Goal: Information Seeking & Learning: Check status

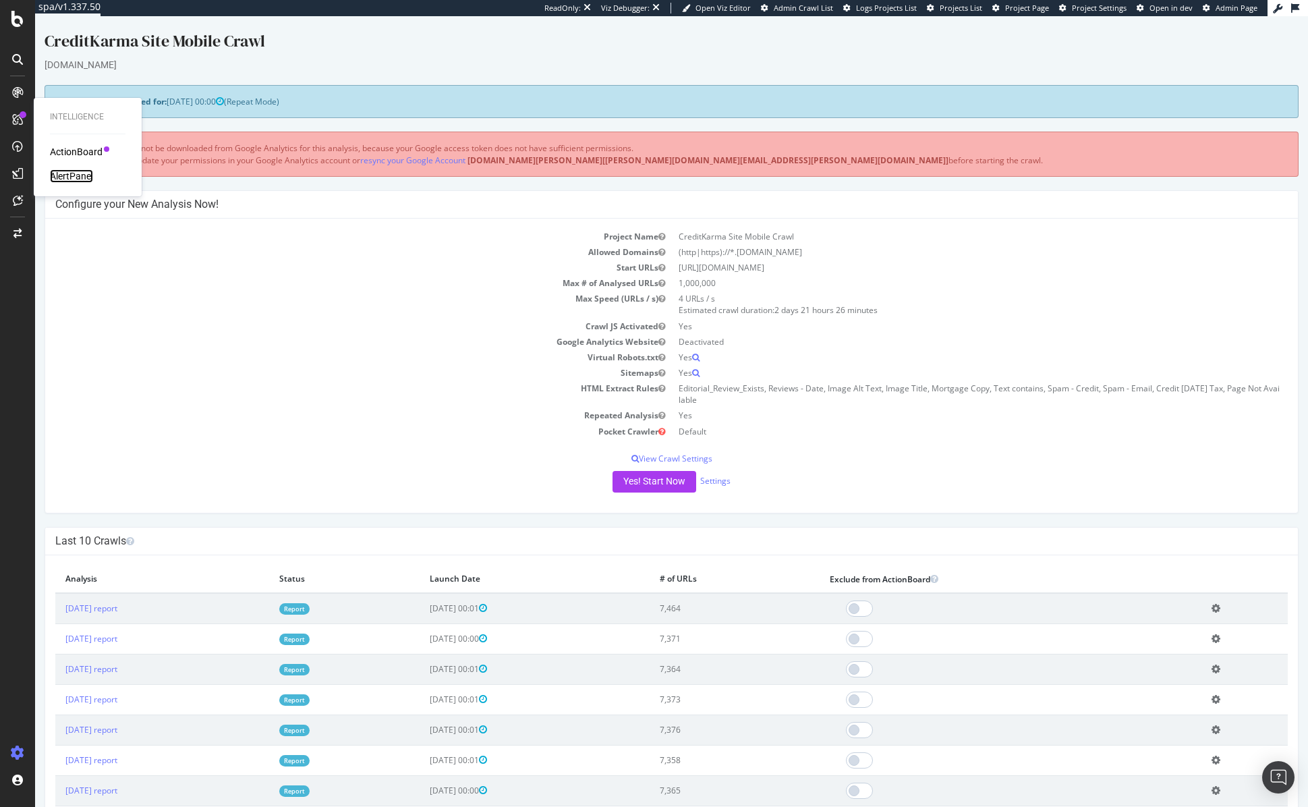
click at [57, 179] on div "AlertPanel" at bounding box center [71, 175] width 43 height 13
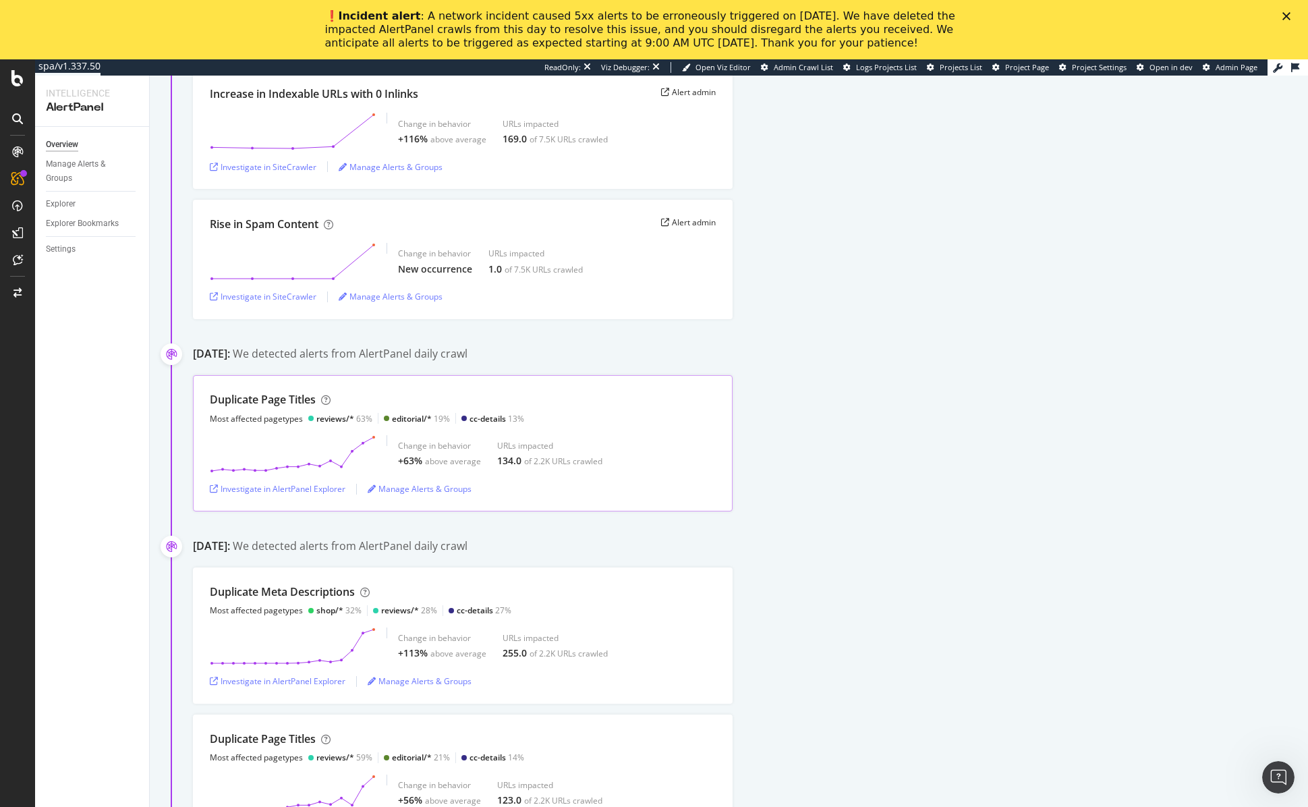
scroll to position [18, 0]
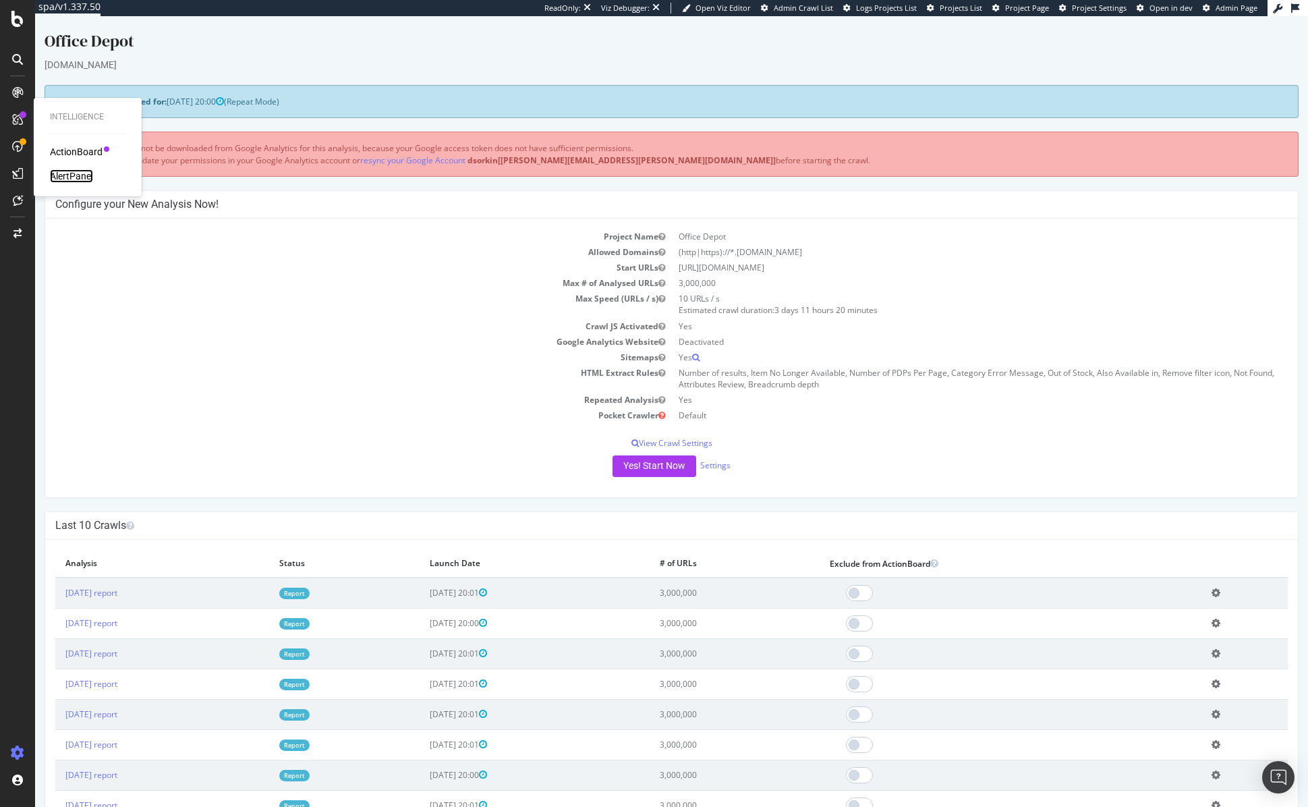
click at [59, 177] on div "AlertPanel" at bounding box center [71, 175] width 43 height 13
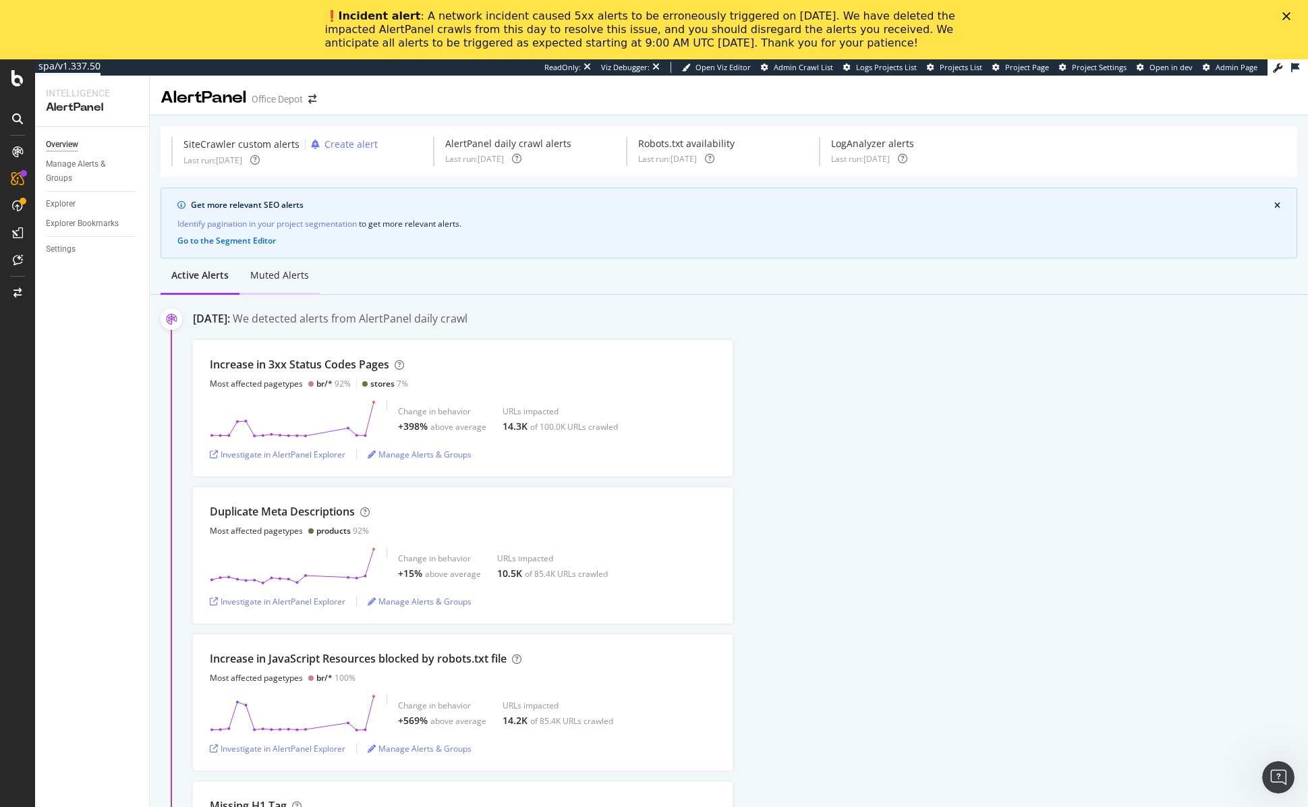
click at [267, 275] on div "Muted alerts" at bounding box center [279, 275] width 59 height 13
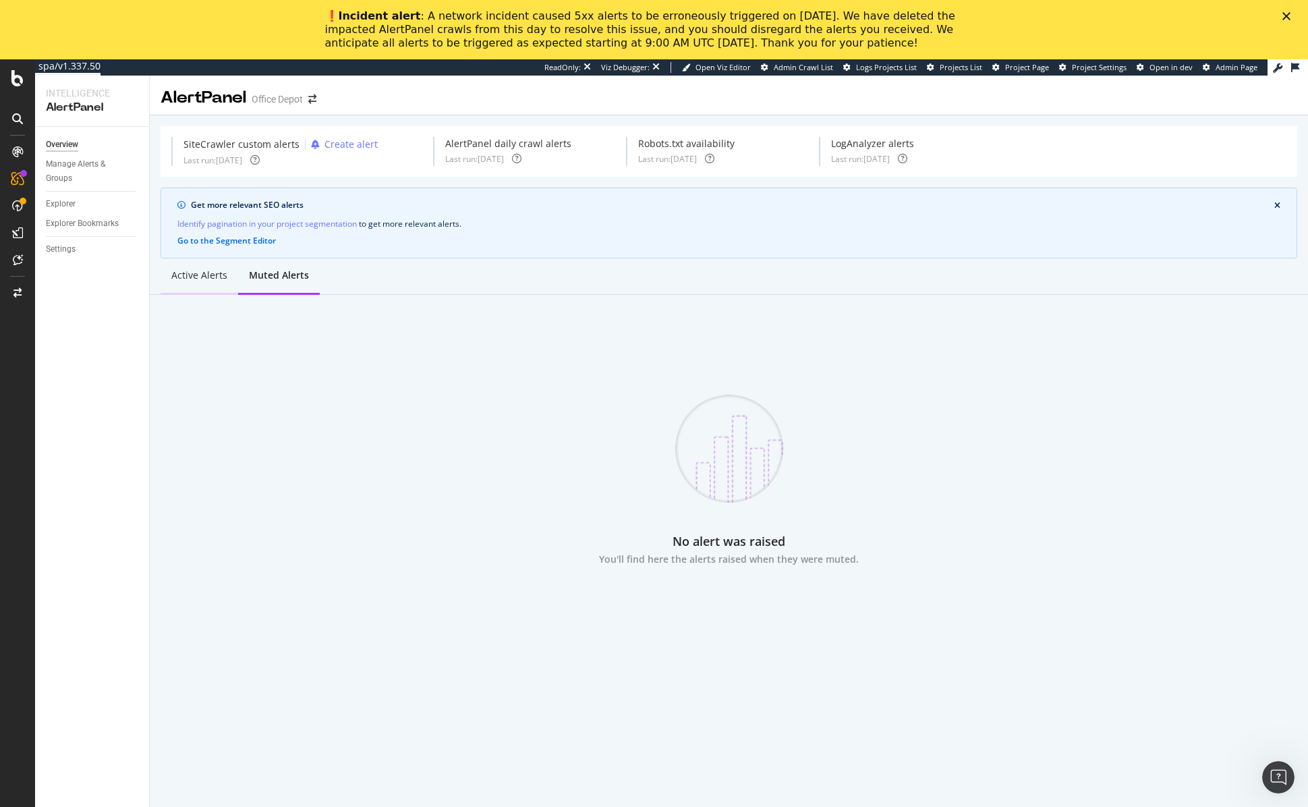
click at [218, 277] on div "Active alerts" at bounding box center [199, 275] width 56 height 13
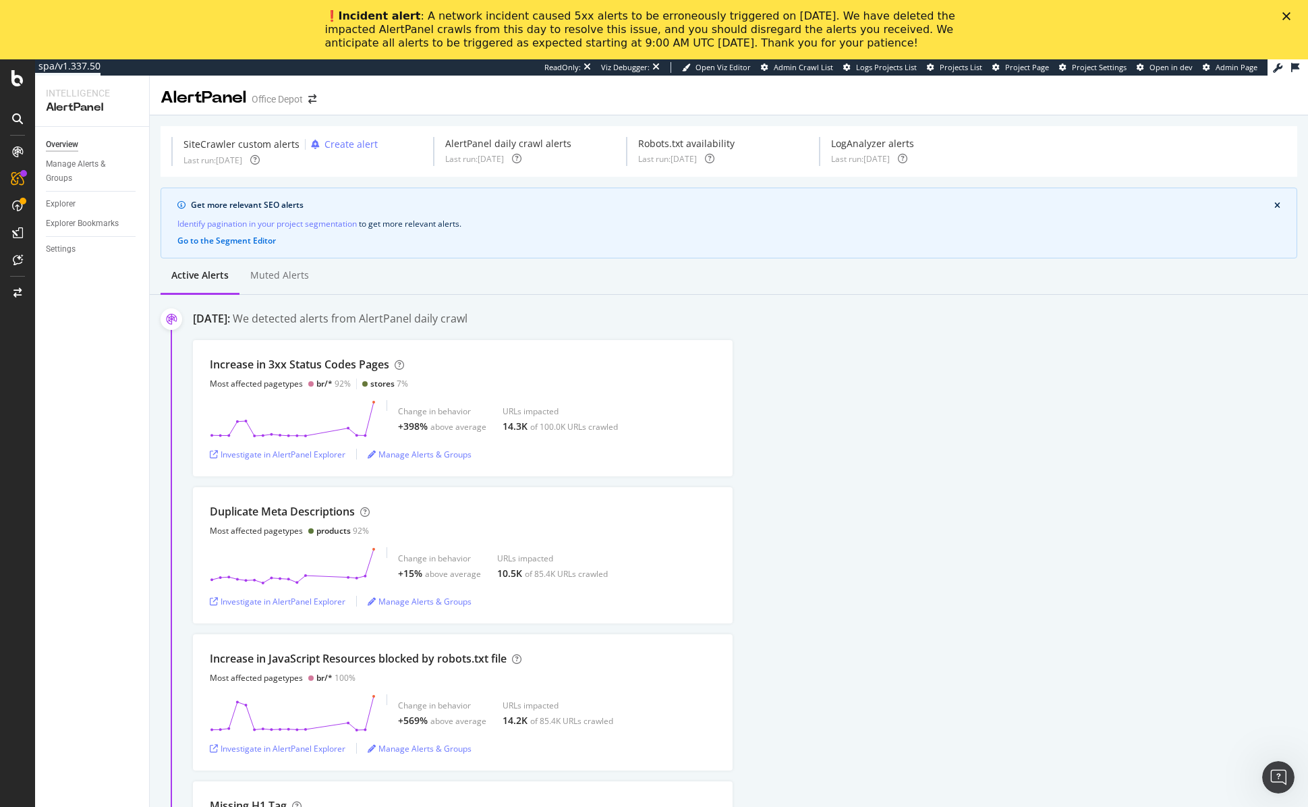
click at [327, 291] on div "Active alerts Muted alerts" at bounding box center [729, 276] width 1158 height 36
click at [281, 280] on div "Muted alerts" at bounding box center [279, 275] width 59 height 13
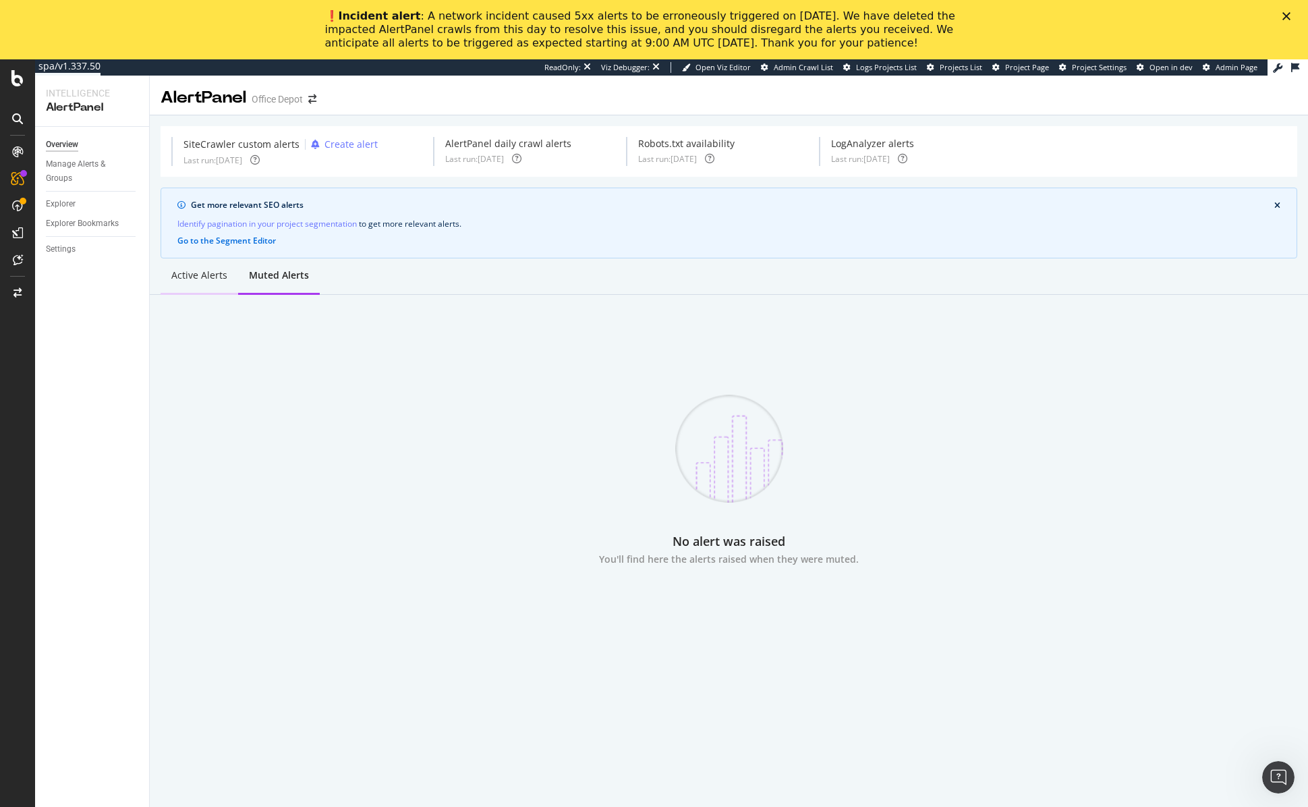
click at [211, 277] on div "Active alerts" at bounding box center [199, 275] width 56 height 13
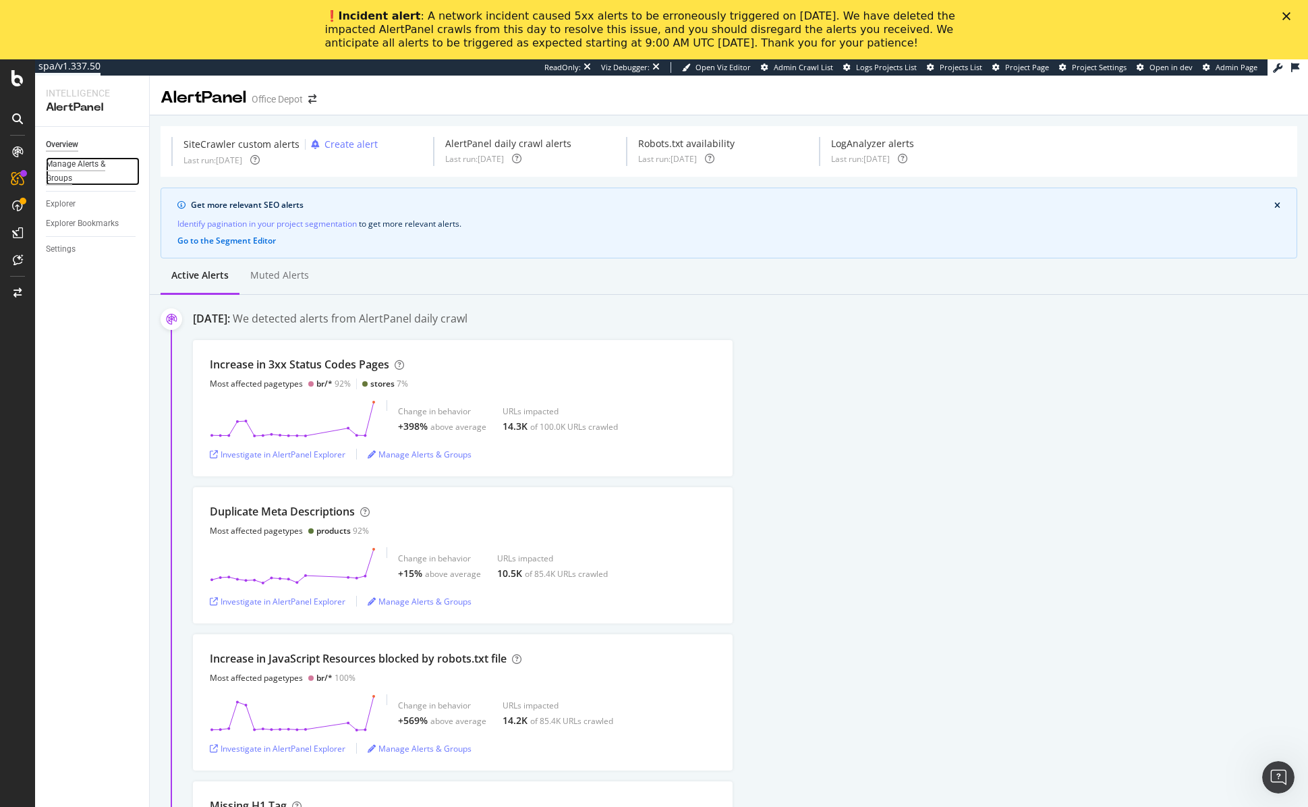
click at [76, 175] on div "Manage Alerts & Groups" at bounding box center [86, 171] width 81 height 28
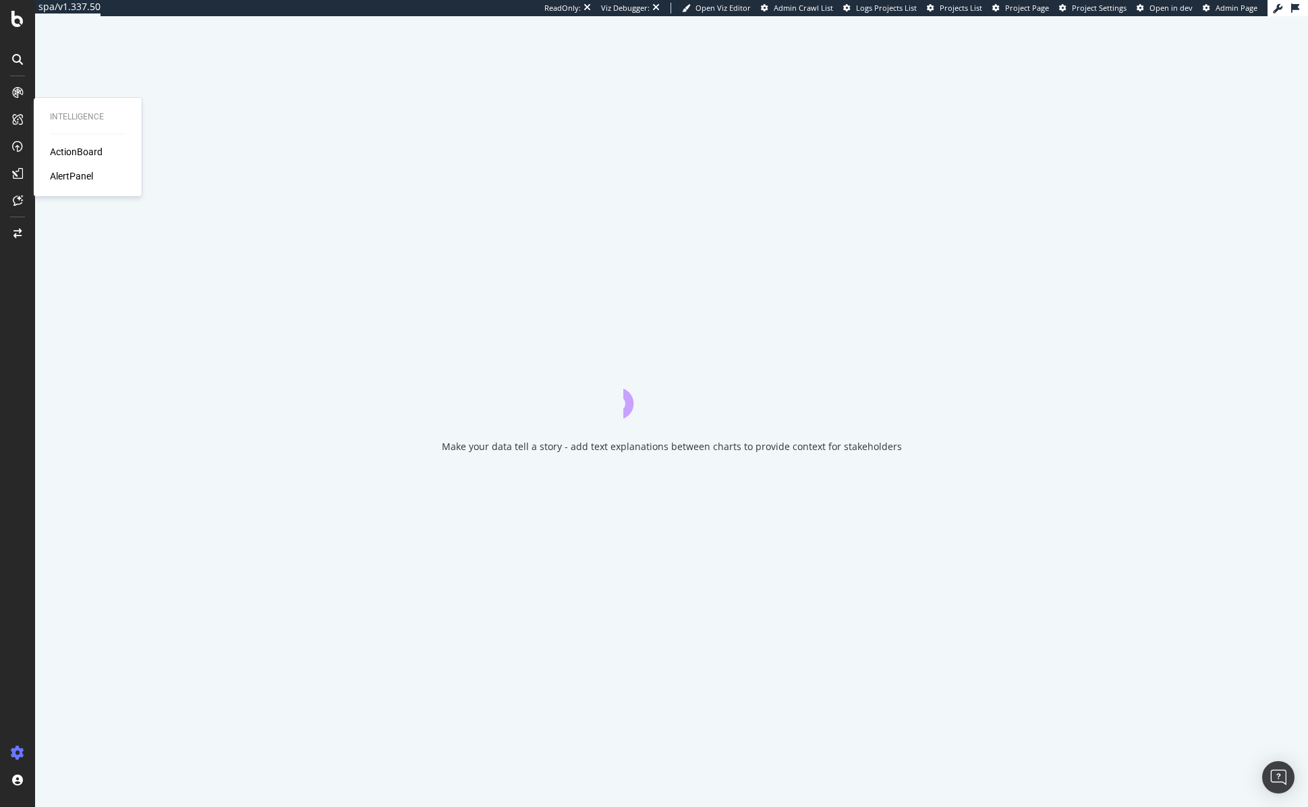
click at [74, 185] on div "Intelligence ActionBoard AlertPanel" at bounding box center [87, 147] width 97 height 93
click at [74, 179] on div "AlertPanel" at bounding box center [71, 175] width 43 height 13
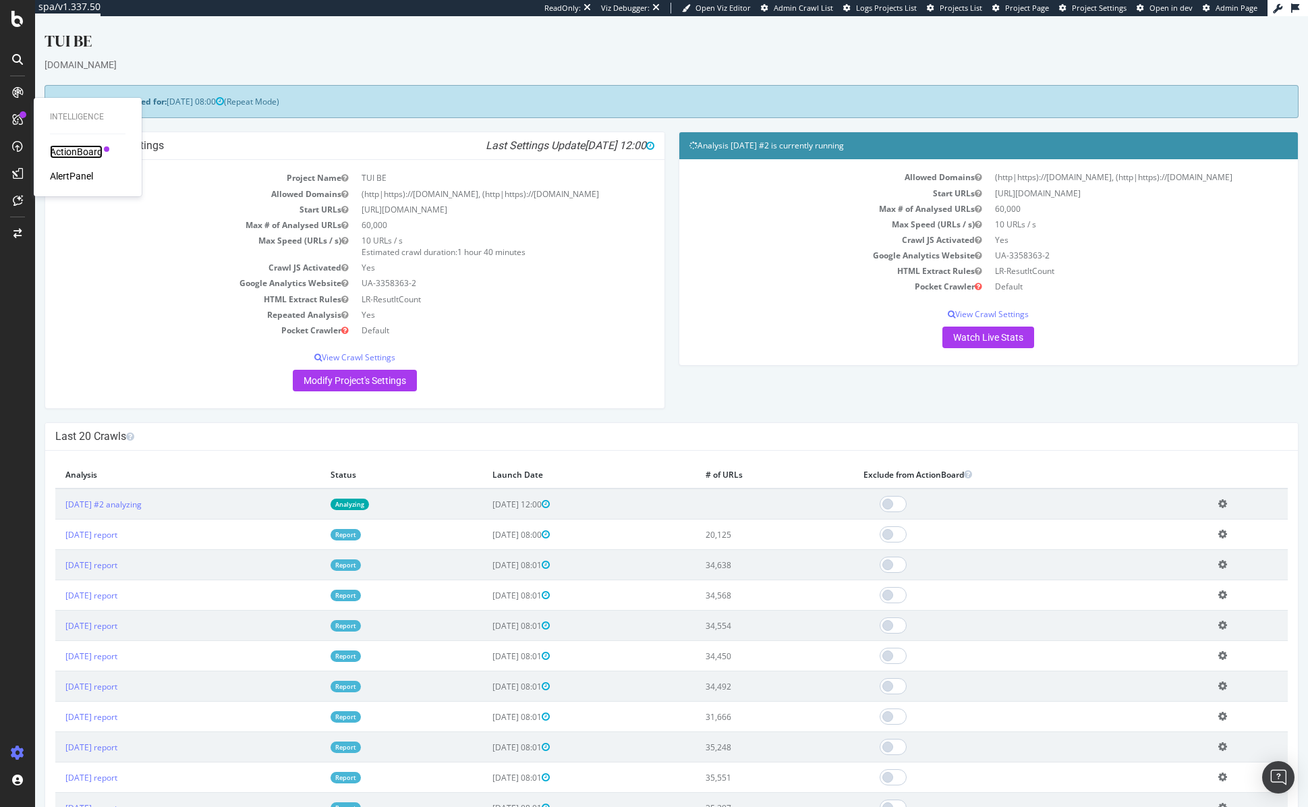
click at [66, 152] on div "ActionBoard" at bounding box center [76, 151] width 53 height 13
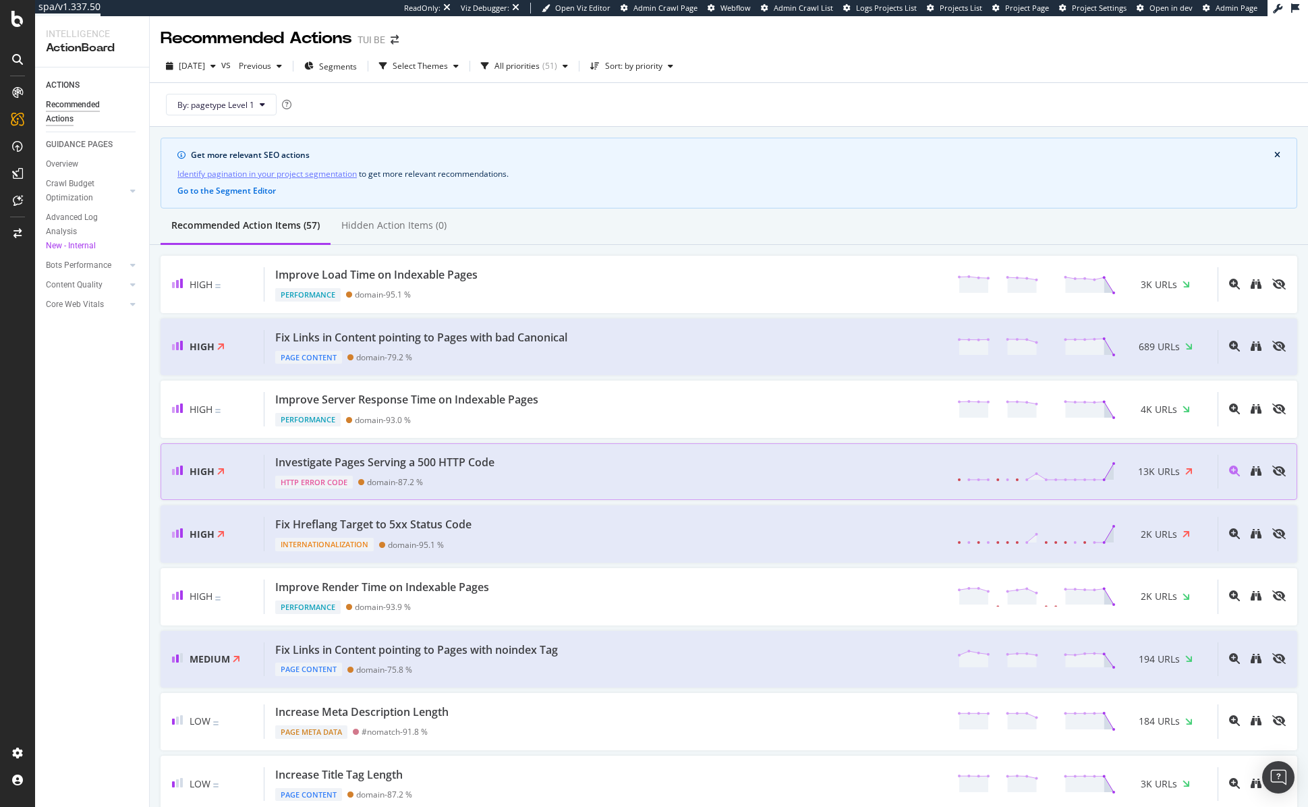
click at [487, 485] on div "HTTP Error Code domain - 87.2 %" at bounding box center [387, 479] width 225 height 19
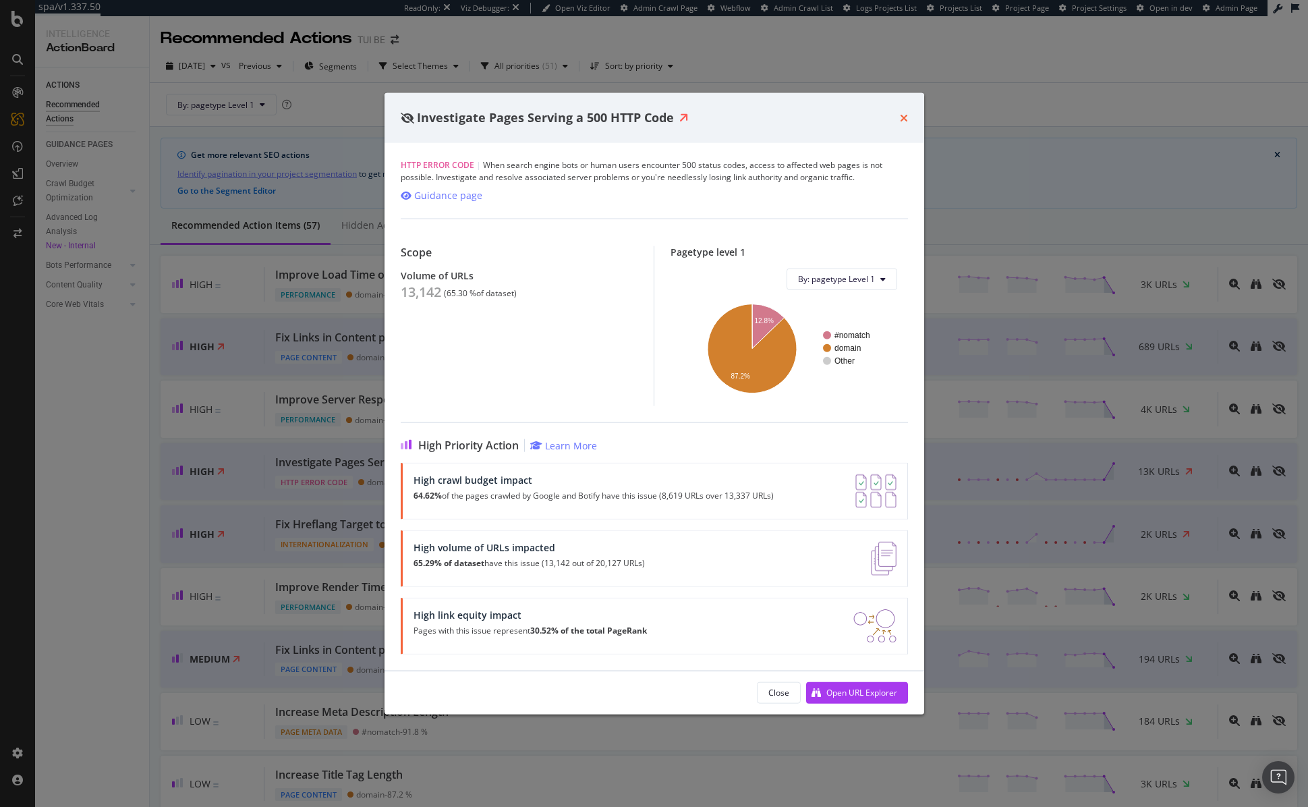
click at [905, 117] on icon "times" at bounding box center [904, 117] width 8 height 11
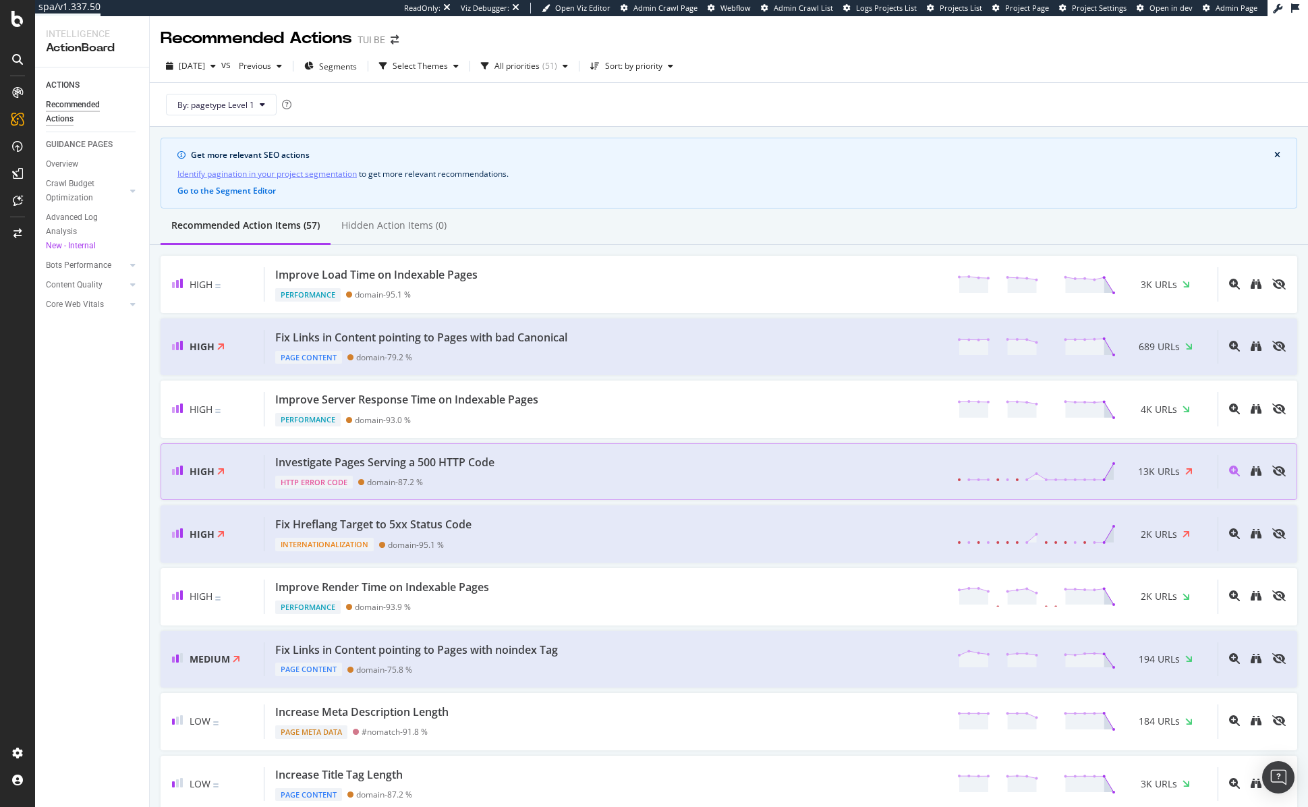
click at [546, 472] on div "Investigate Pages Serving a 500 HTTP Code HTTP Error Code domain - 87.2 % 13K U…" at bounding box center [740, 472] width 953 height 34
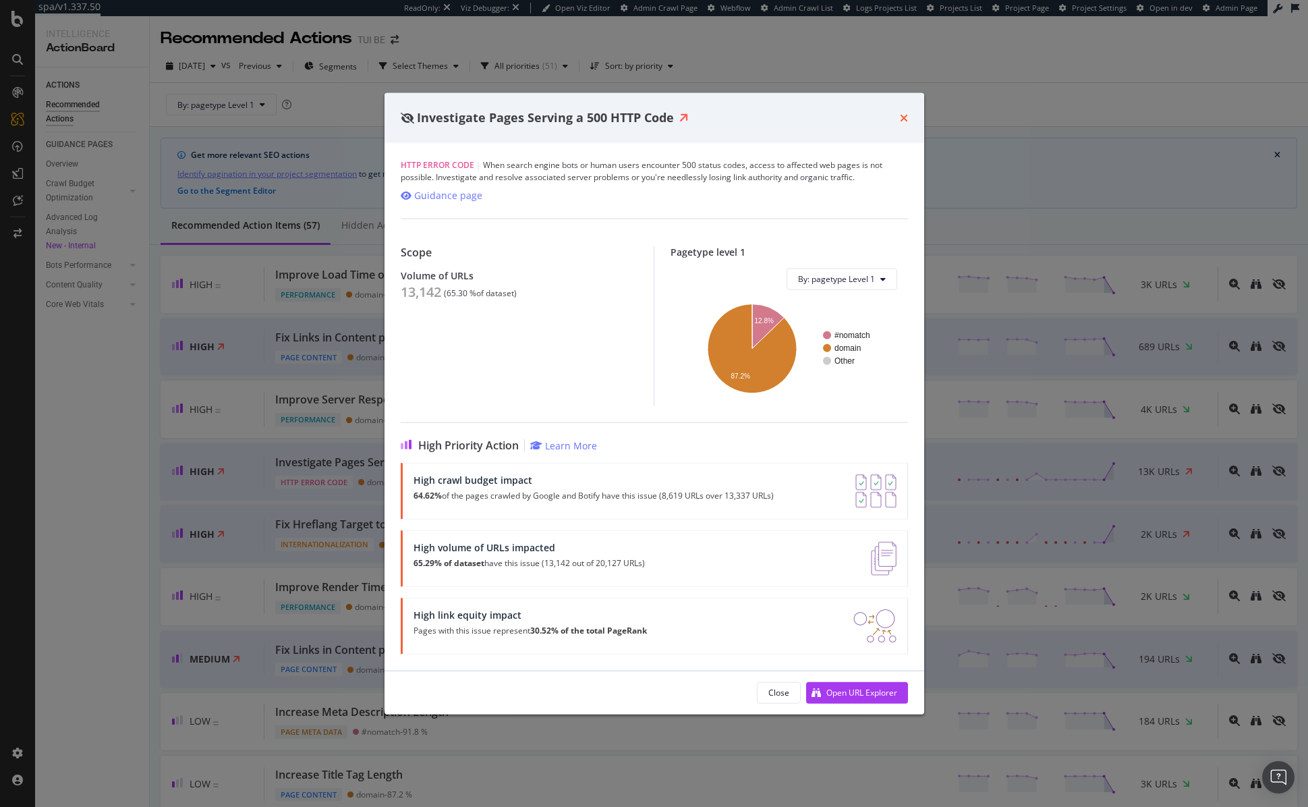
click at [905, 115] on icon "times" at bounding box center [904, 117] width 8 height 11
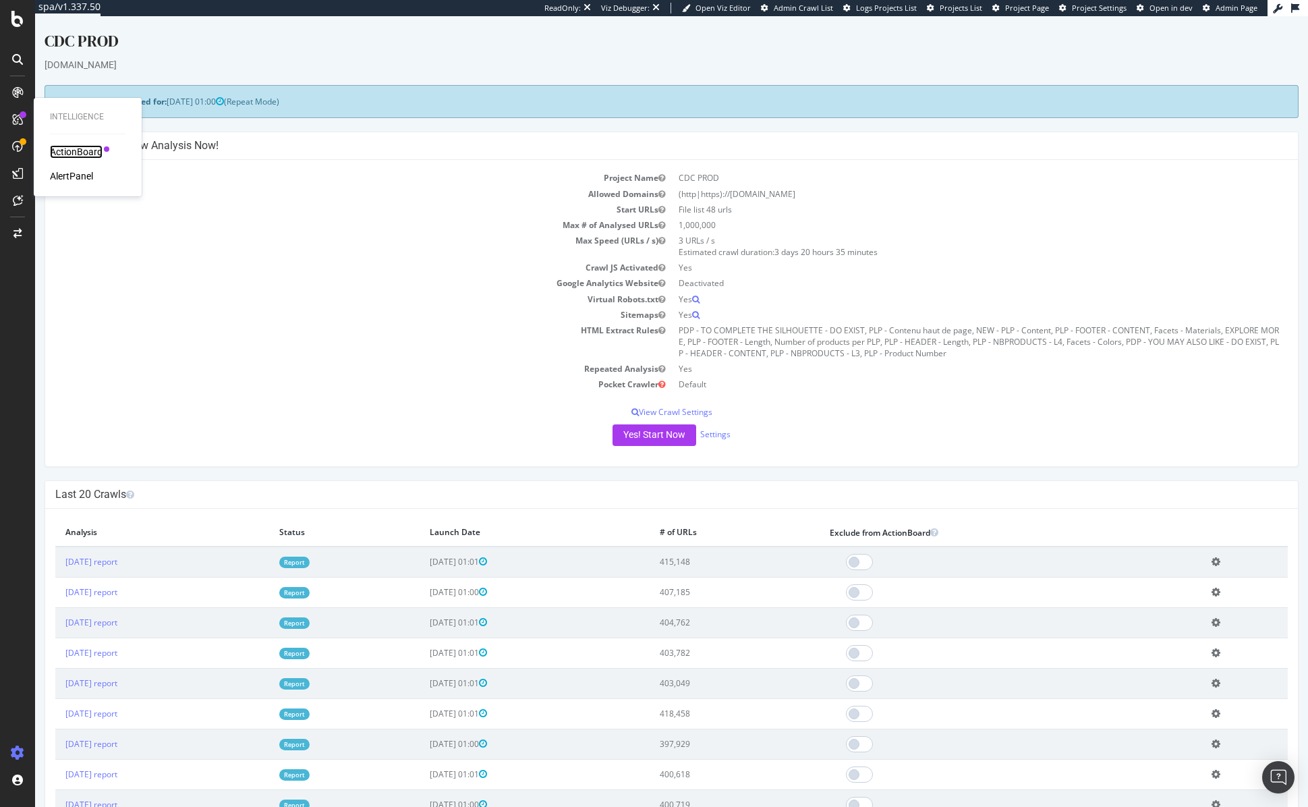
click at [79, 150] on div "ActionBoard" at bounding box center [76, 151] width 53 height 13
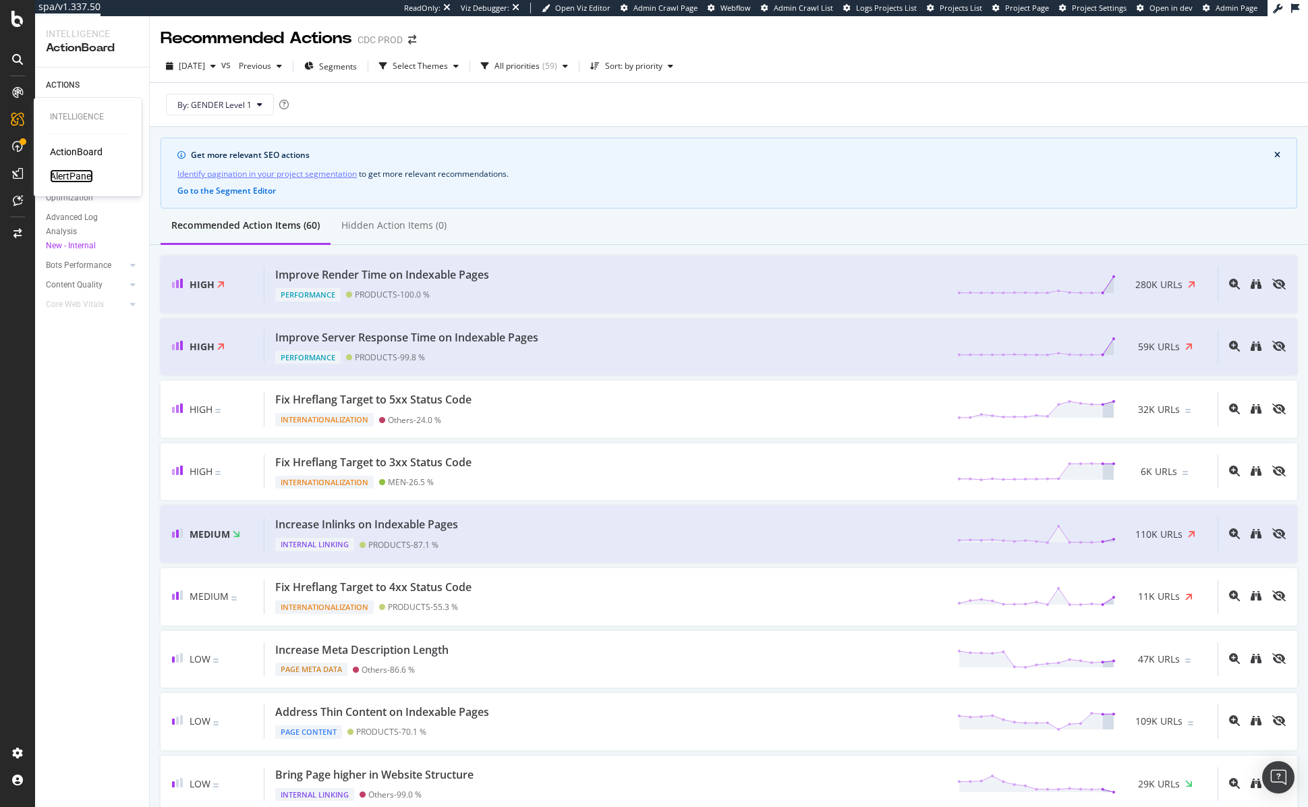
click at [63, 179] on div "AlertPanel" at bounding box center [71, 175] width 43 height 13
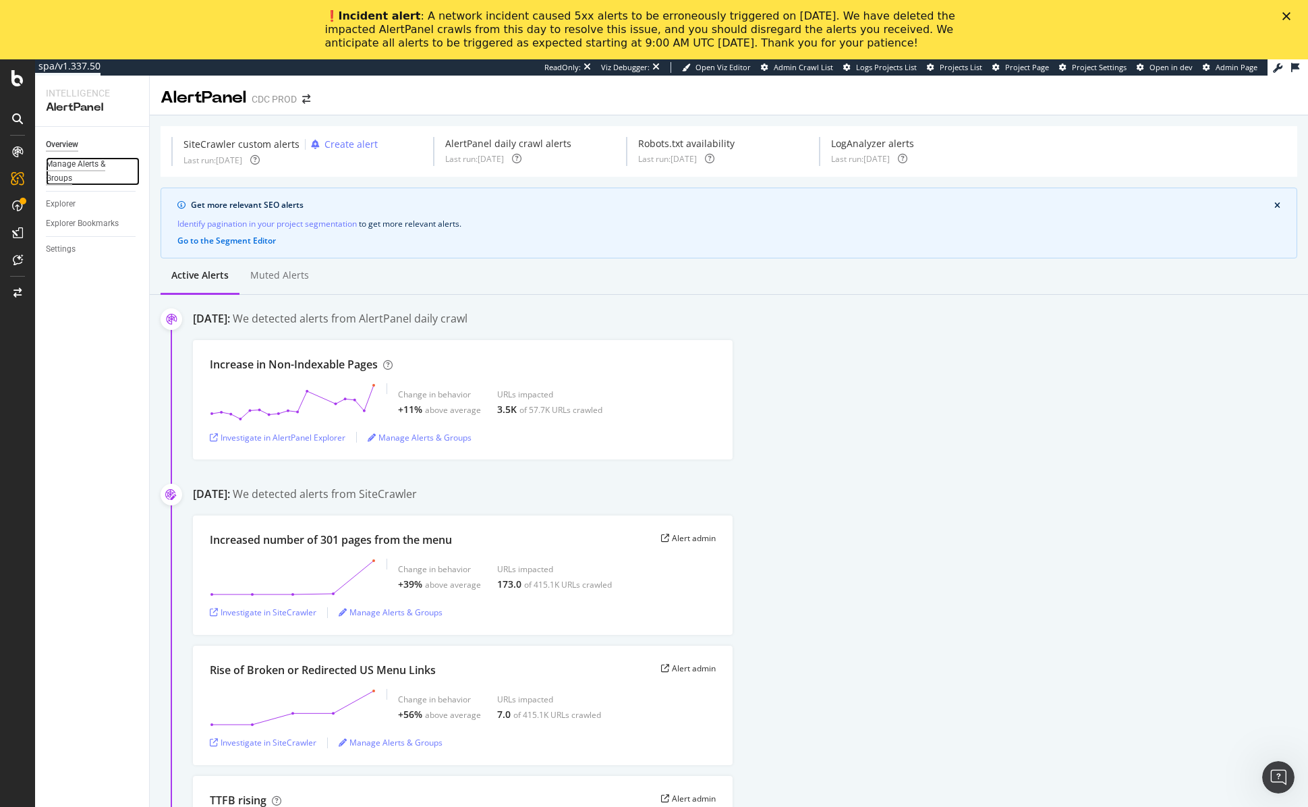
click at [67, 172] on div "Manage Alerts & Groups" at bounding box center [86, 171] width 81 height 28
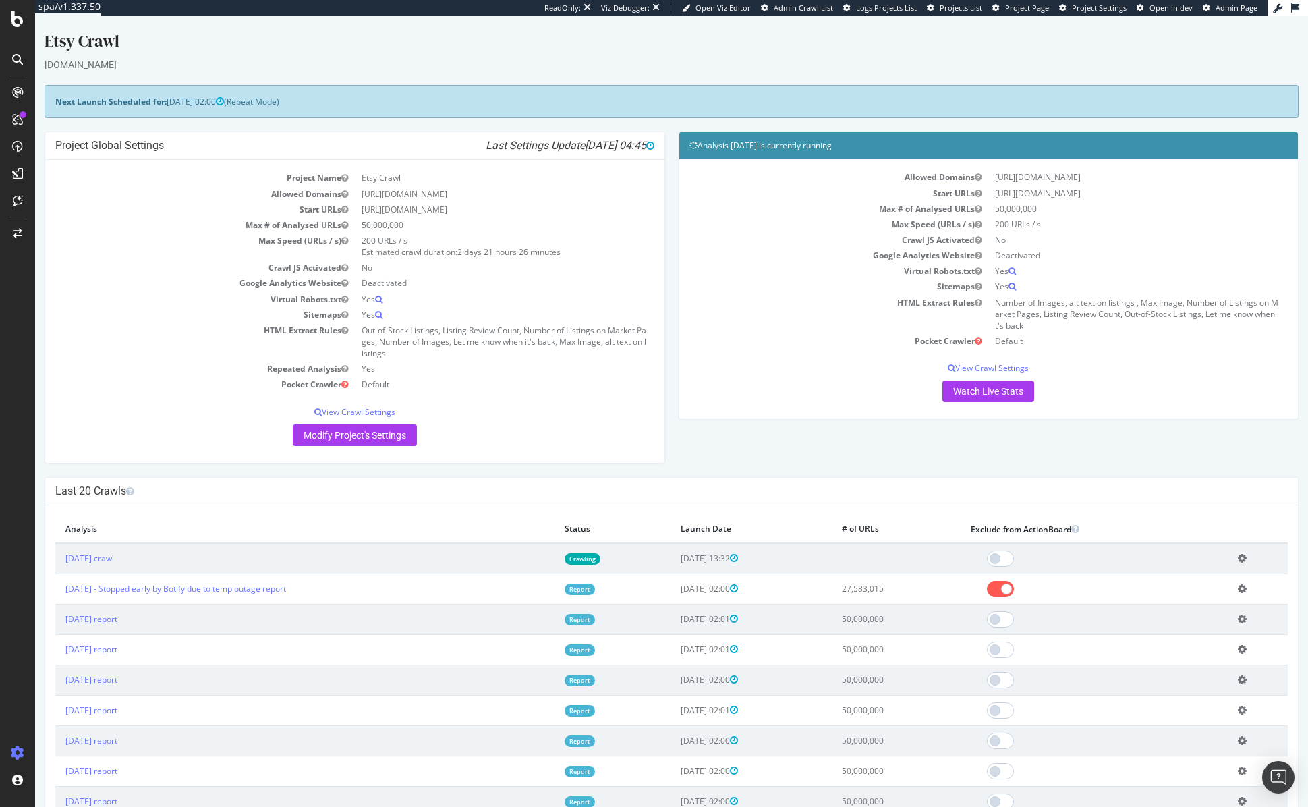
click at [998, 370] on p "View Crawl Settings" at bounding box center [989, 367] width 599 height 11
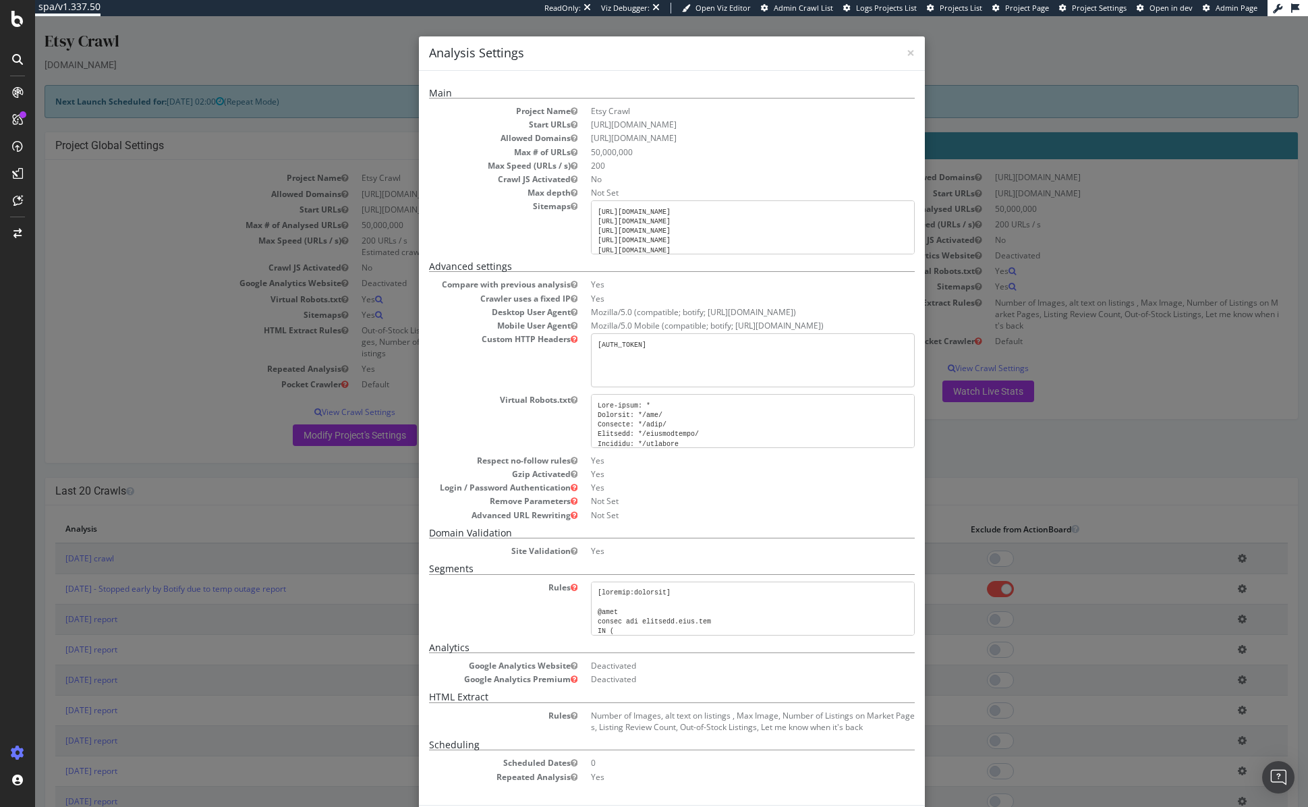
click at [1038, 472] on div "× Close Analysis Settings Main Project Name Etsy Crawl Start URLs https://www.e…" at bounding box center [671, 411] width 1273 height 791
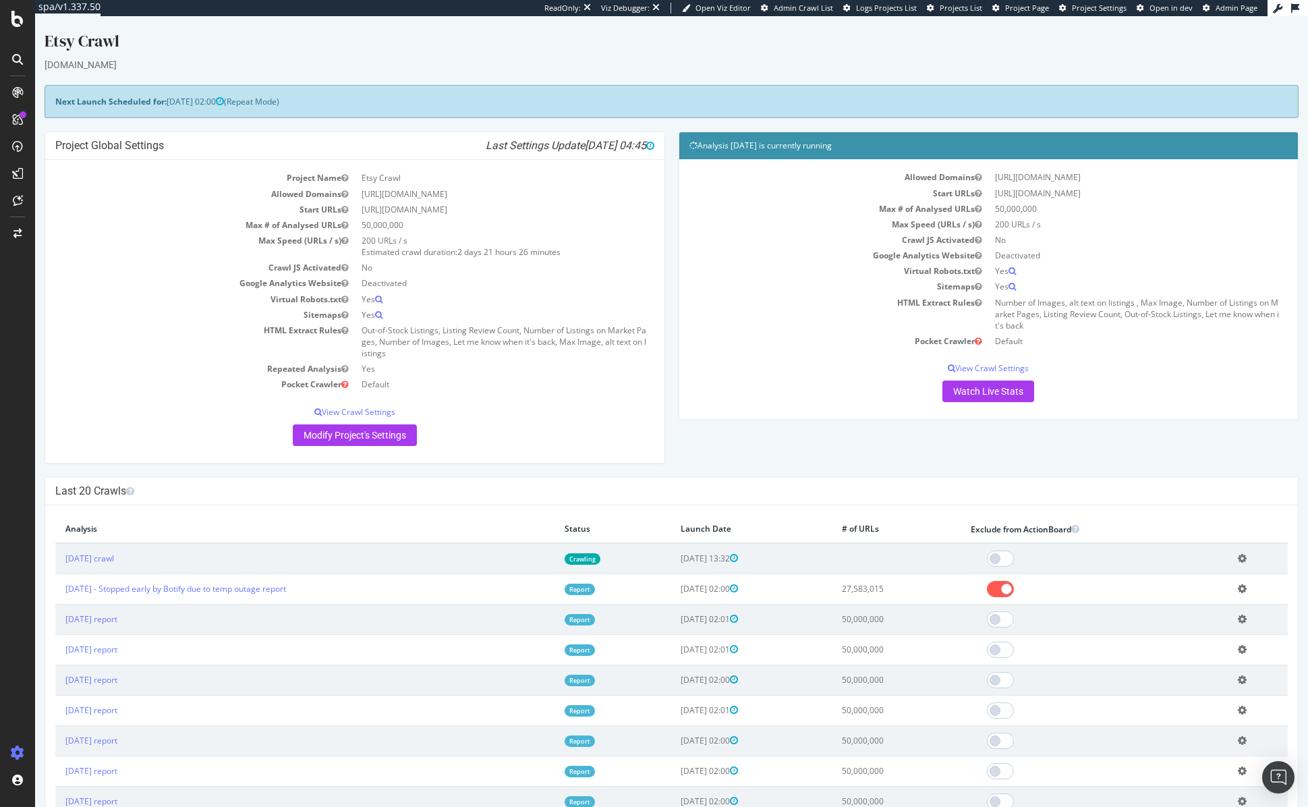
click at [988, 377] on div "Allowed Domains https://www.etsy.com Start URLs https://www.etsy.com Max # of A…" at bounding box center [989, 285] width 599 height 233
click at [986, 399] on link "Watch Live Stats" at bounding box center [989, 392] width 92 height 22
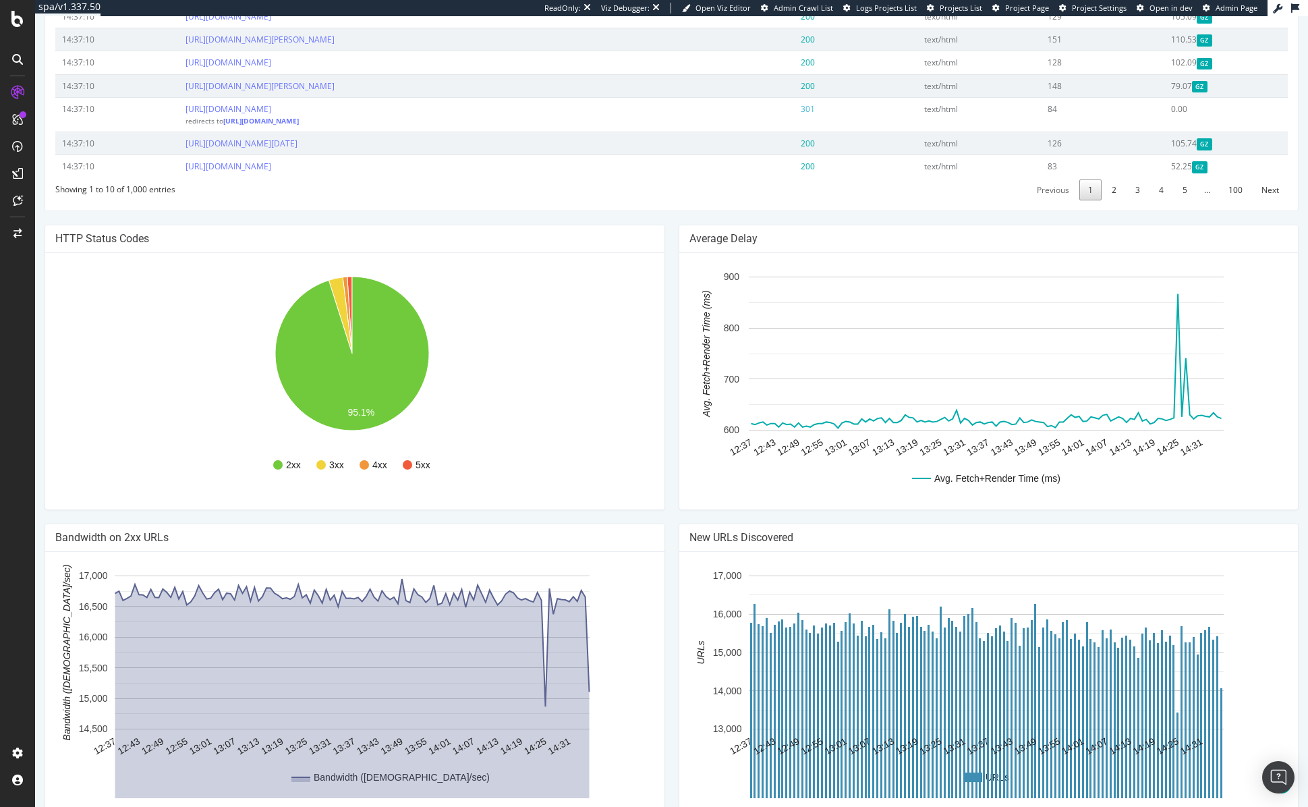
scroll to position [723, 0]
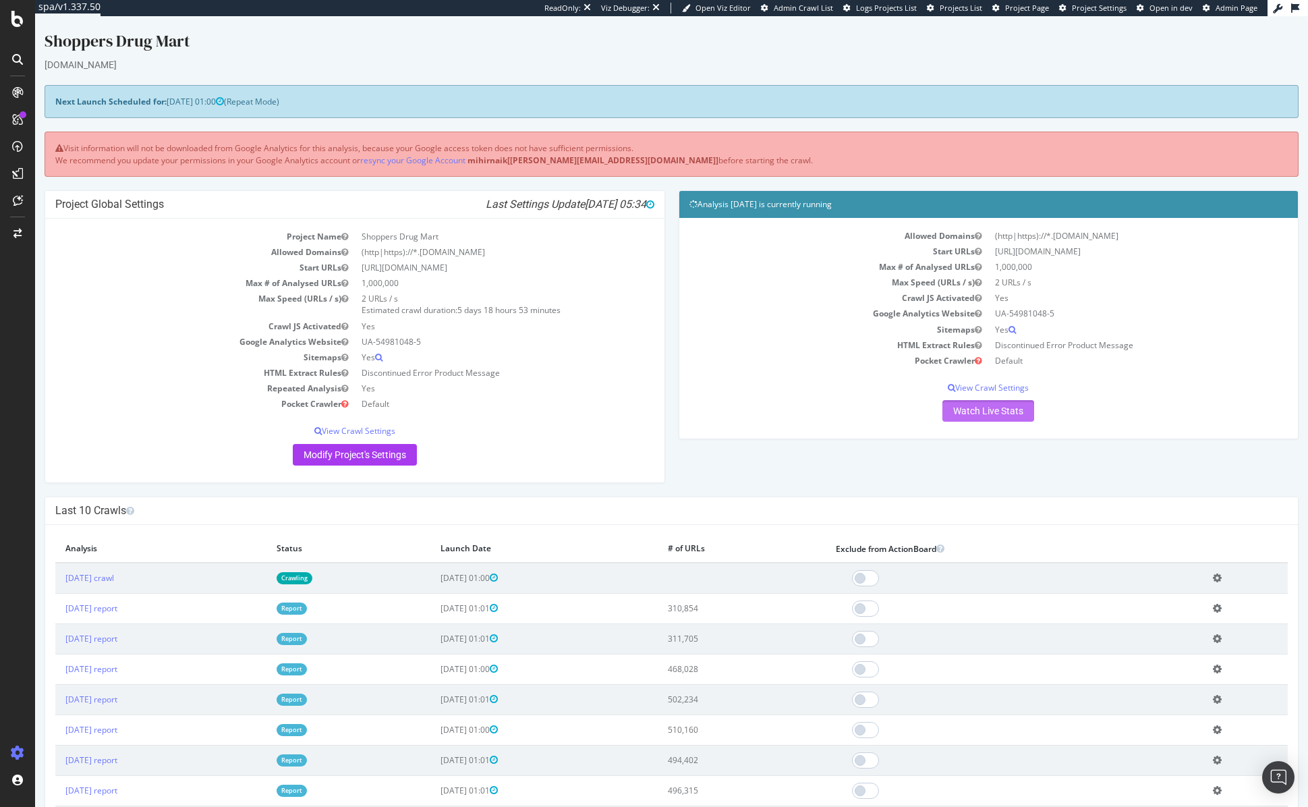
click at [996, 408] on link "Watch Live Stats" at bounding box center [989, 411] width 92 height 22
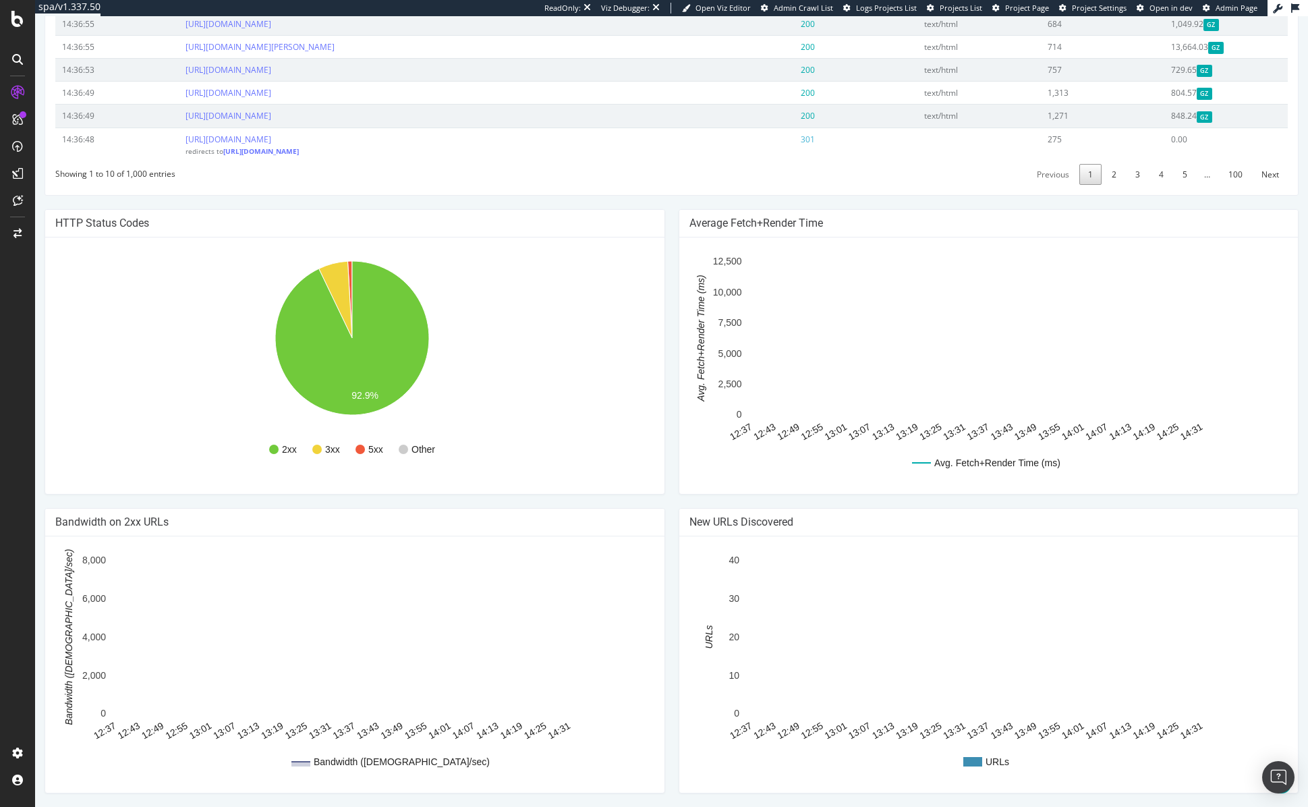
scroll to position [708, 0]
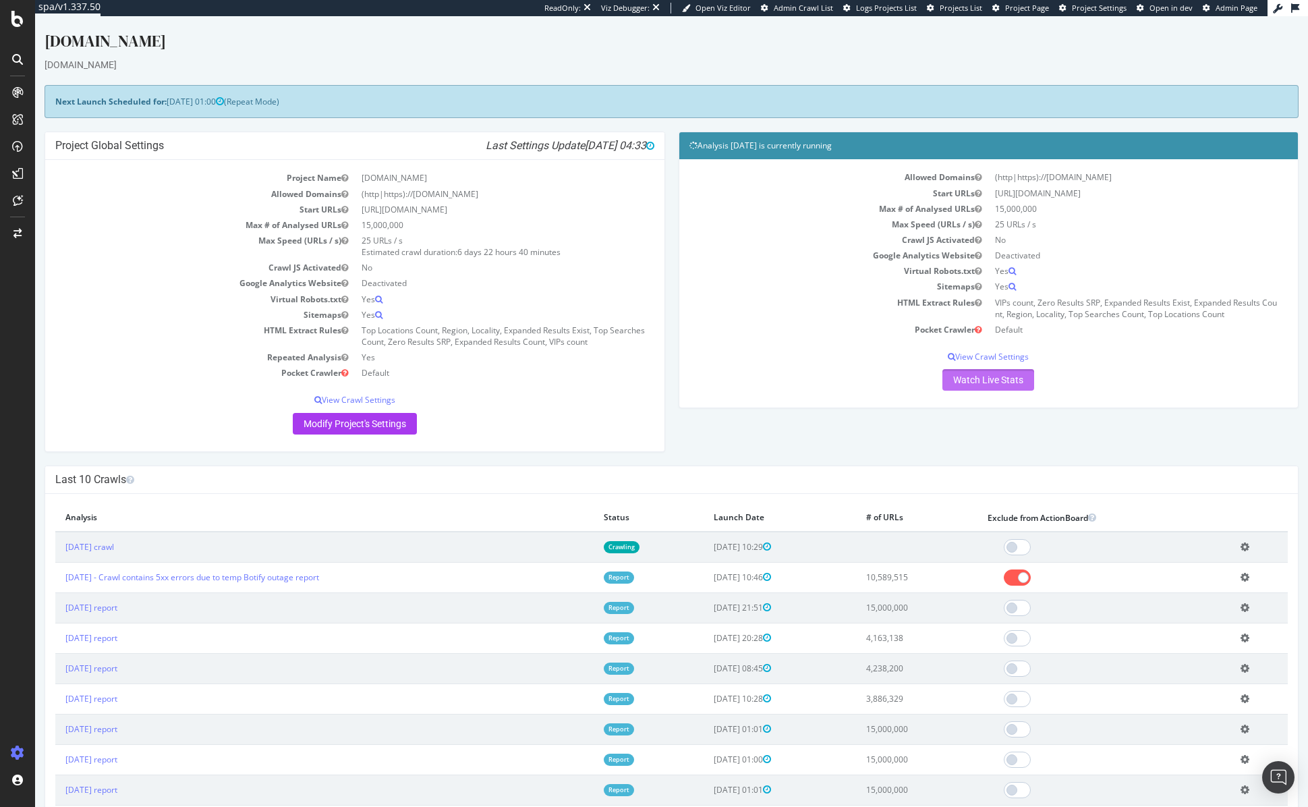
click at [997, 382] on link "Watch Live Stats" at bounding box center [989, 380] width 92 height 22
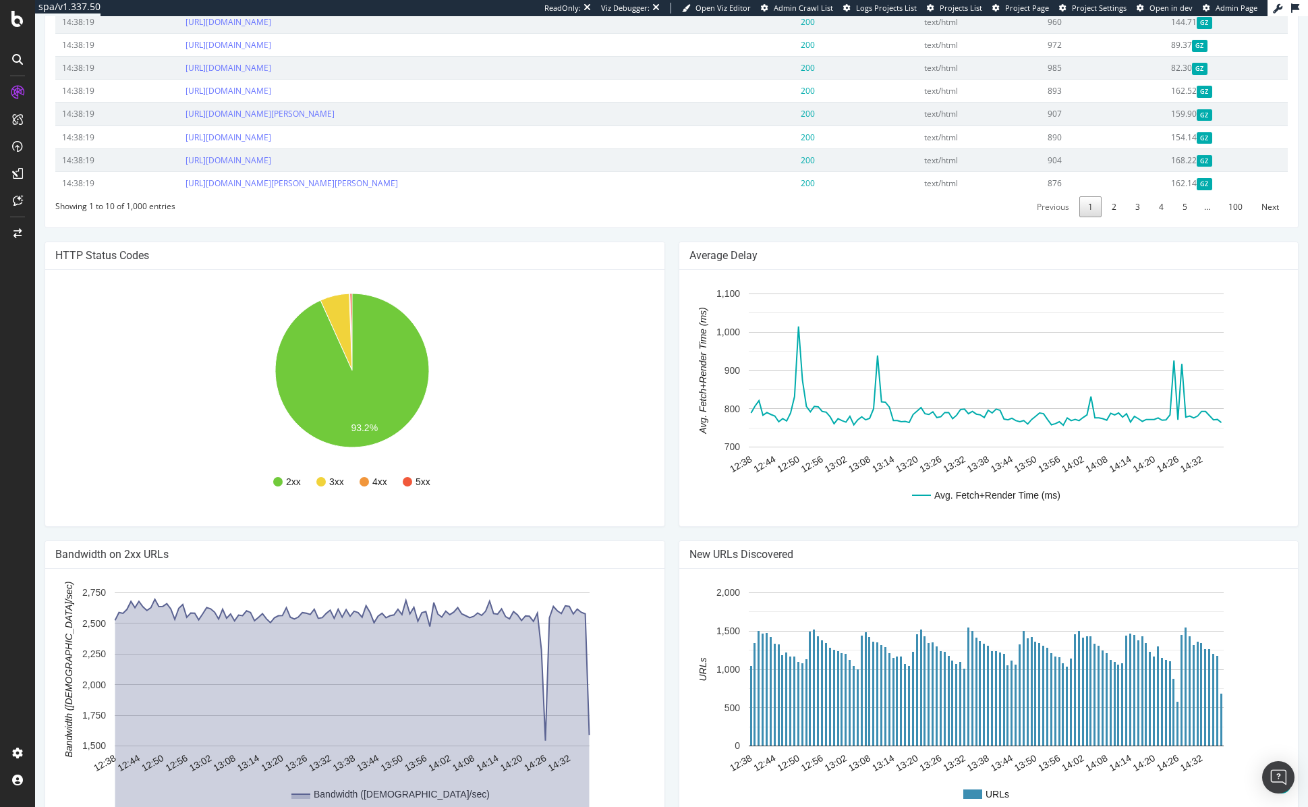
scroll to position [700, 0]
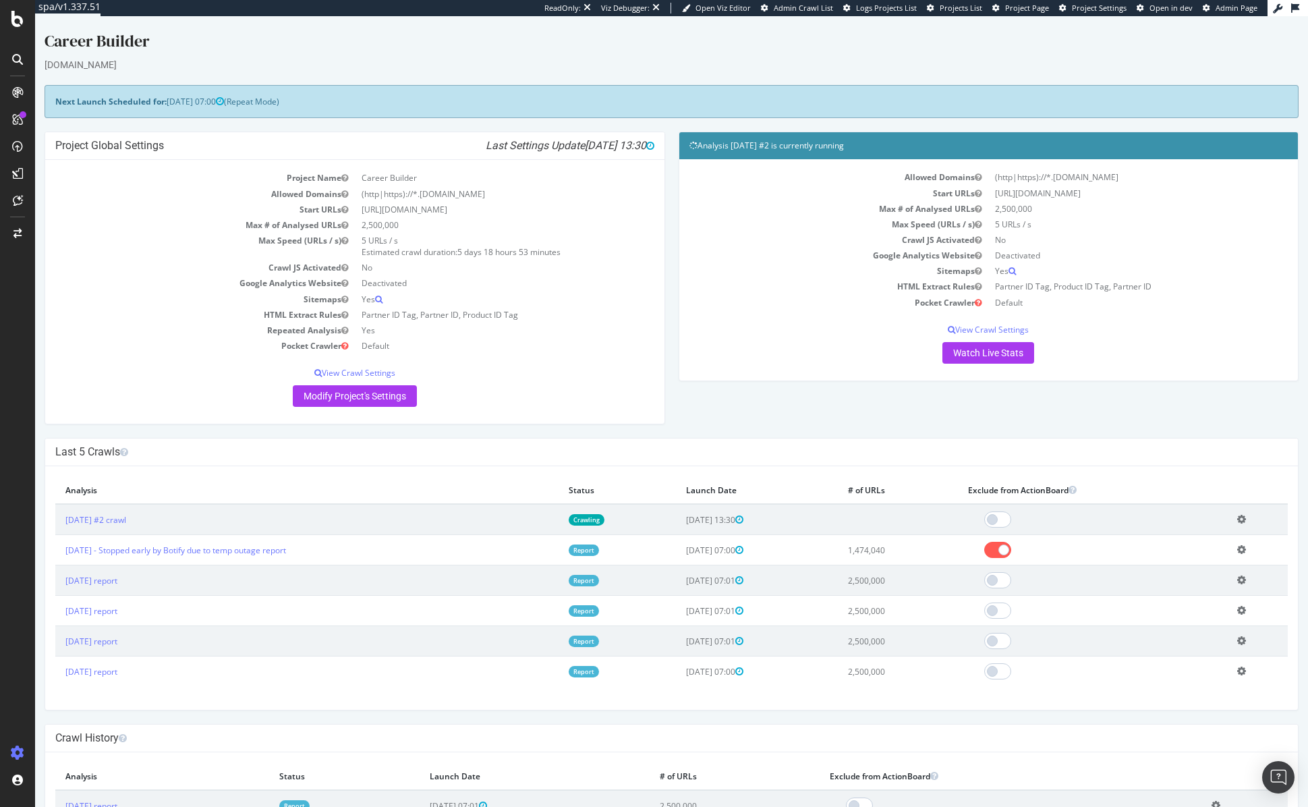
scroll to position [3, 0]
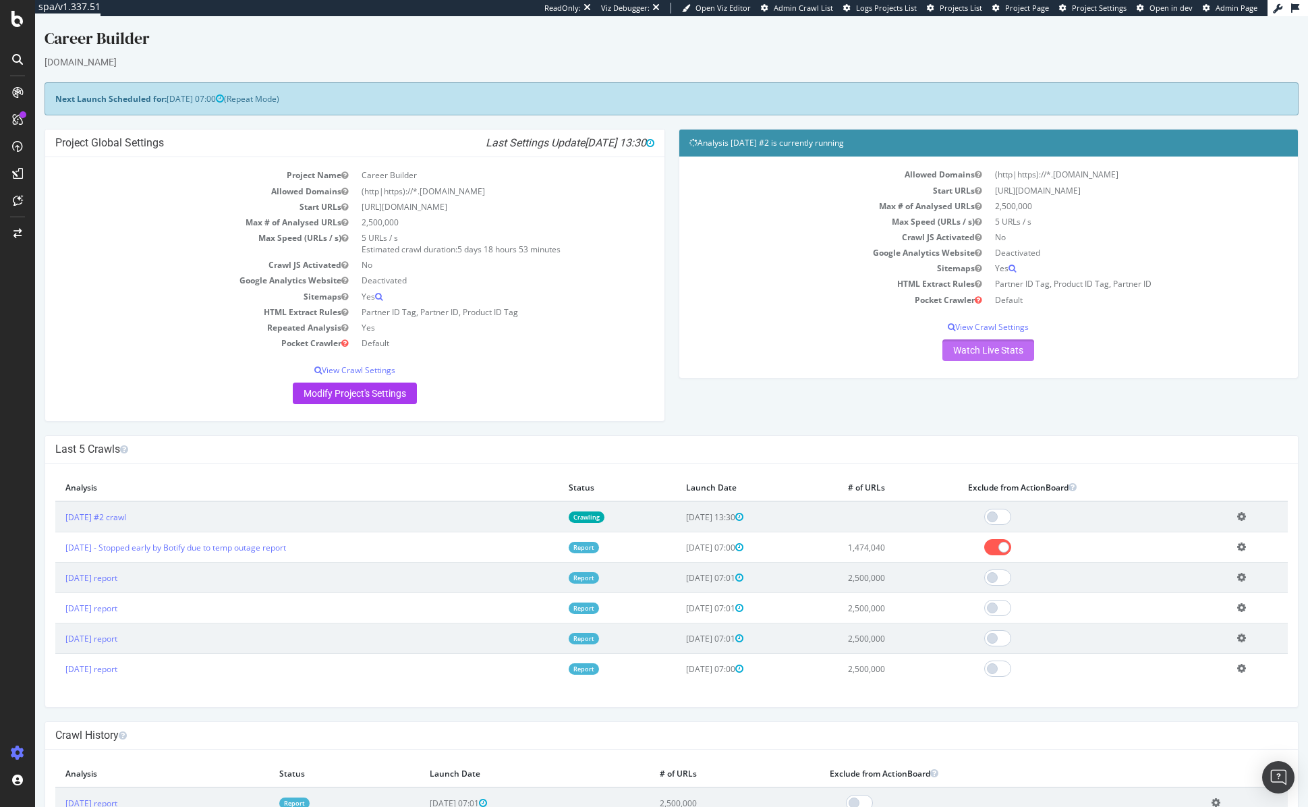
click at [1012, 345] on link "Watch Live Stats" at bounding box center [989, 350] width 92 height 22
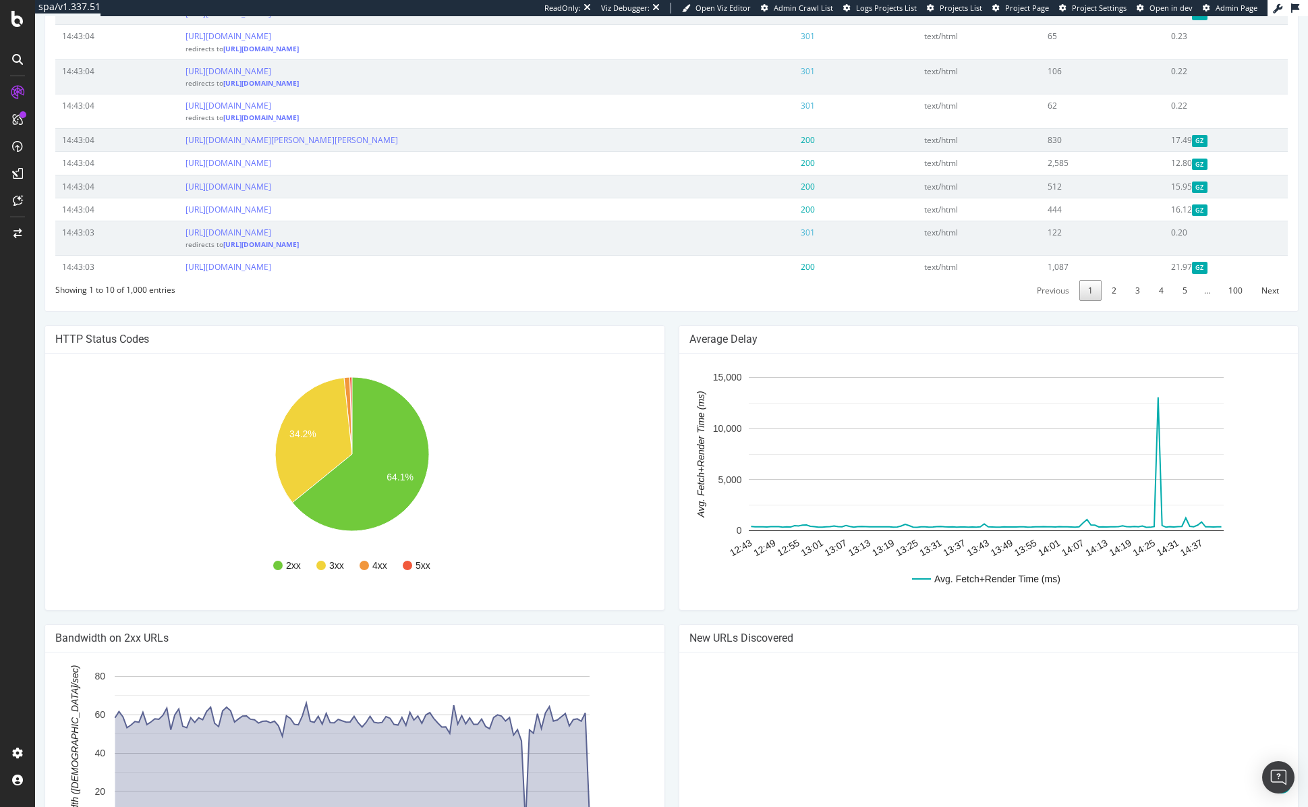
scroll to position [672, 0]
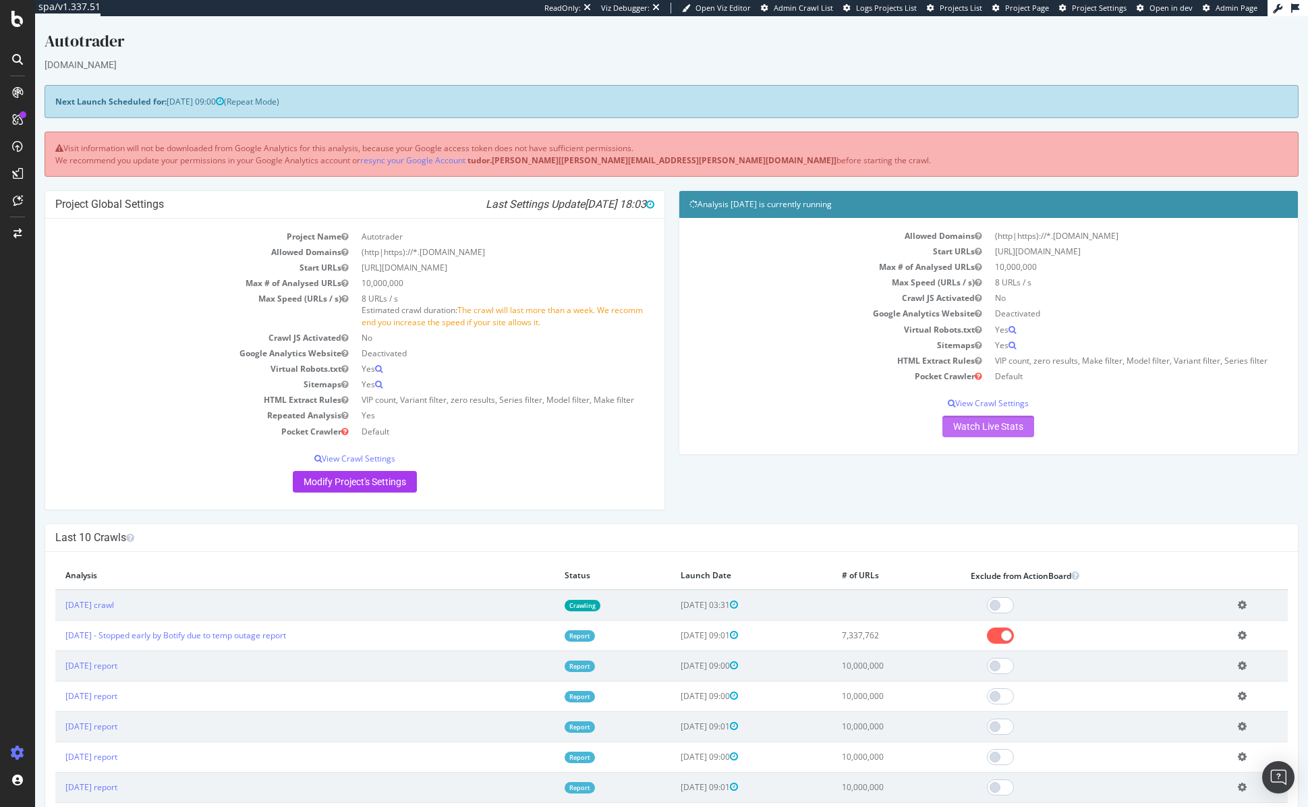
click at [992, 428] on link "Watch Live Stats" at bounding box center [989, 427] width 92 height 22
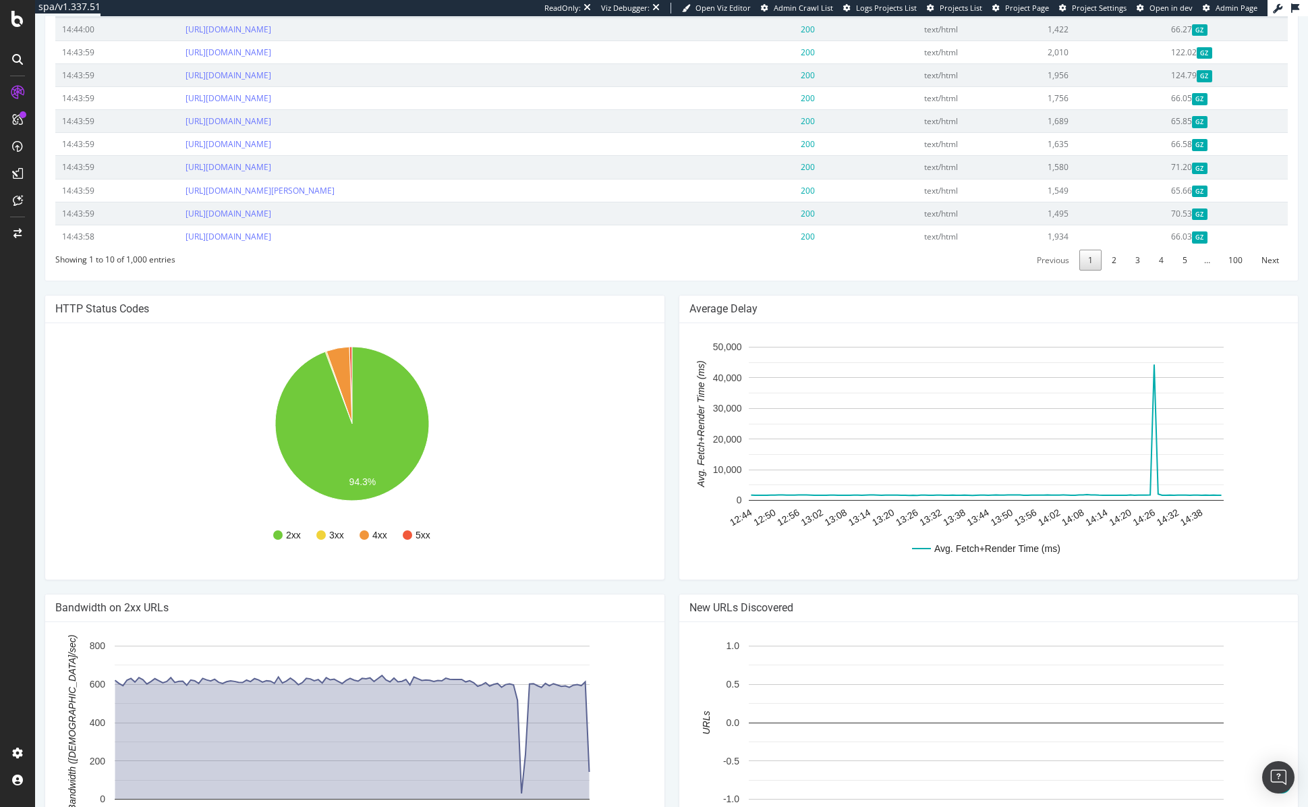
scroll to position [632, 0]
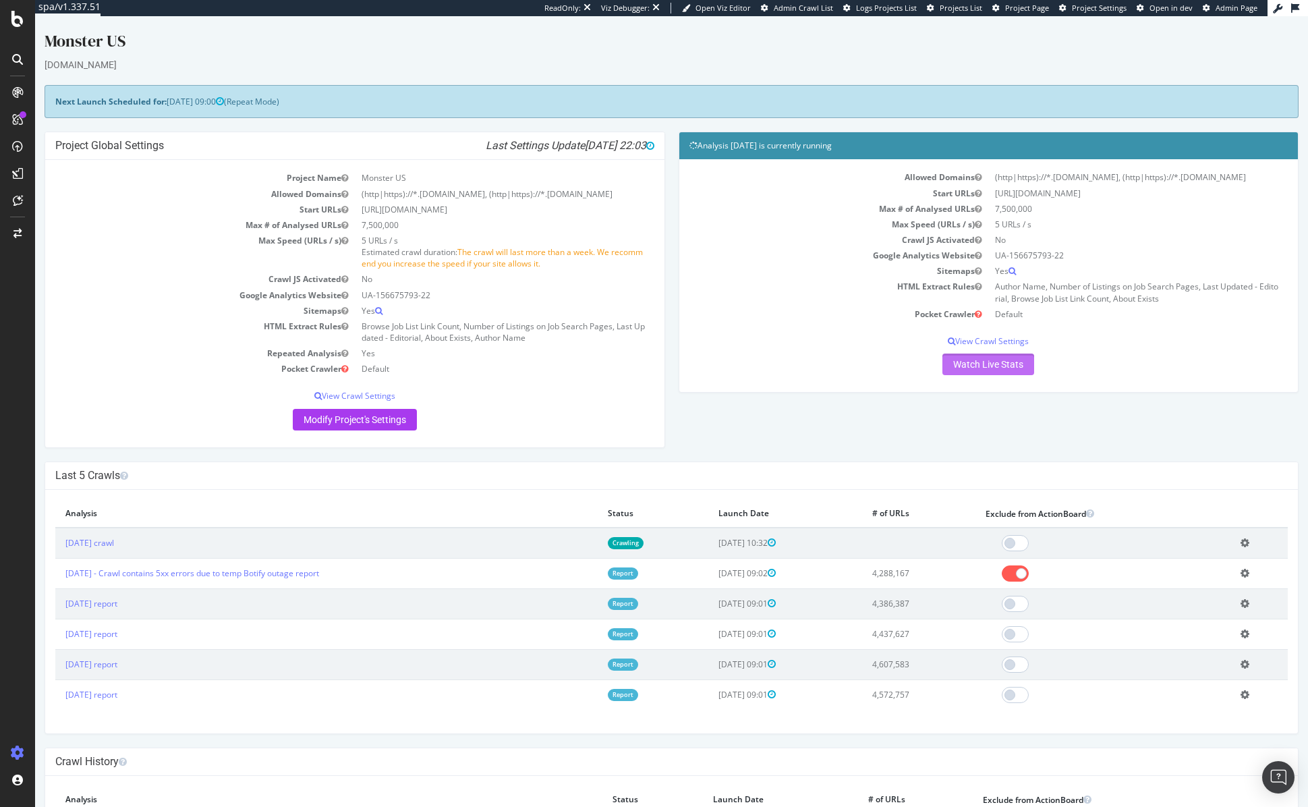
click at [978, 360] on link "Watch Live Stats" at bounding box center [989, 365] width 92 height 22
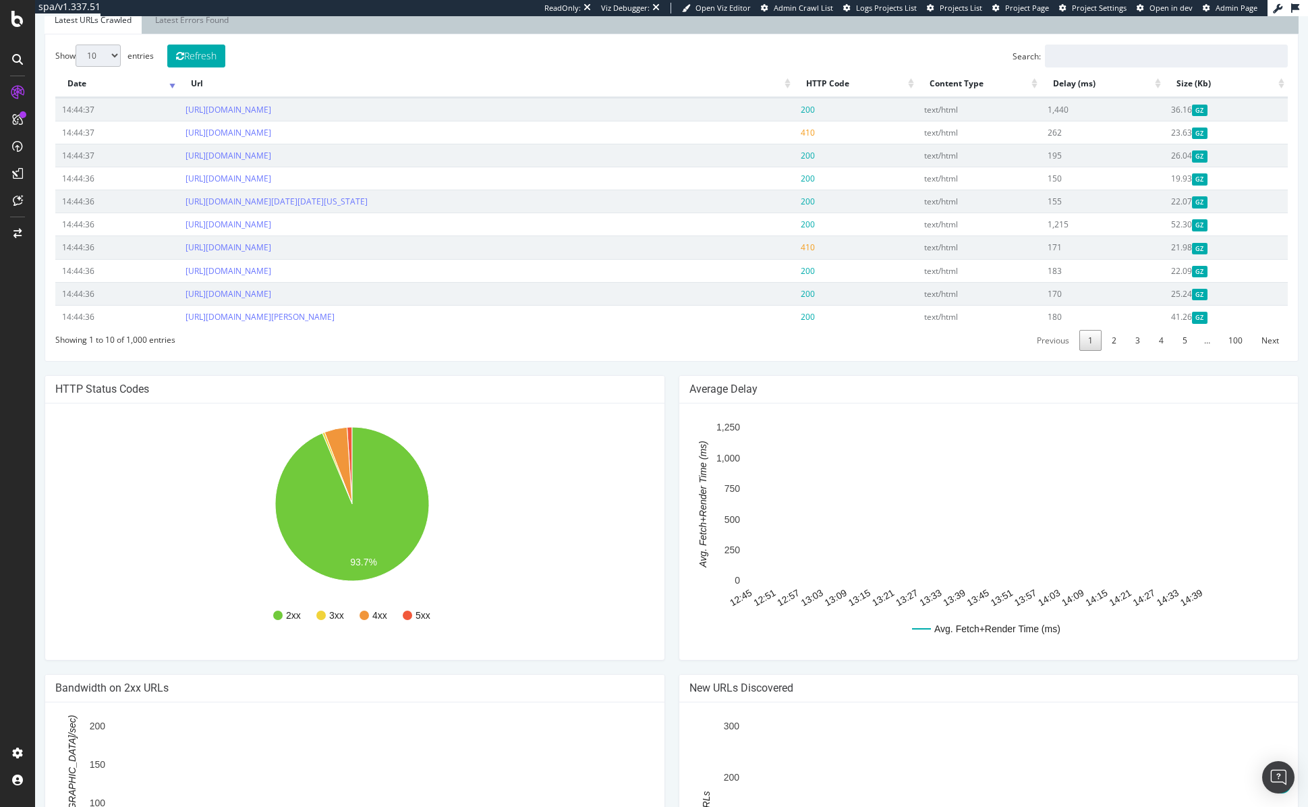
scroll to position [560, 0]
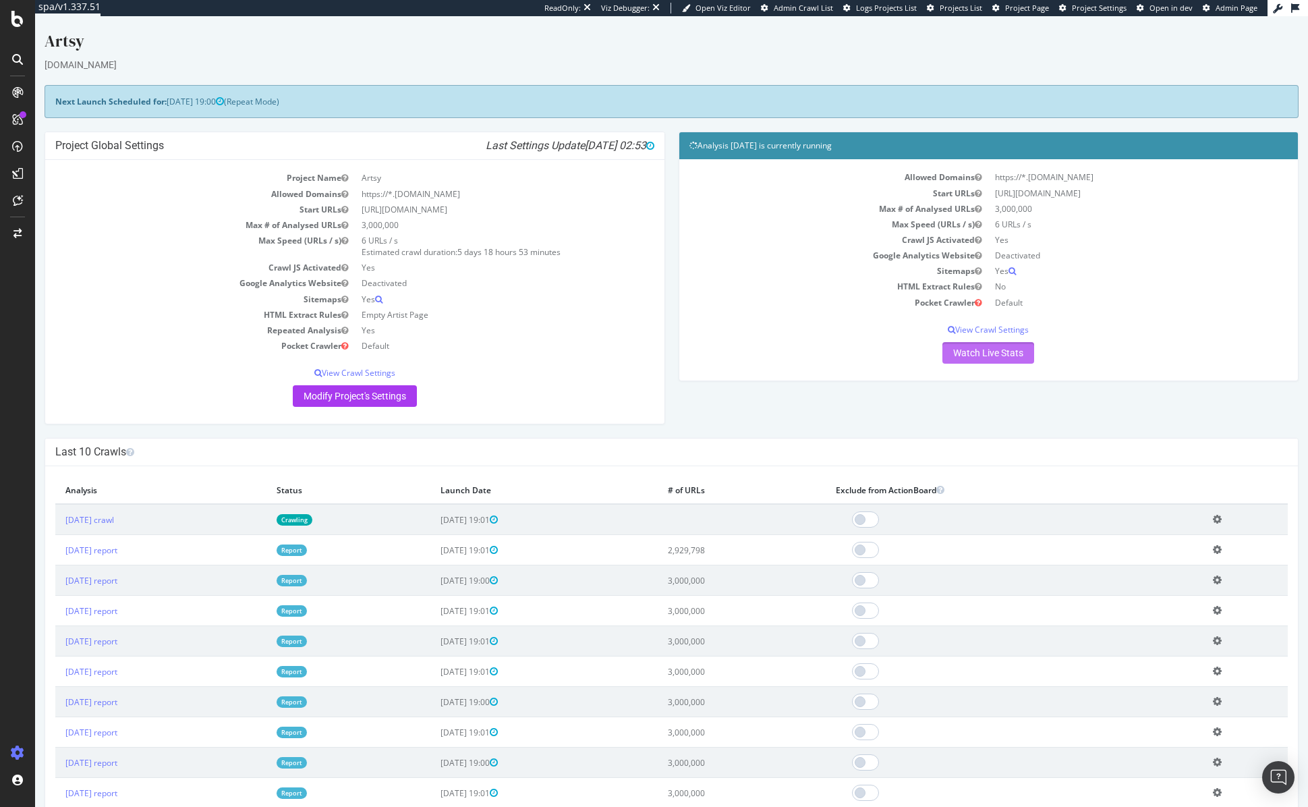
click at [958, 358] on link "Watch Live Stats" at bounding box center [989, 353] width 92 height 22
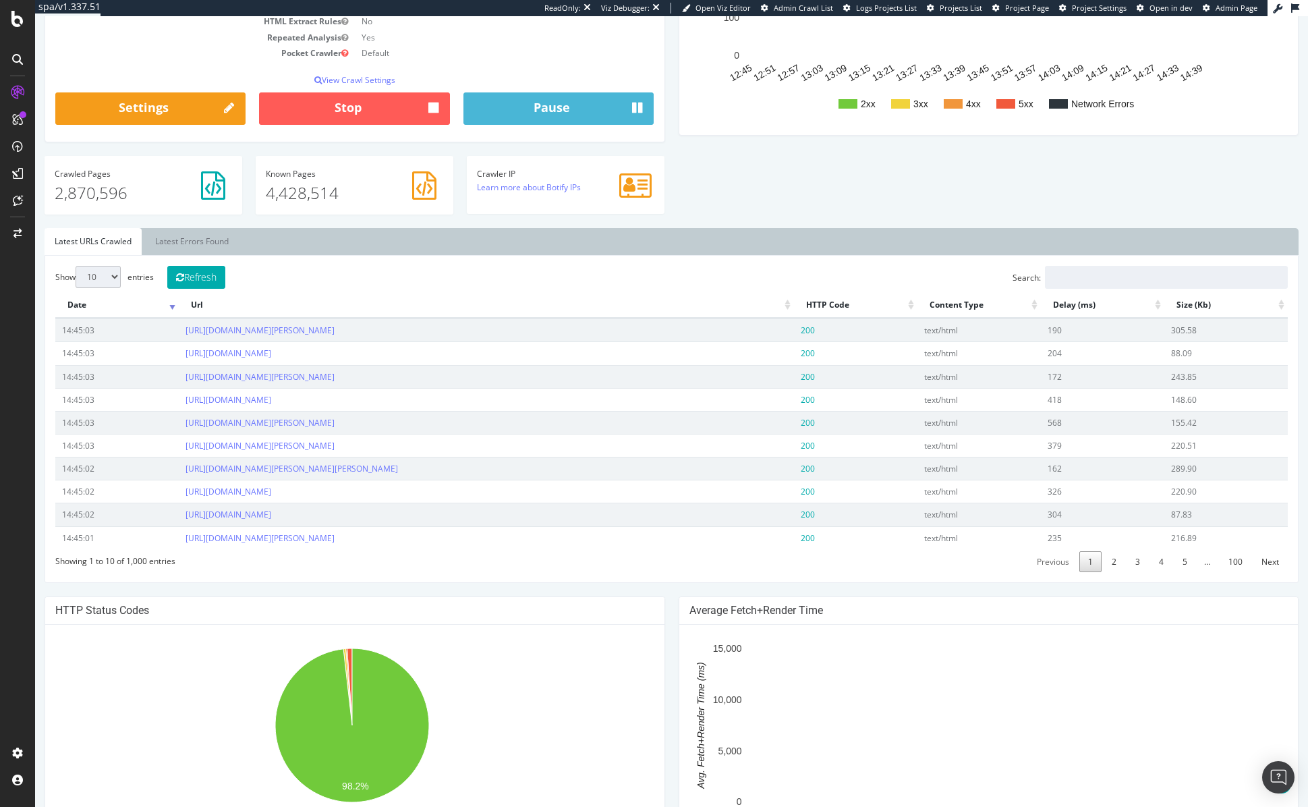
scroll to position [559, 0]
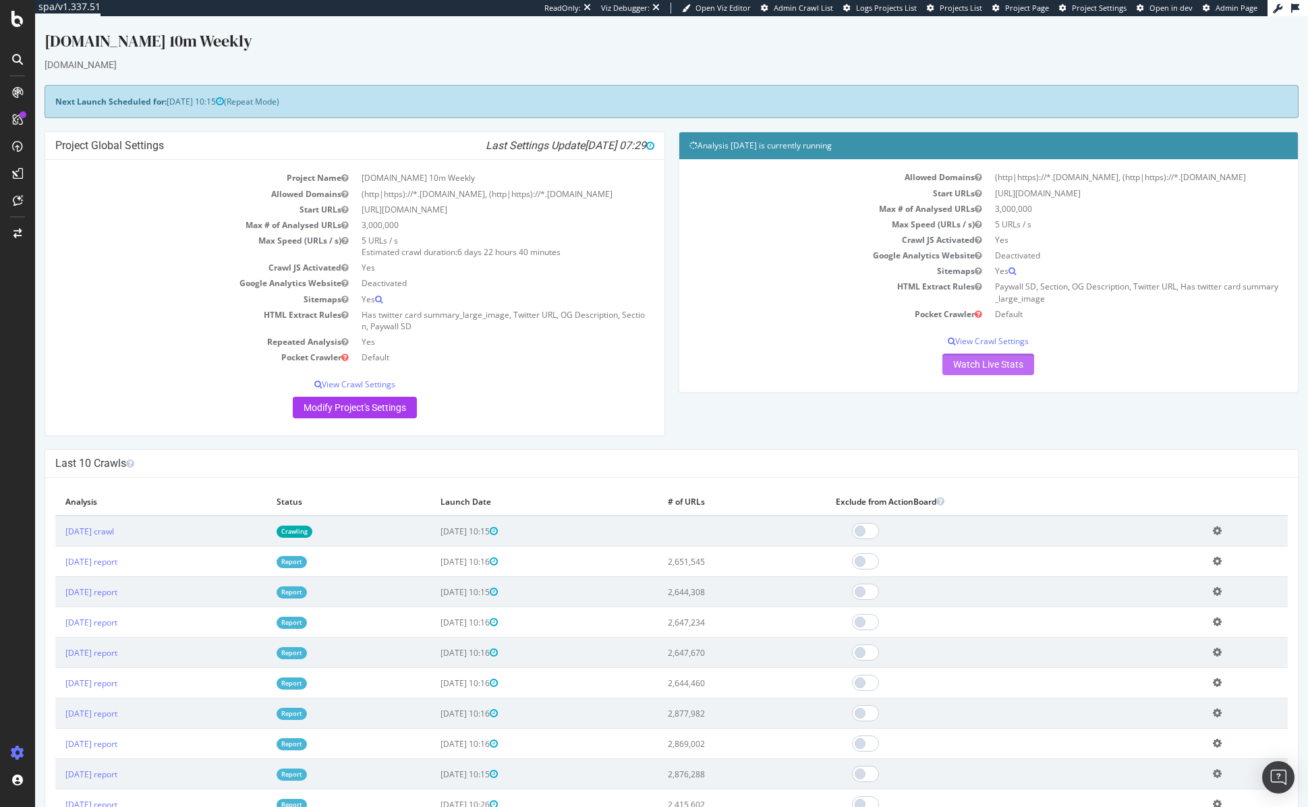
click at [999, 366] on link "Watch Live Stats" at bounding box center [989, 365] width 92 height 22
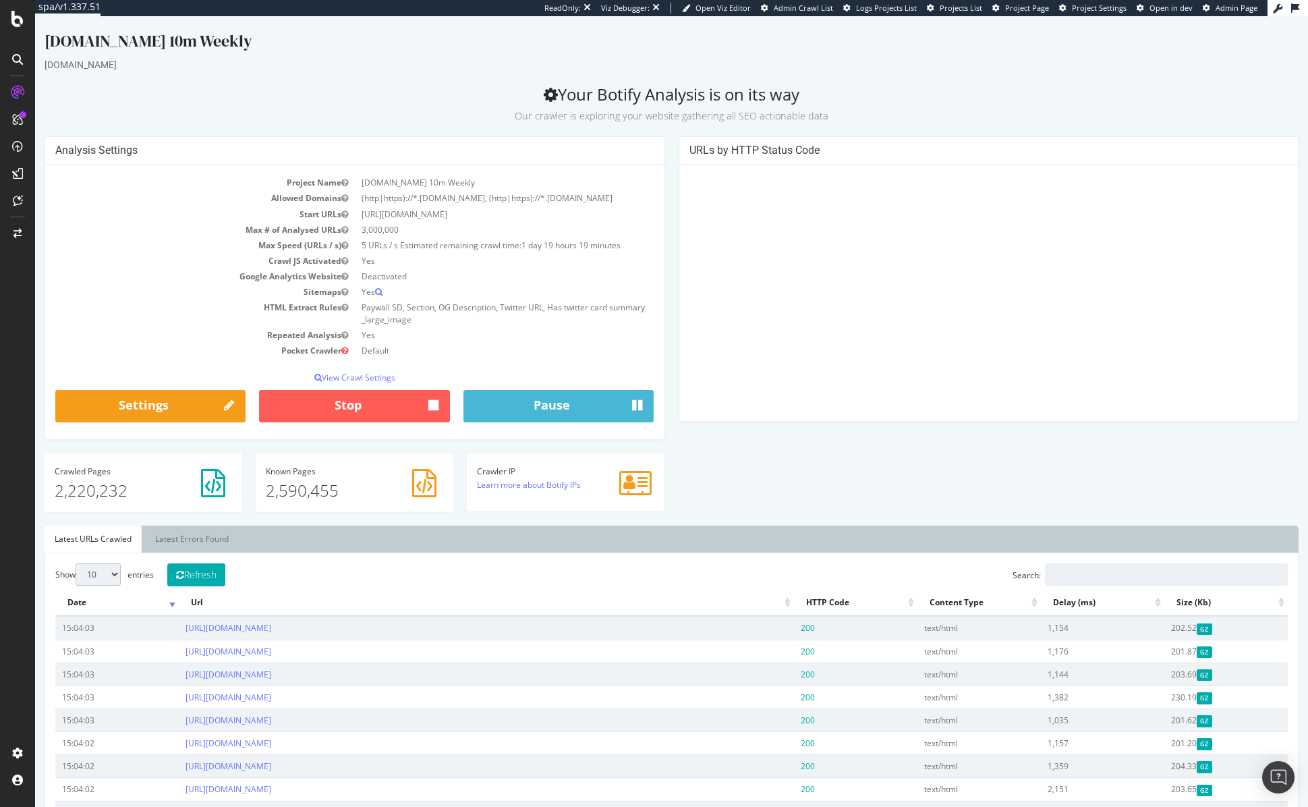
scroll to position [685, 0]
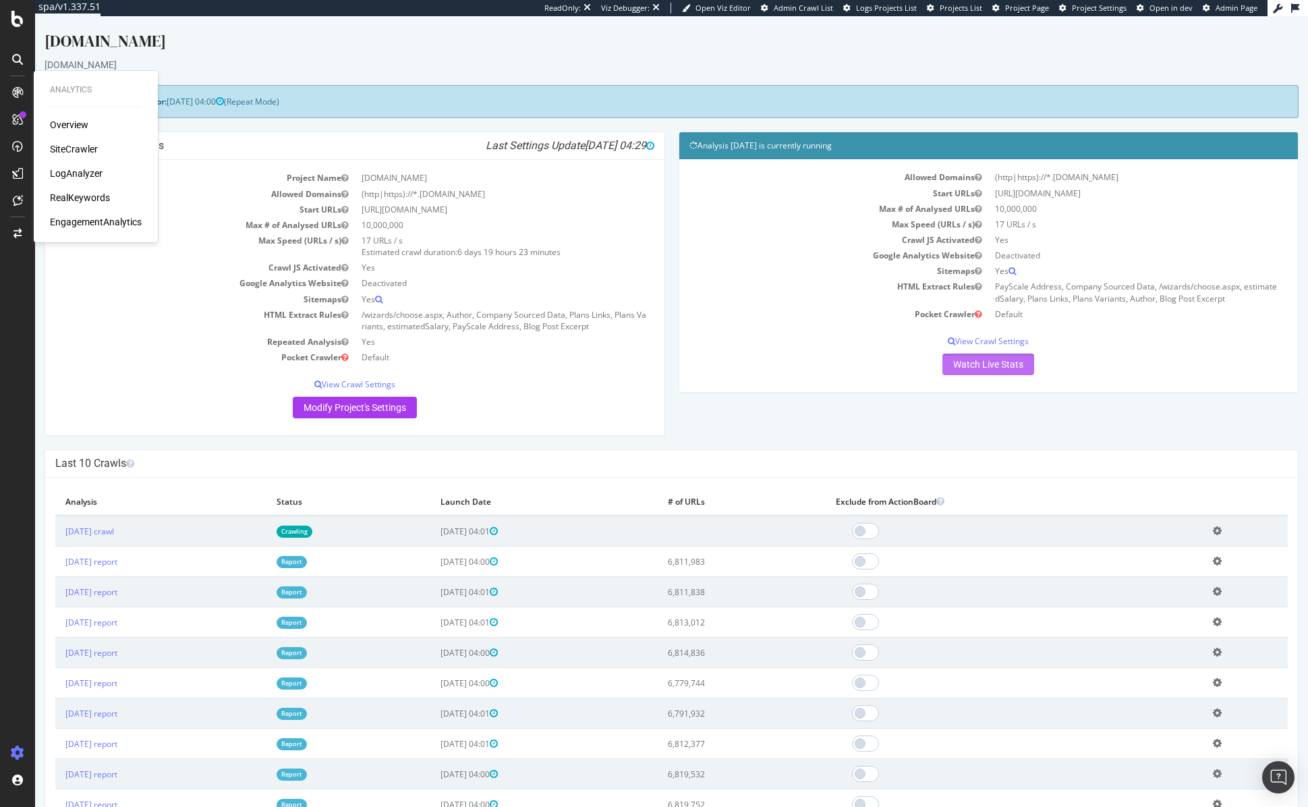
click at [996, 366] on link "Watch Live Stats" at bounding box center [989, 365] width 92 height 22
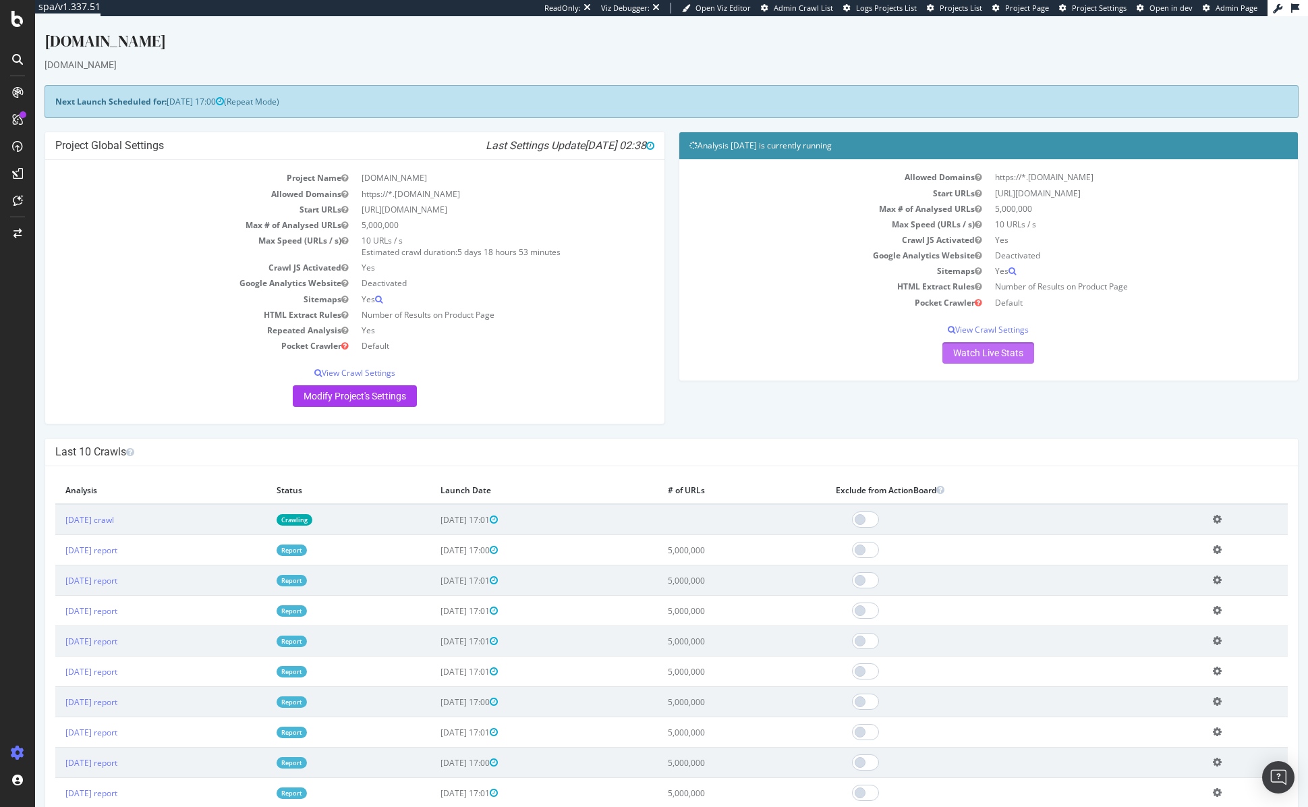
click at [992, 352] on link "Watch Live Stats" at bounding box center [989, 353] width 92 height 22
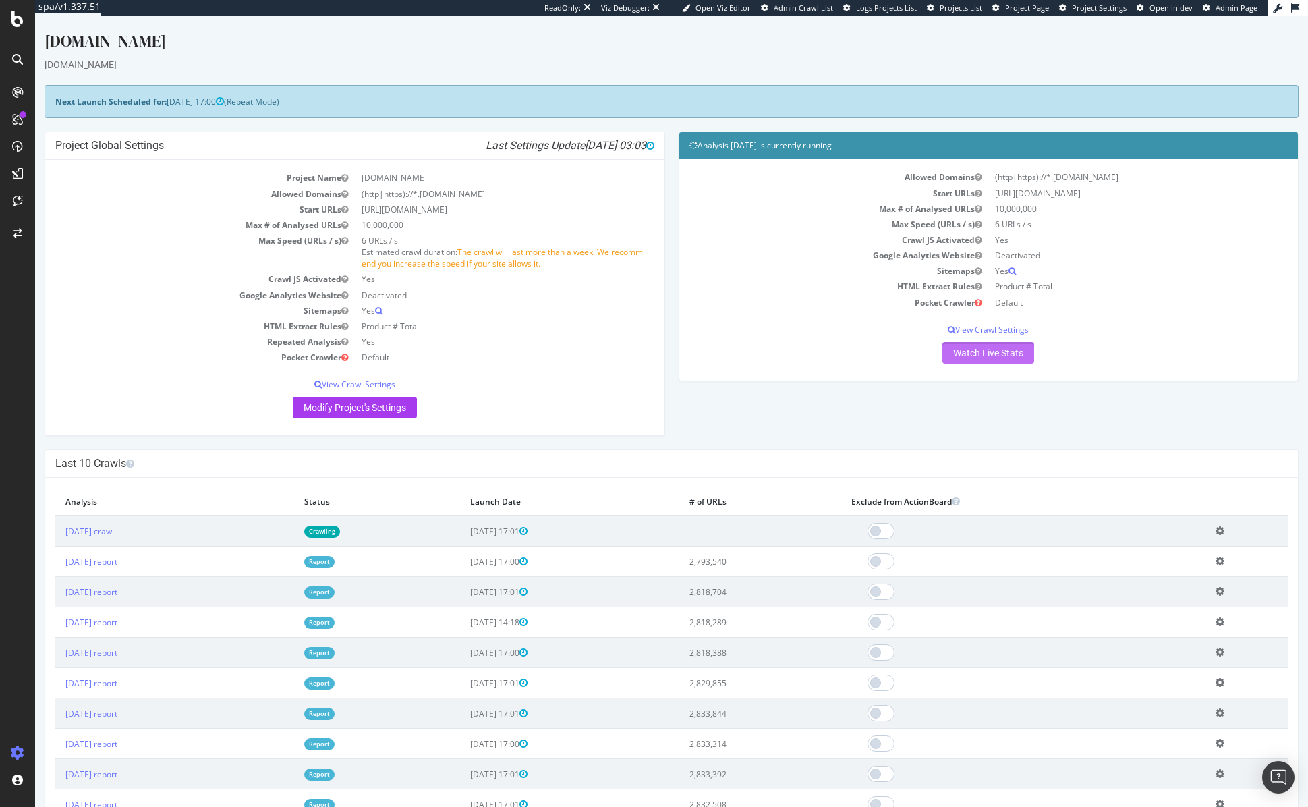
click at [948, 351] on link "Watch Live Stats" at bounding box center [989, 353] width 92 height 22
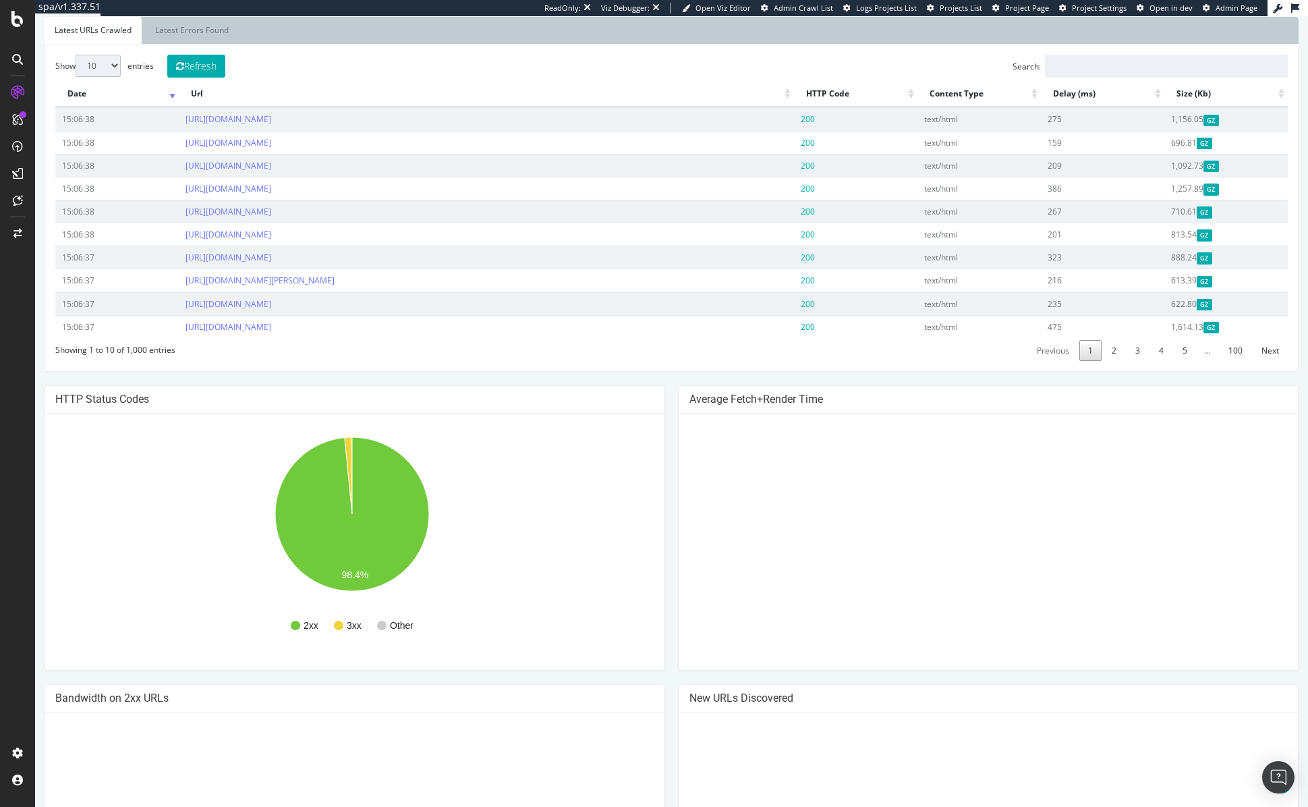
scroll to position [685, 0]
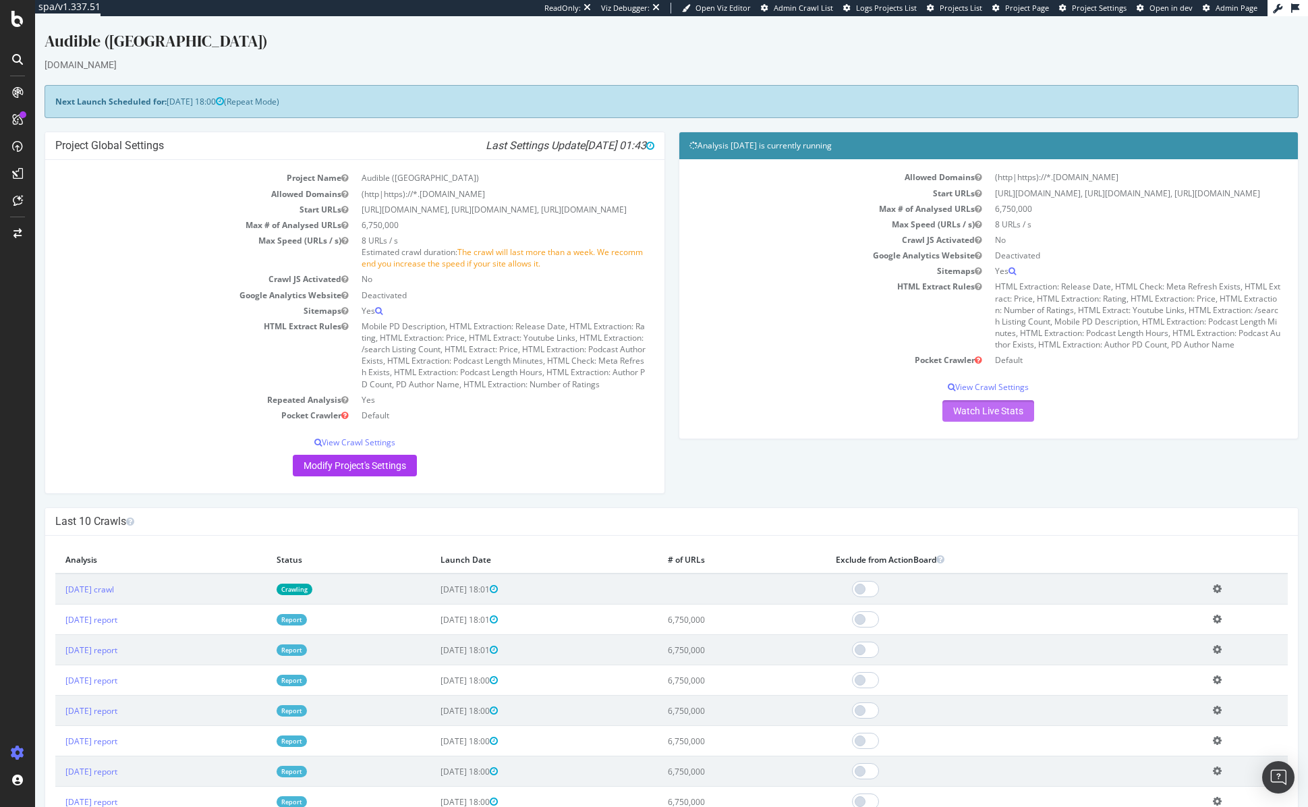
click at [1011, 422] on link "Watch Live Stats" at bounding box center [989, 411] width 92 height 22
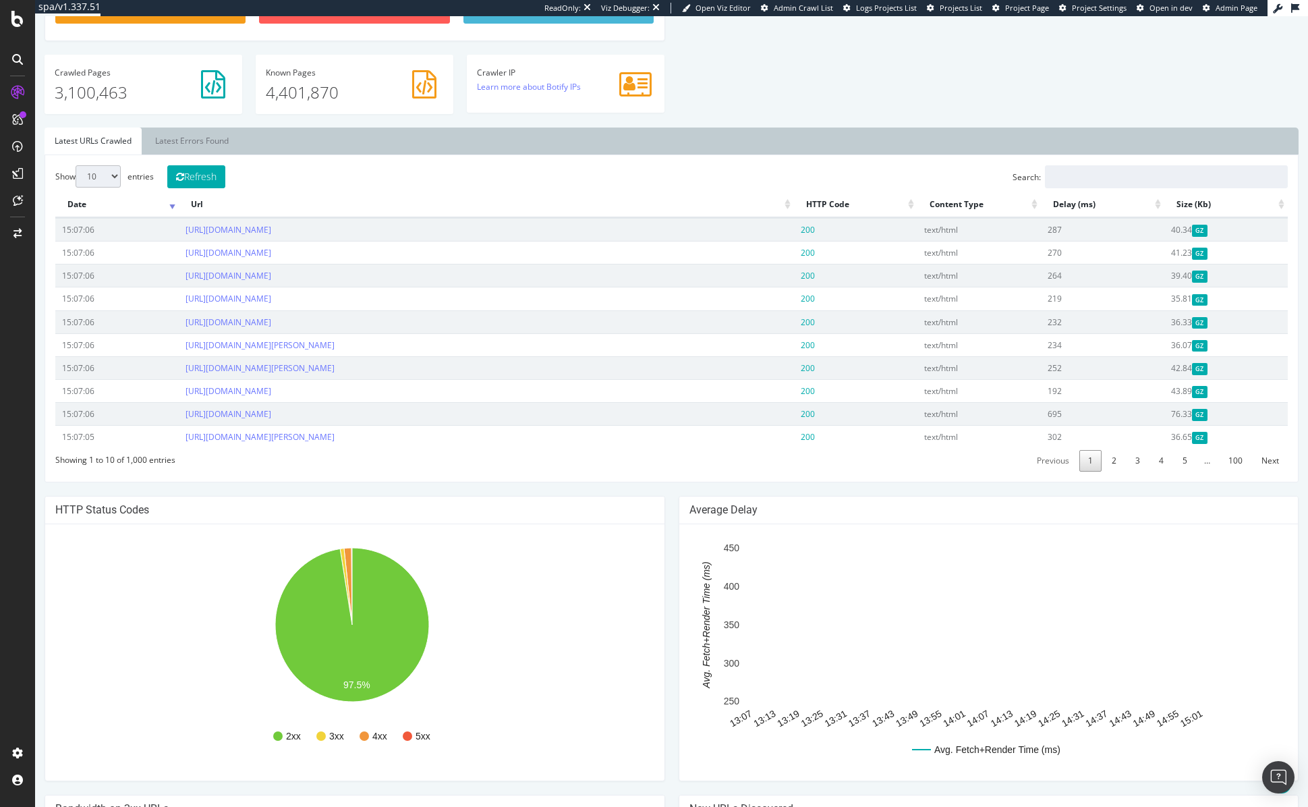
scroll to position [754, 0]
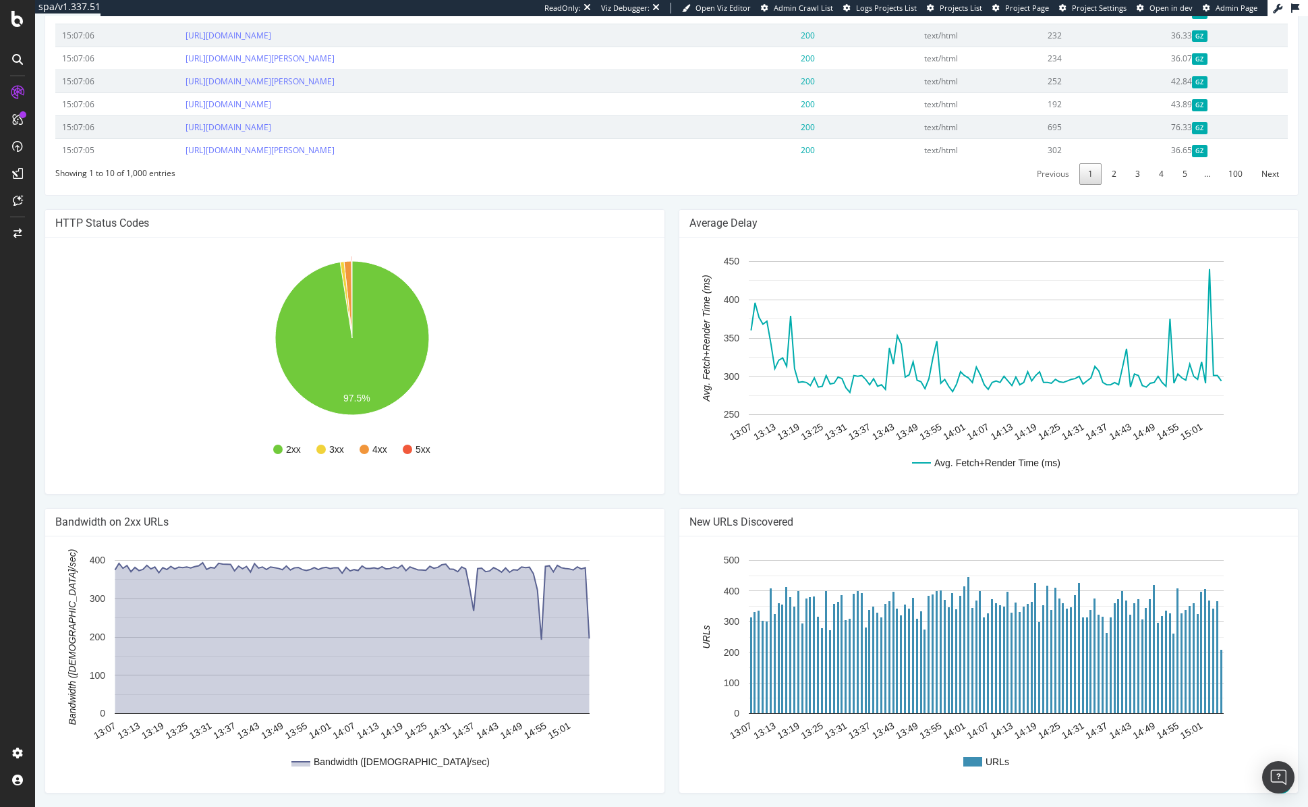
click at [409, 447] on circle "A chart." at bounding box center [407, 449] width 9 height 9
click at [421, 448] on text "5xx" at bounding box center [423, 448] width 15 height 11
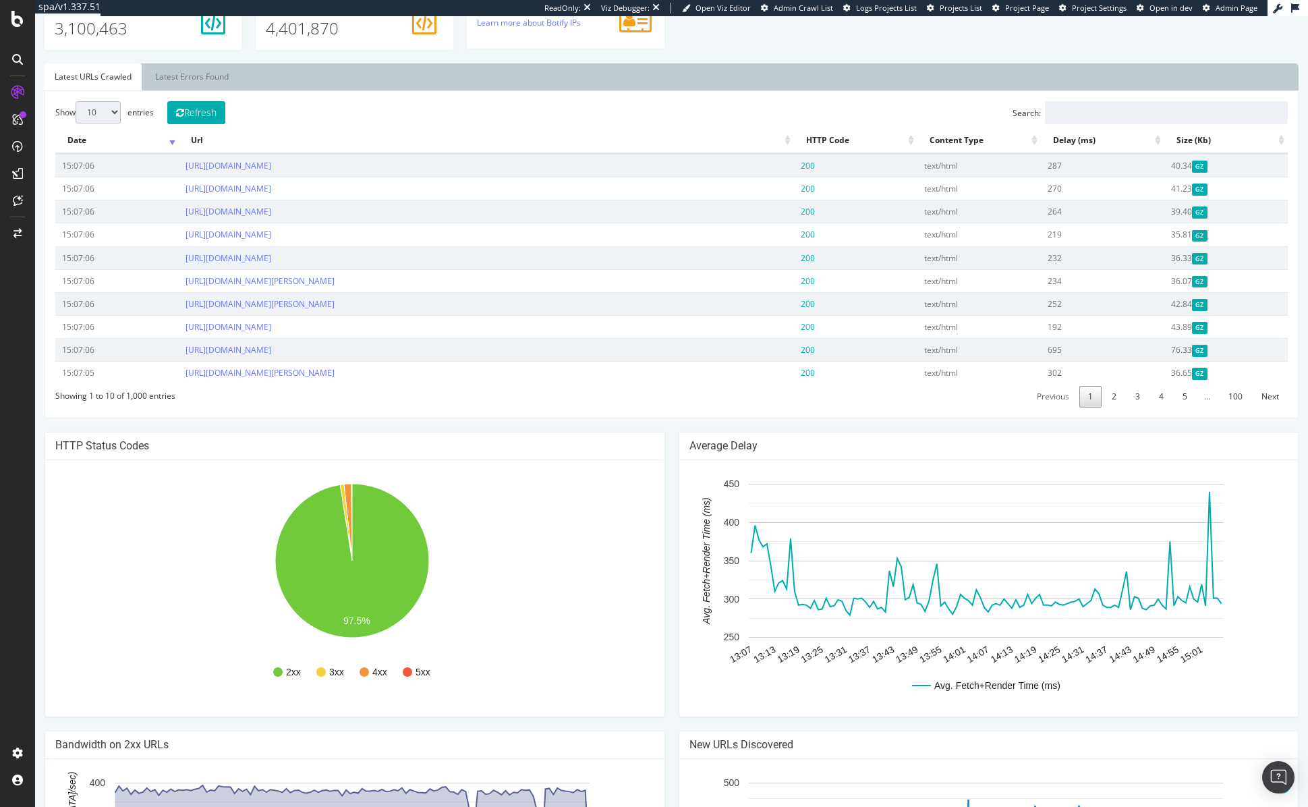
scroll to position [0, 0]
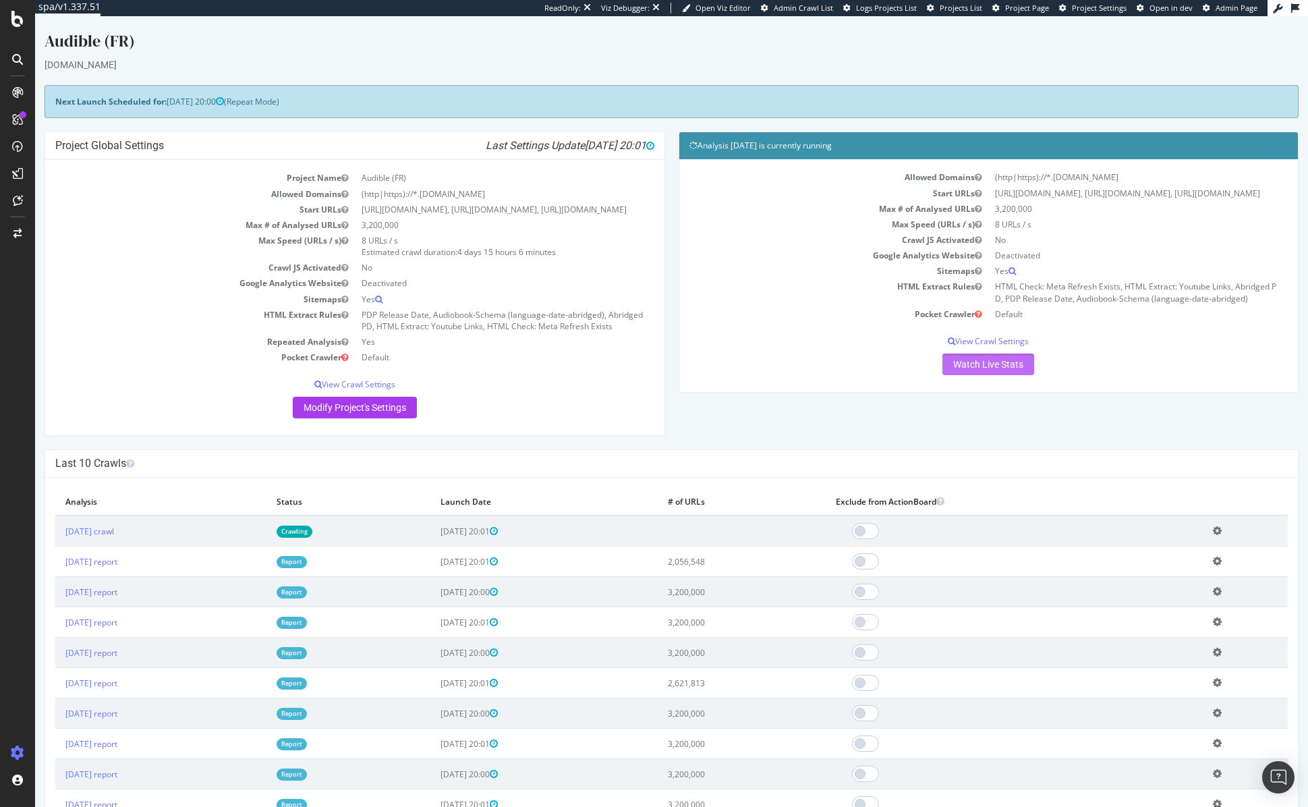
click at [1003, 375] on link "Watch Live Stats" at bounding box center [989, 365] width 92 height 22
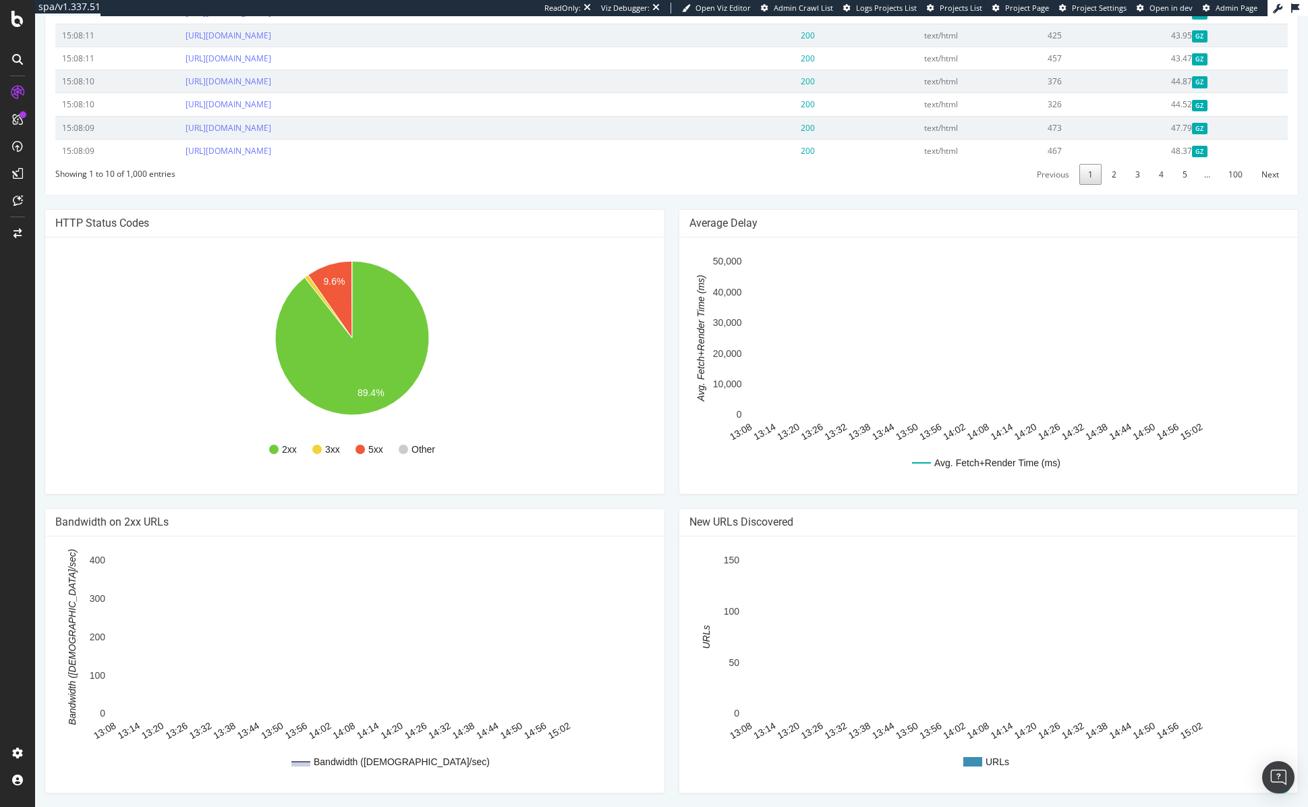
scroll to position [708, 0]
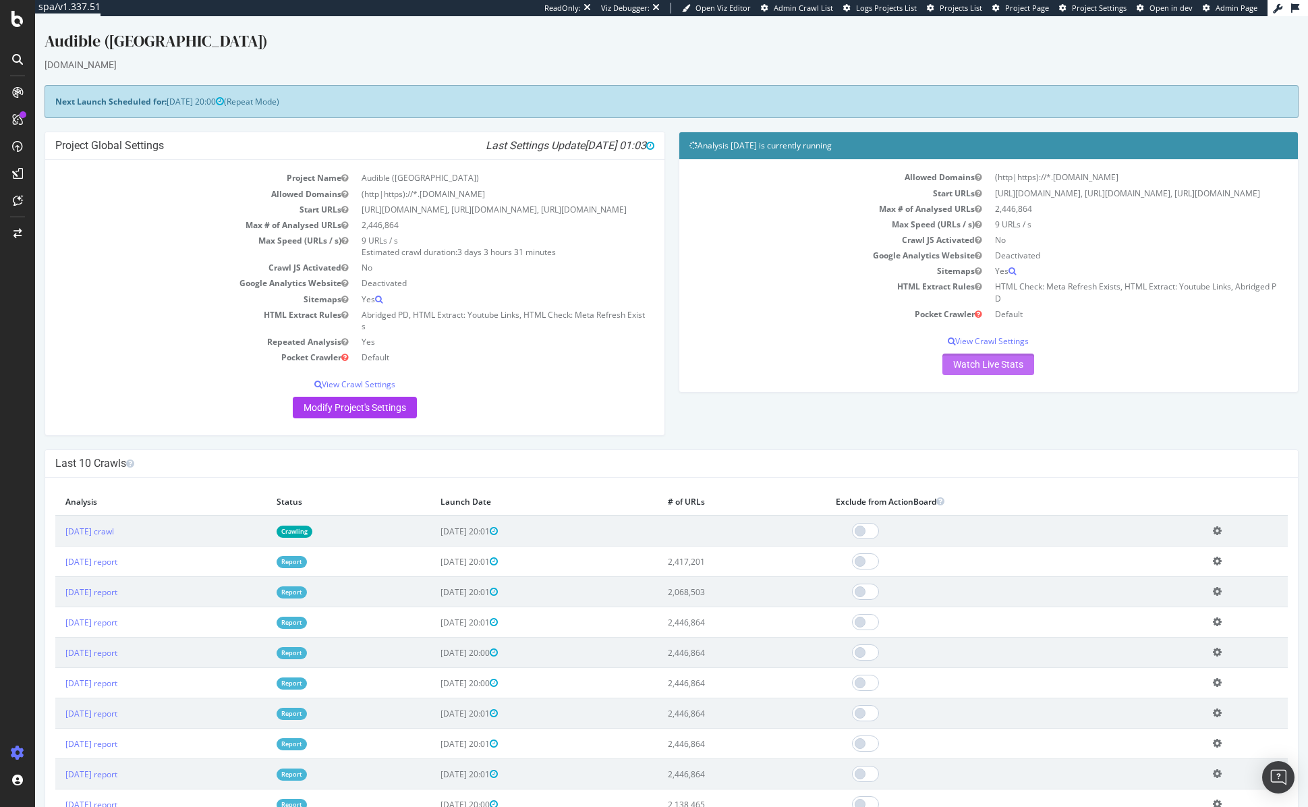
click at [986, 375] on link "Watch Live Stats" at bounding box center [989, 365] width 92 height 22
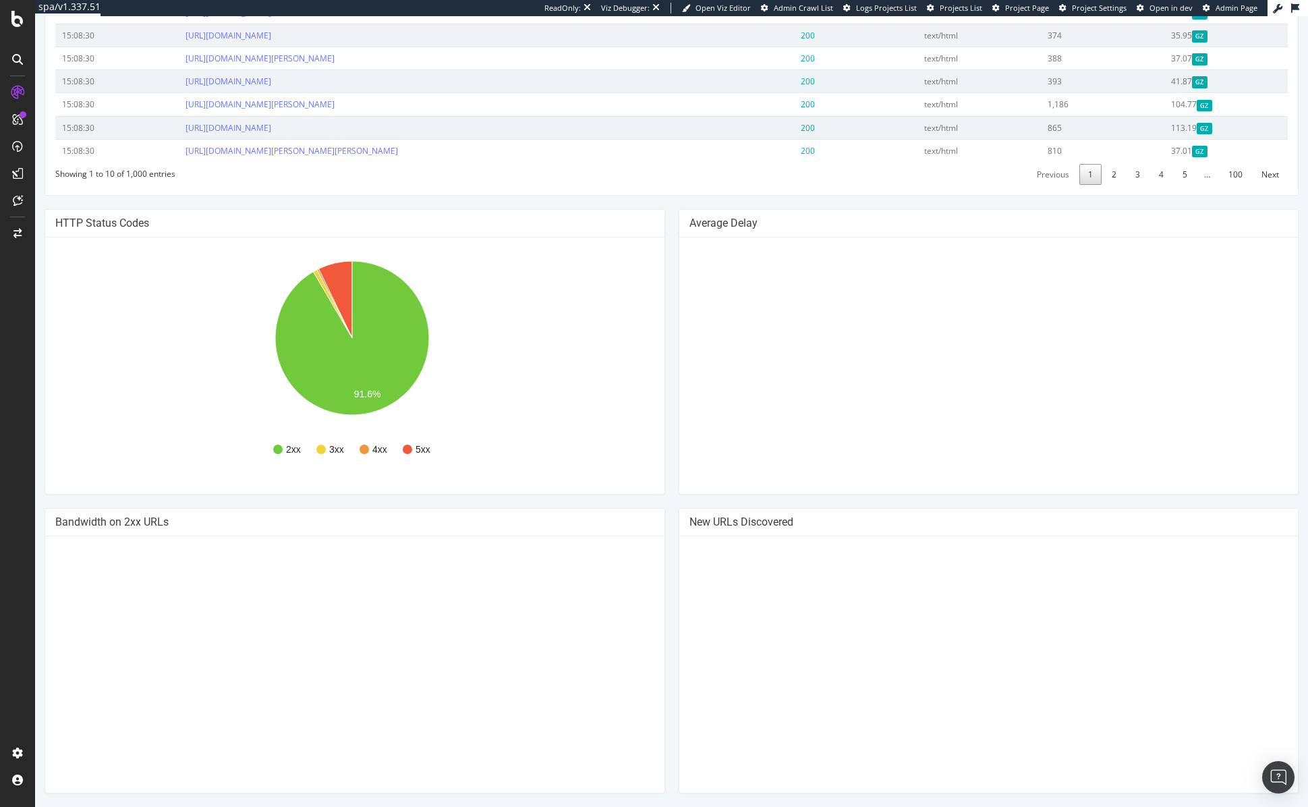
scroll to position [708, 0]
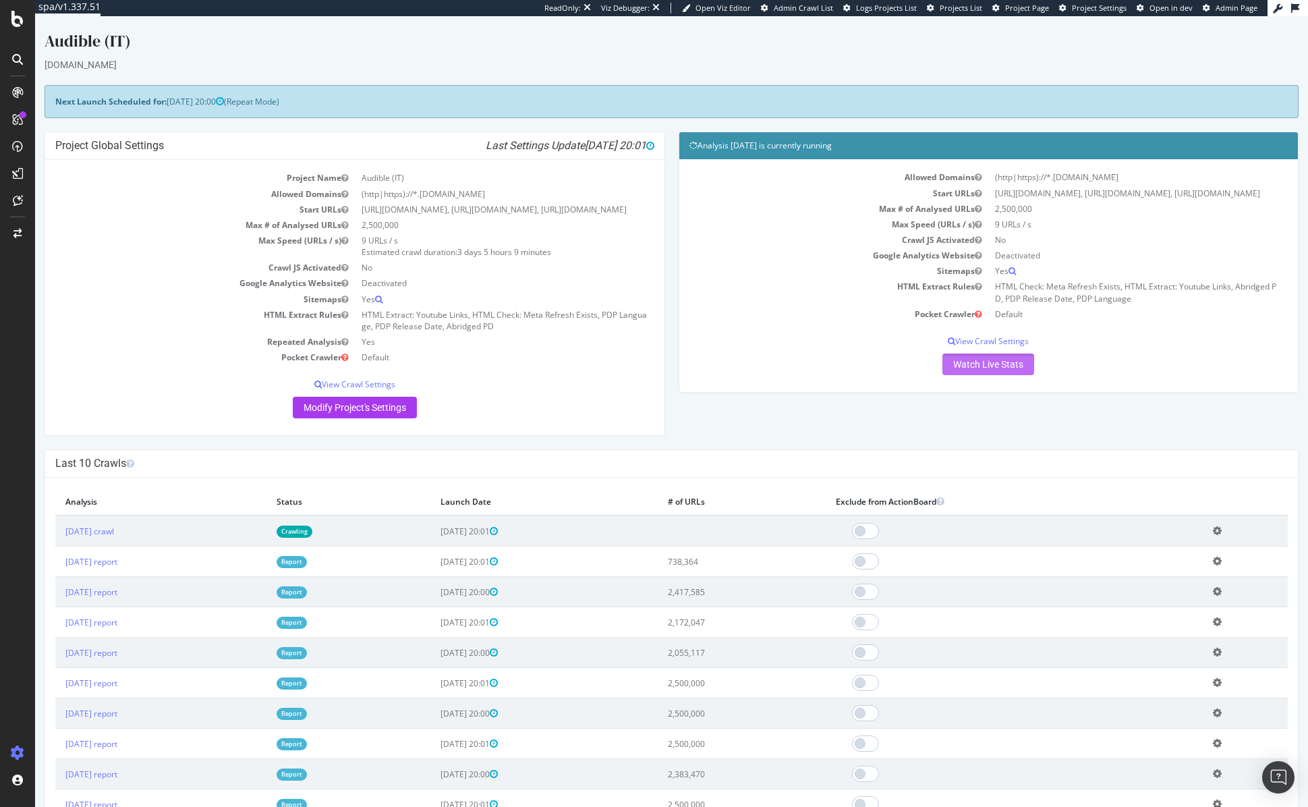
click at [984, 375] on link "Watch Live Stats" at bounding box center [989, 365] width 92 height 22
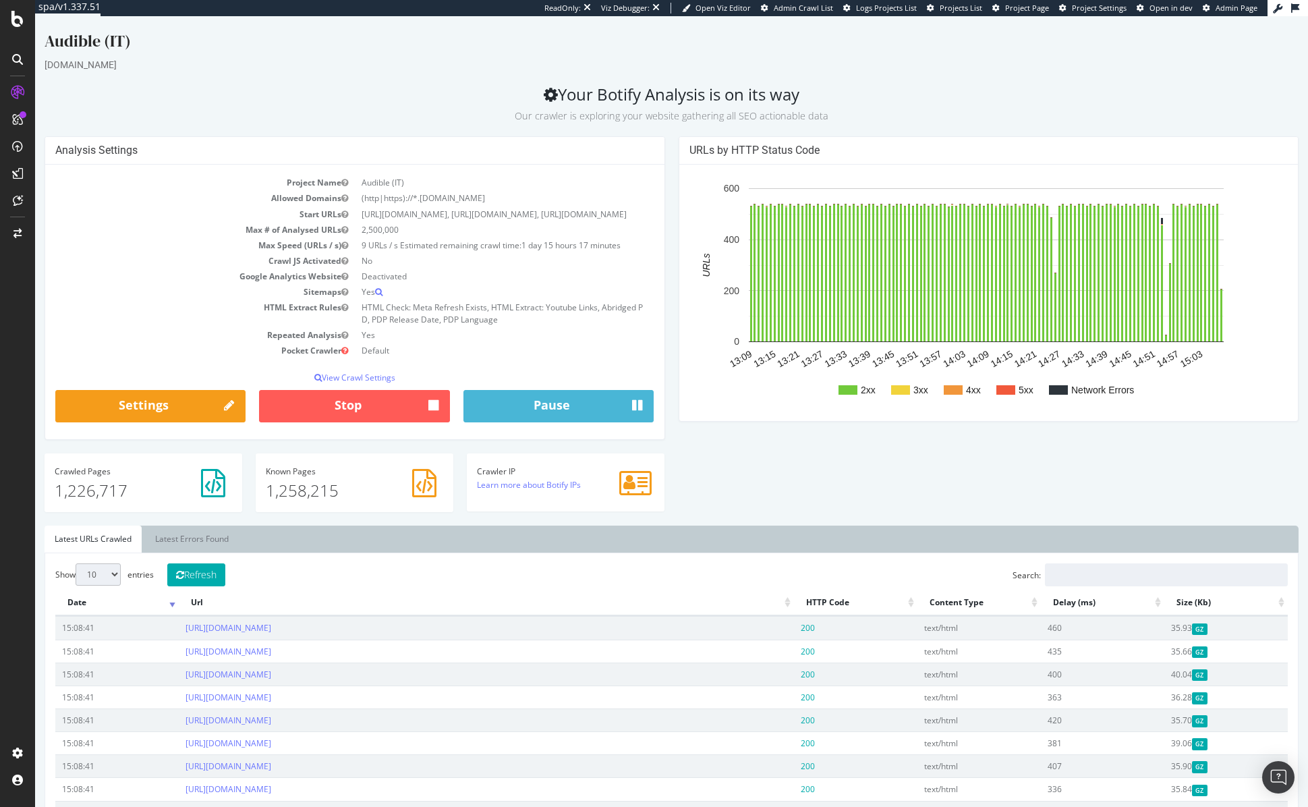
click at [734, 148] on h4 "URLs by HTTP Status Code" at bounding box center [989, 150] width 599 height 13
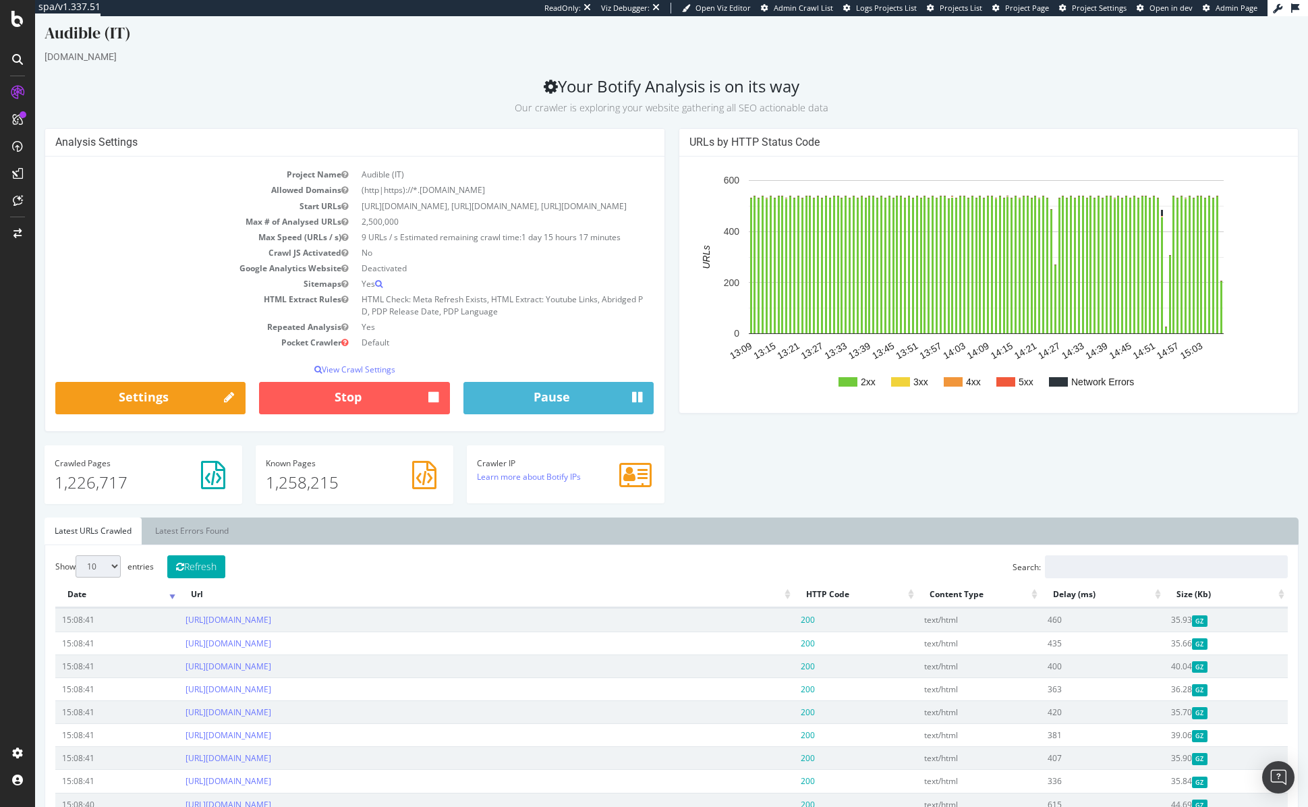
scroll to position [645, 0]
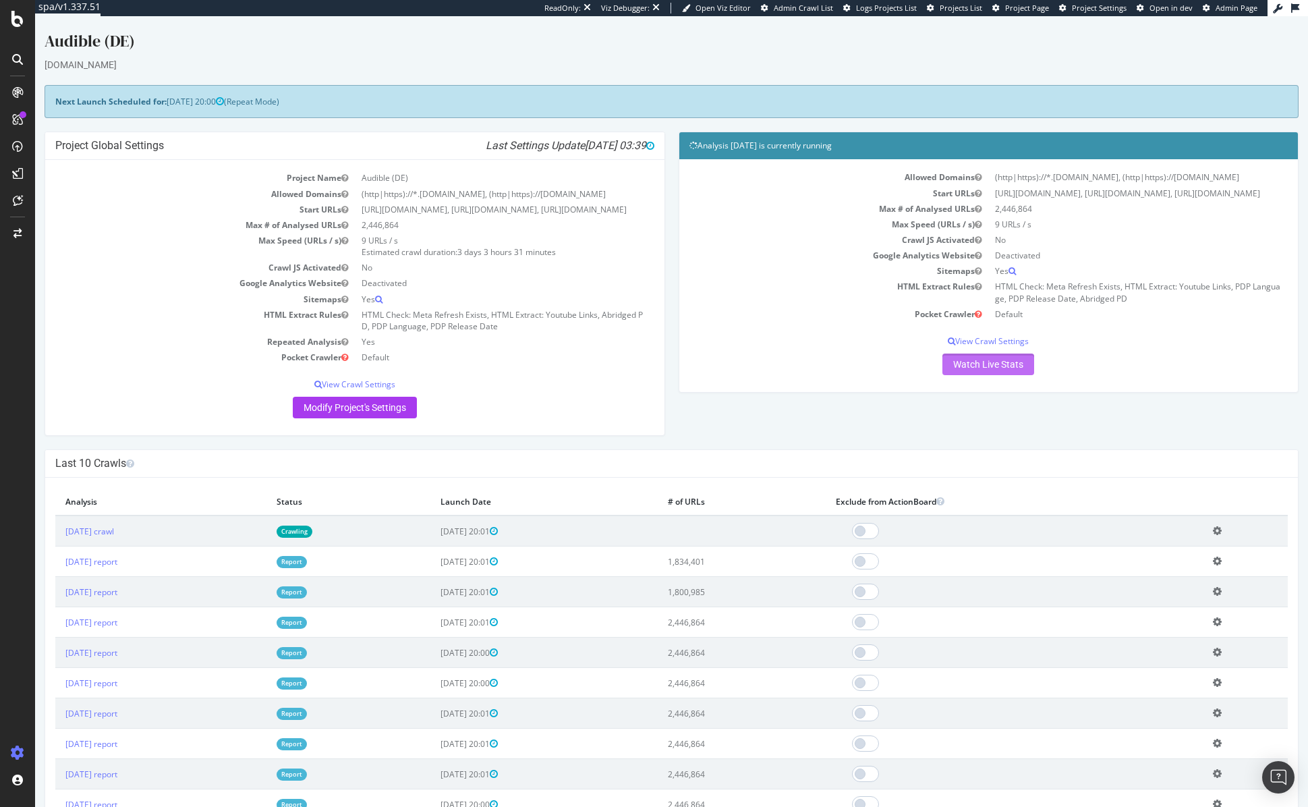
click at [992, 375] on link "Watch Live Stats" at bounding box center [989, 365] width 92 height 22
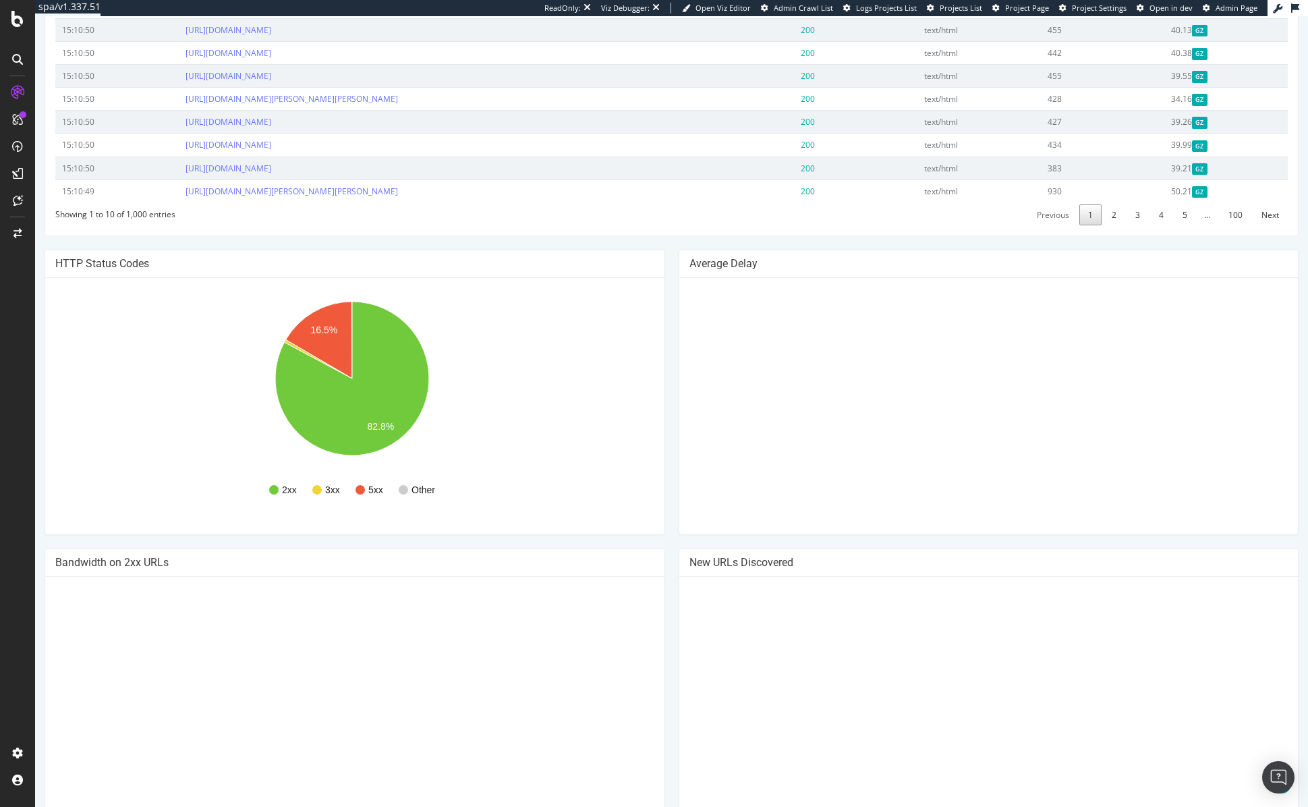
scroll to position [708, 0]
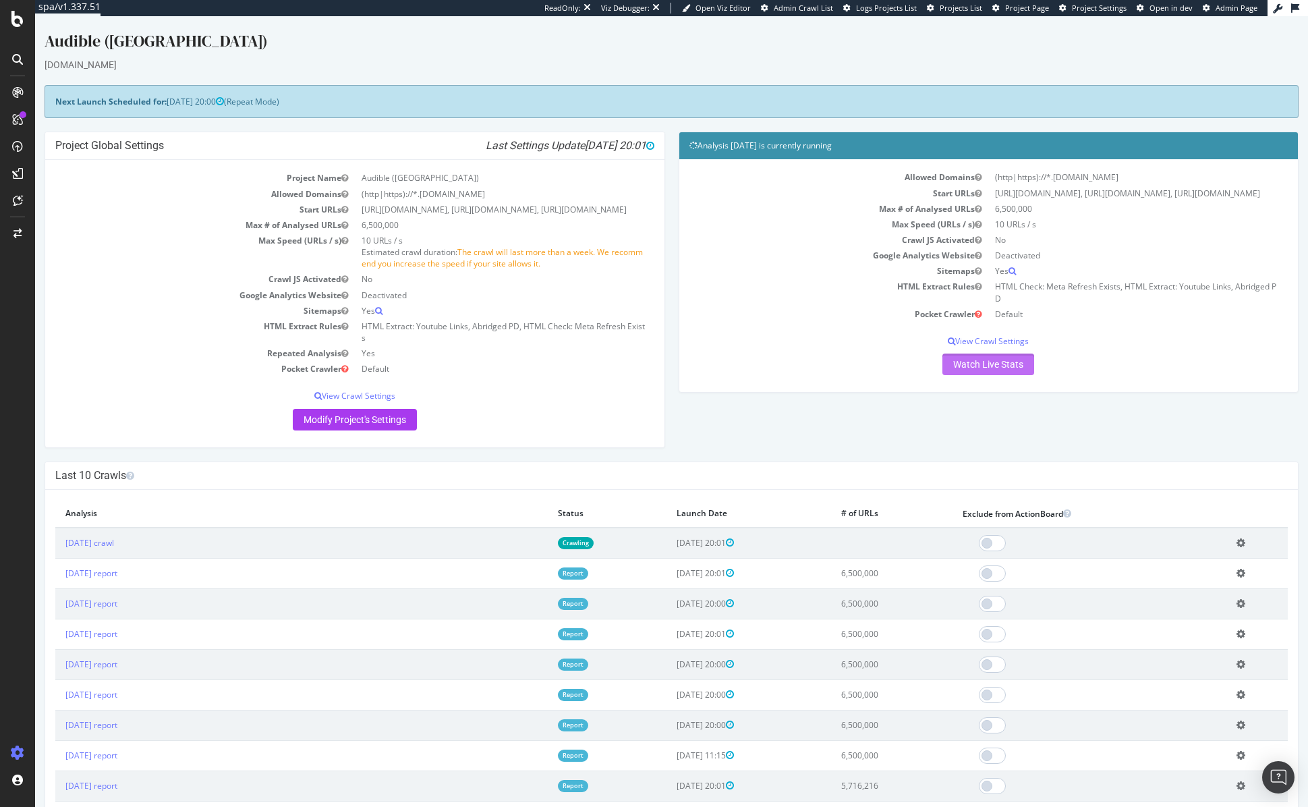
click at [988, 375] on link "Watch Live Stats" at bounding box center [989, 365] width 92 height 22
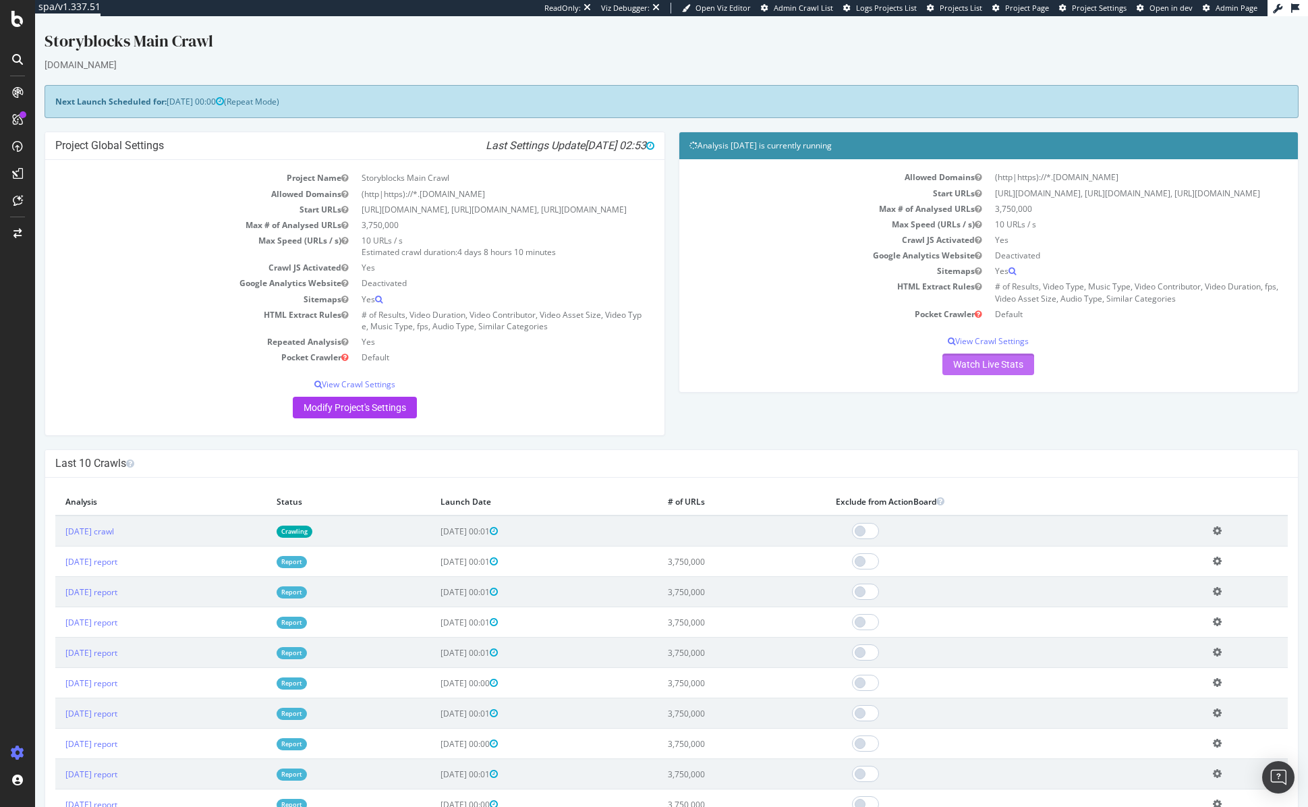
click at [991, 374] on link "Watch Live Stats" at bounding box center [989, 365] width 92 height 22
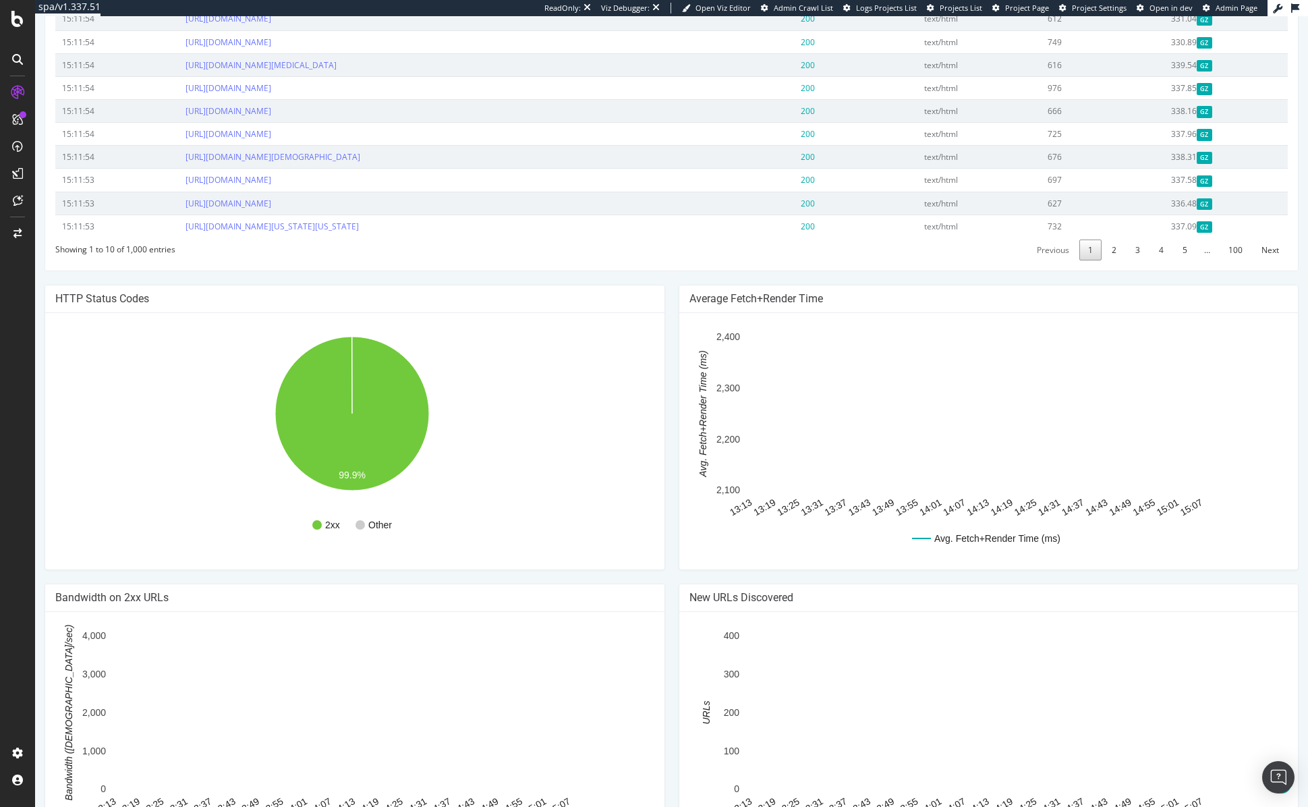
scroll to position [612, 0]
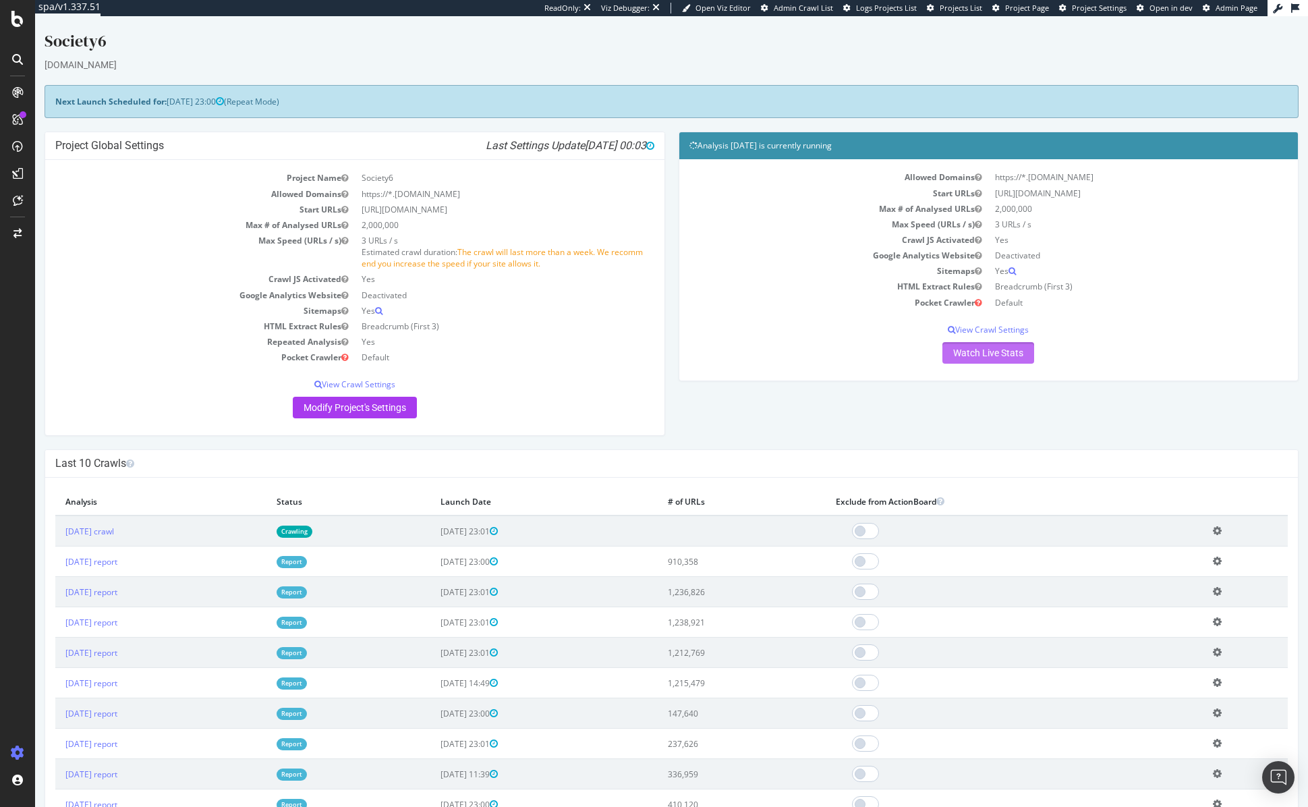
click at [963, 352] on link "Watch Live Stats" at bounding box center [989, 353] width 92 height 22
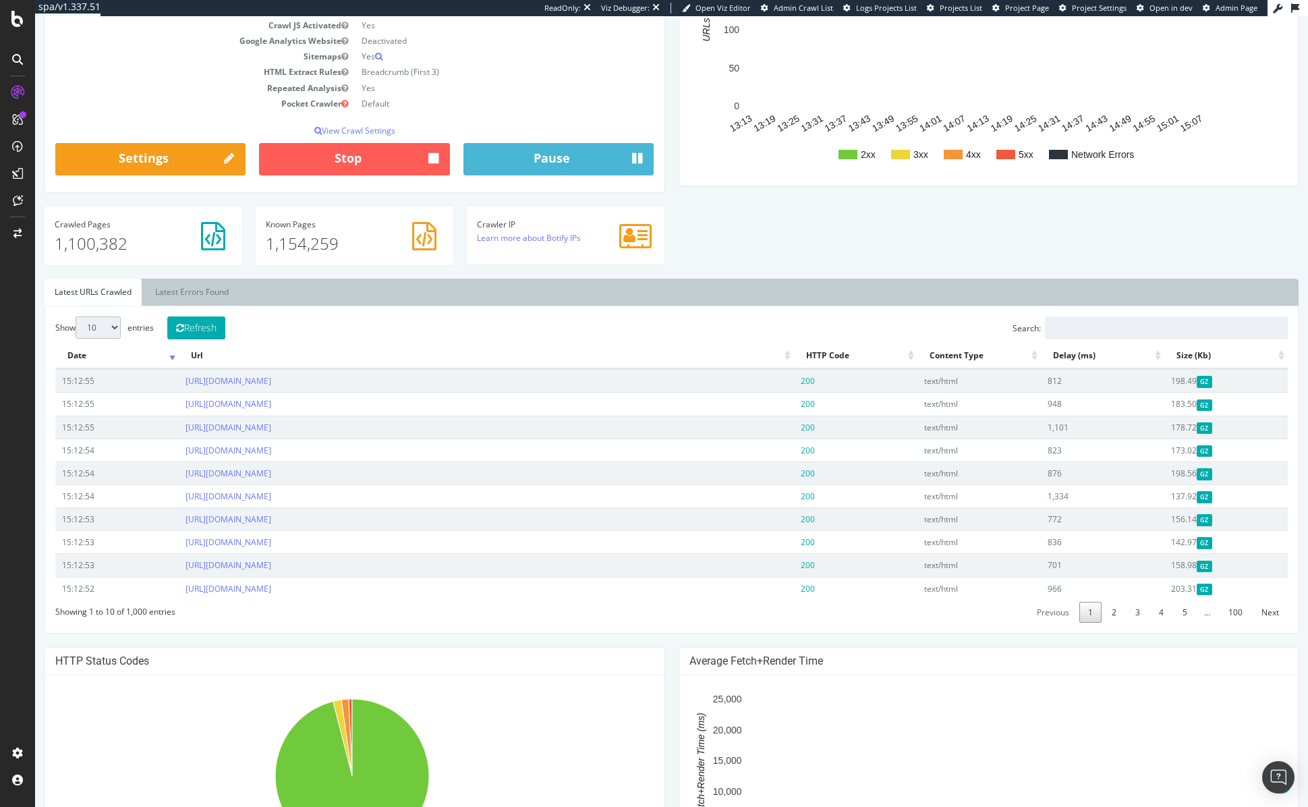
scroll to position [673, 0]
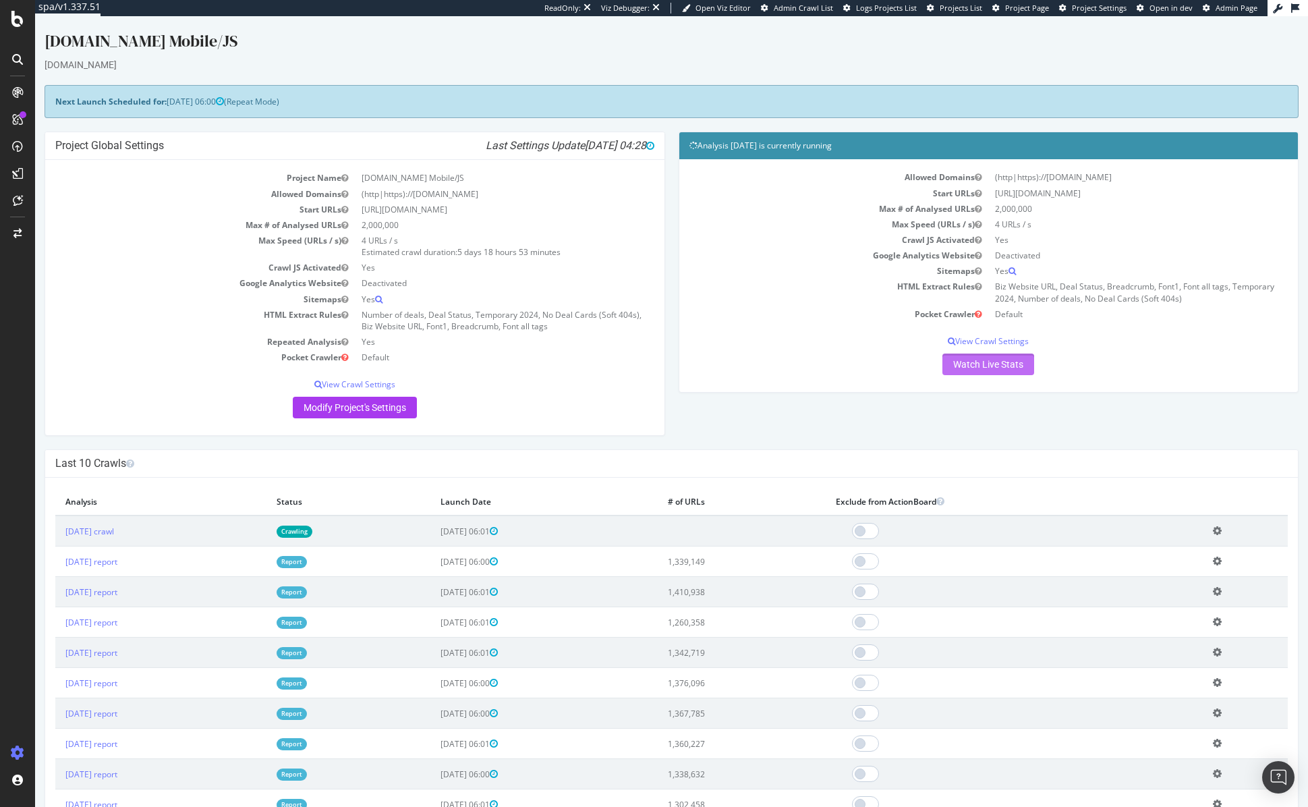
click at [976, 367] on link "Watch Live Stats" at bounding box center [989, 365] width 92 height 22
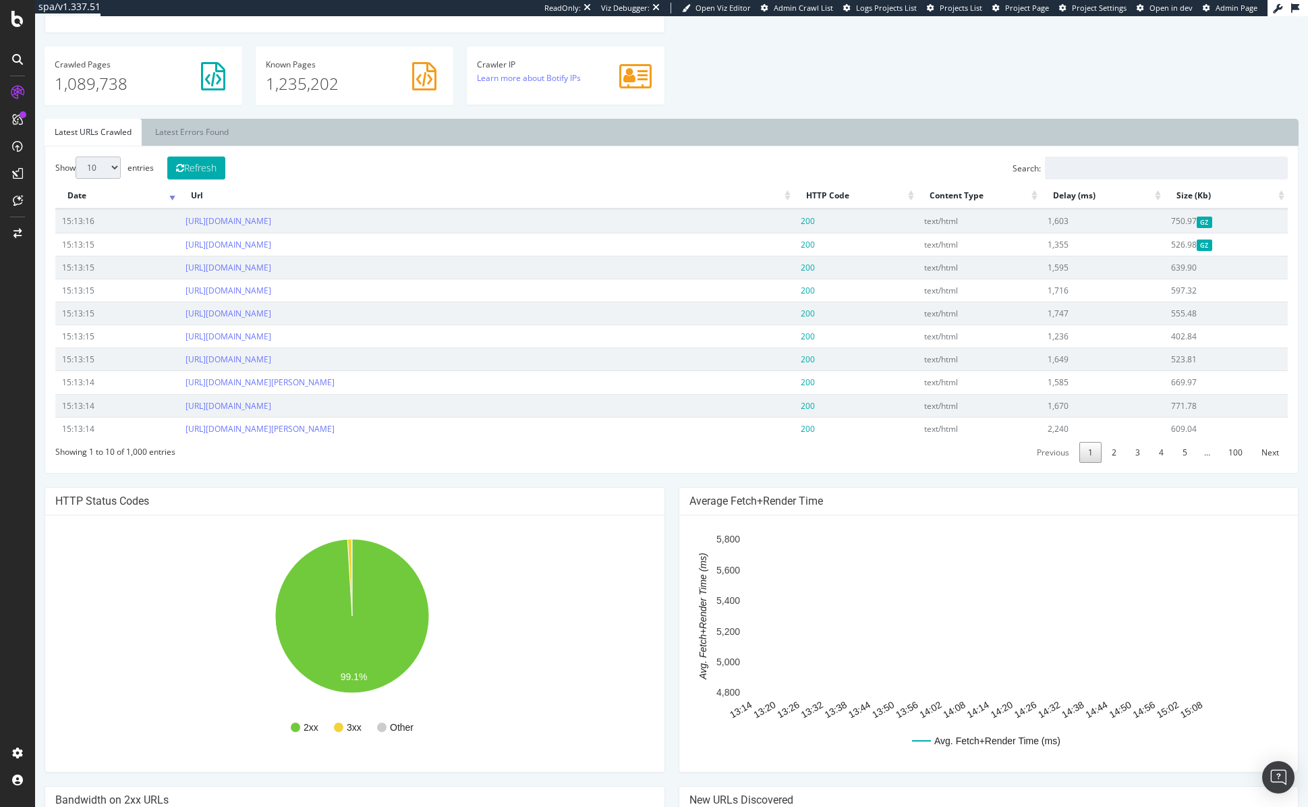
scroll to position [685, 0]
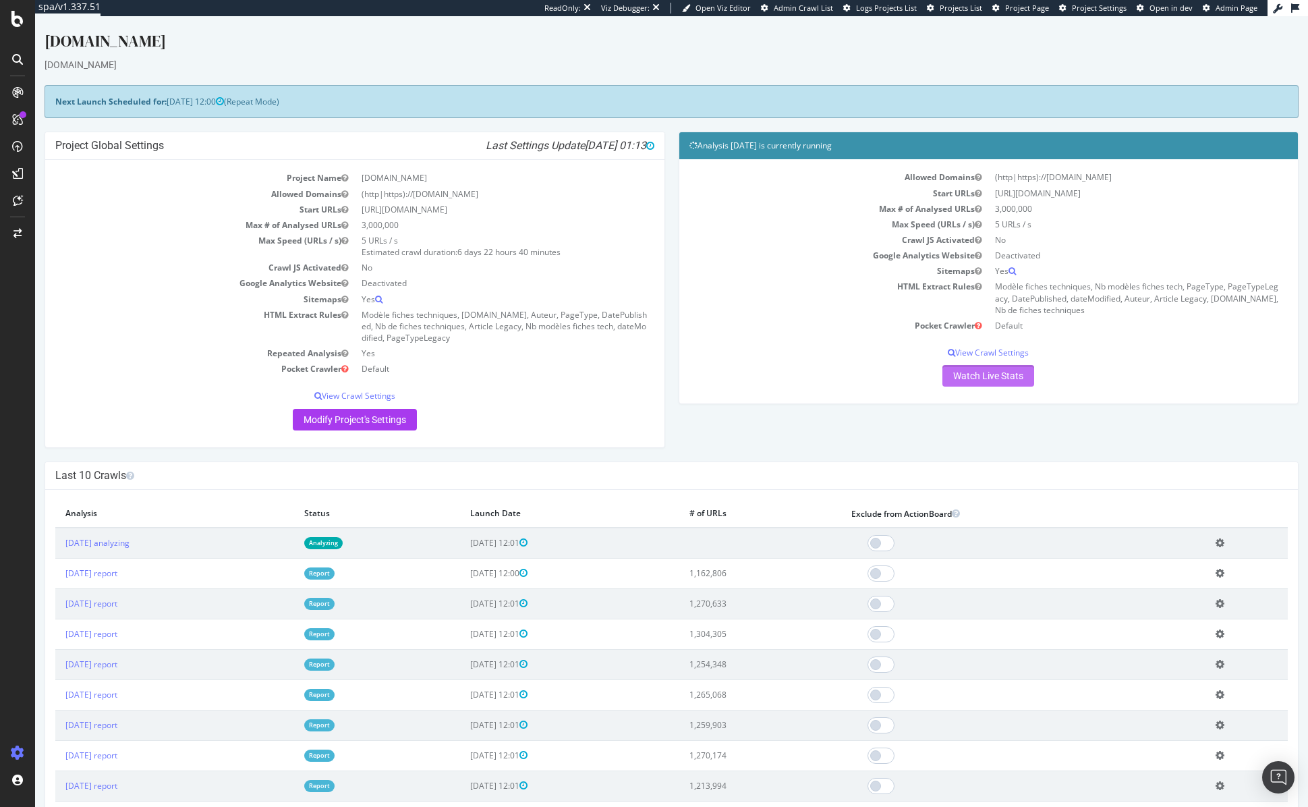
click at [1017, 381] on link "Watch Live Stats" at bounding box center [989, 376] width 92 height 22
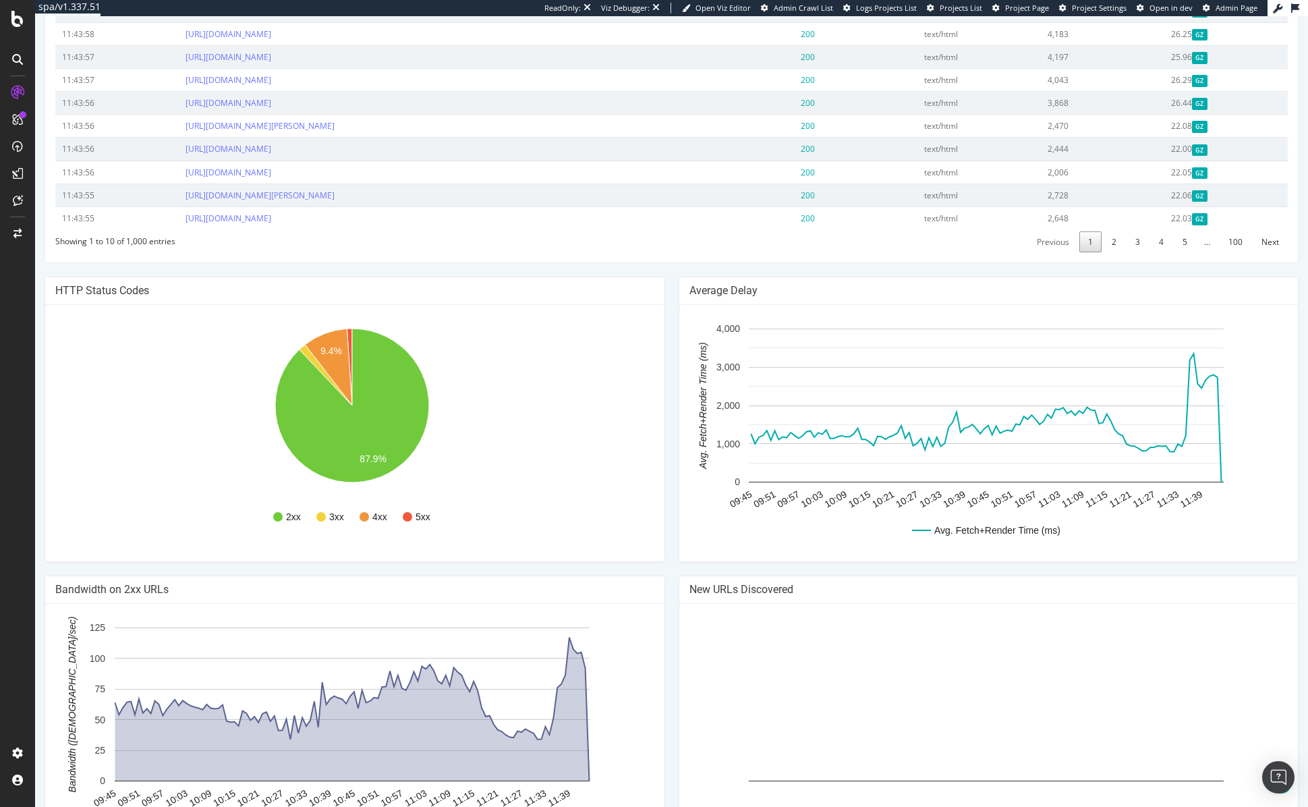
scroll to position [673, 0]
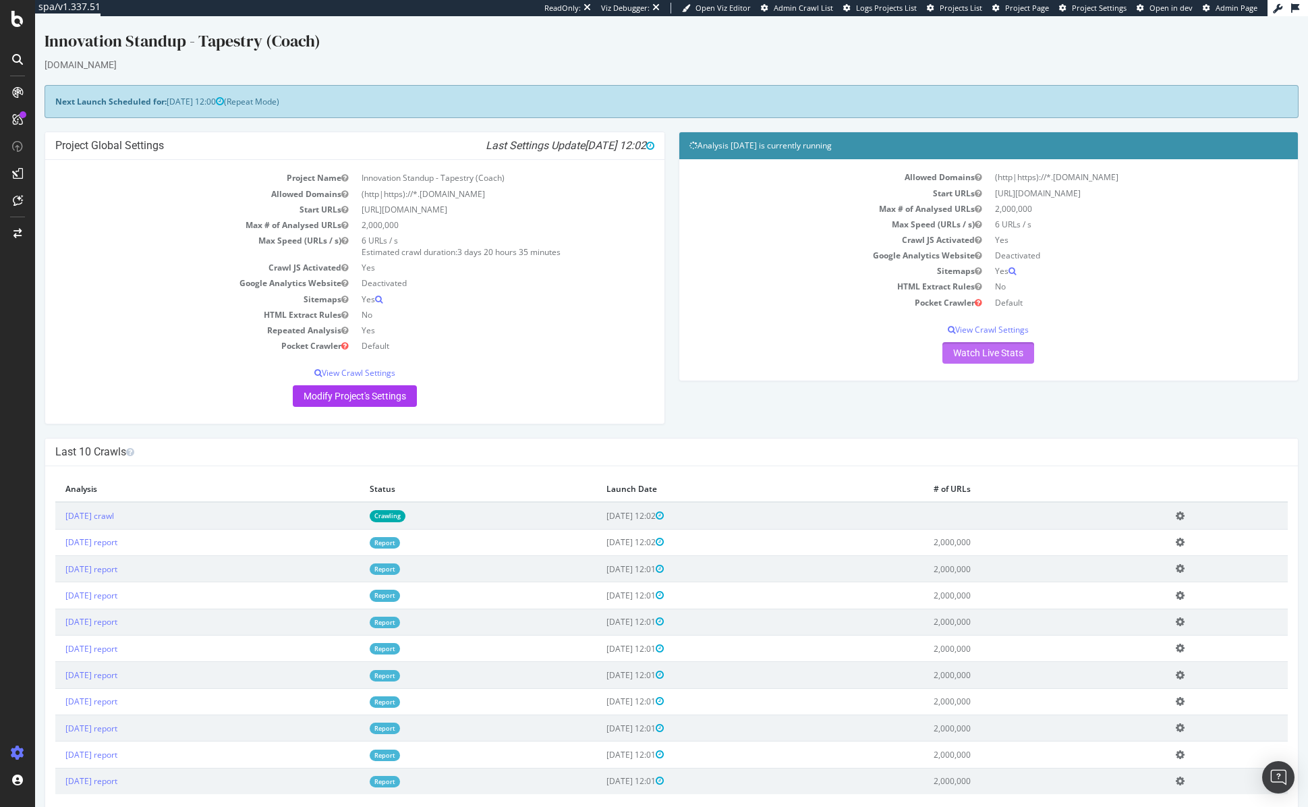
click at [1010, 354] on link "Watch Live Stats" at bounding box center [989, 353] width 92 height 22
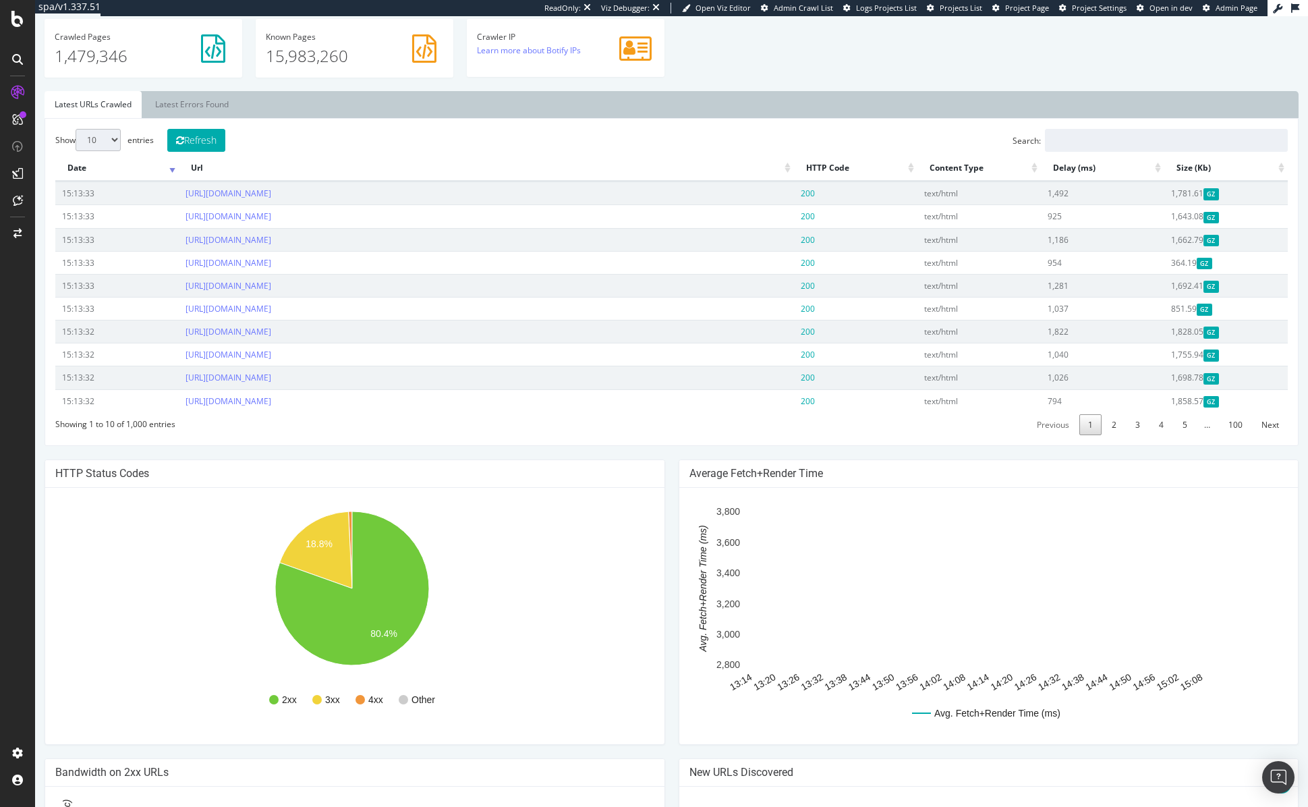
scroll to position [630, 0]
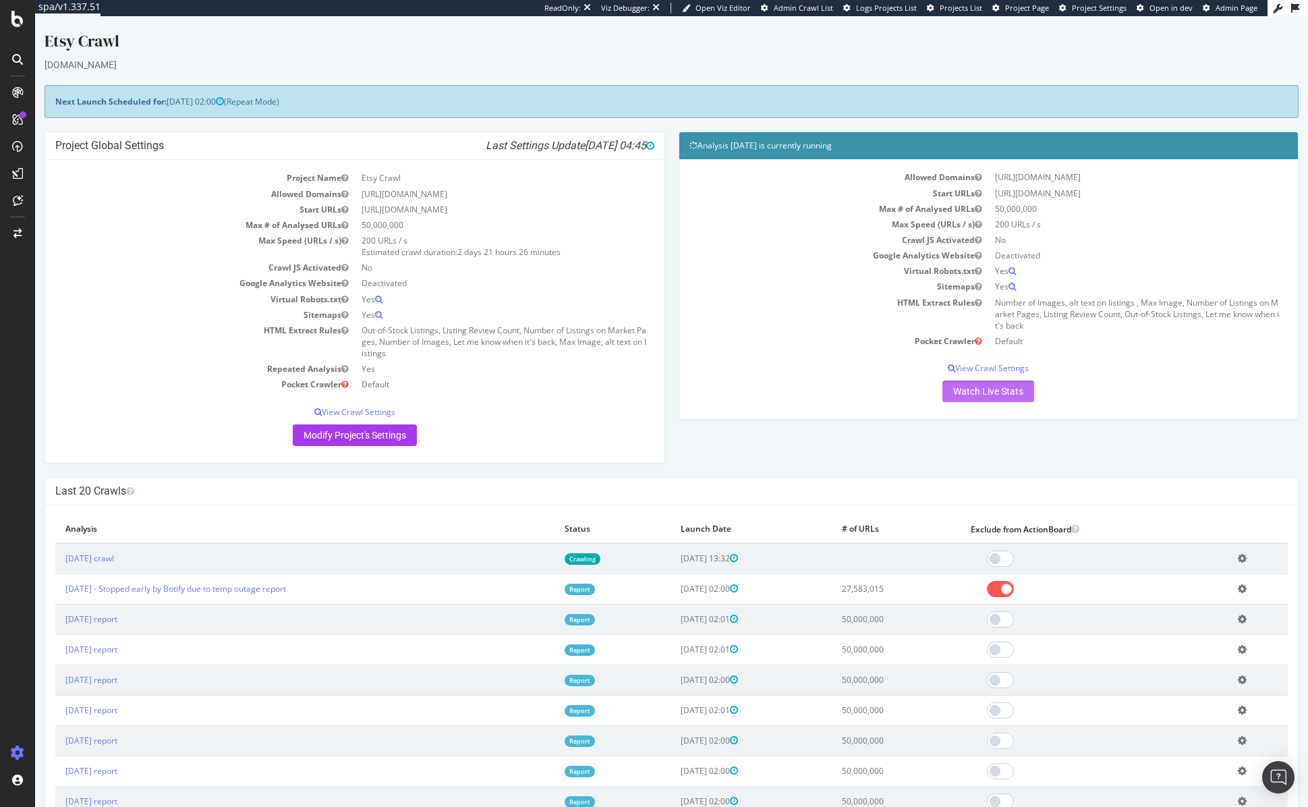
click at [1011, 392] on link "Watch Live Stats" at bounding box center [989, 392] width 92 height 22
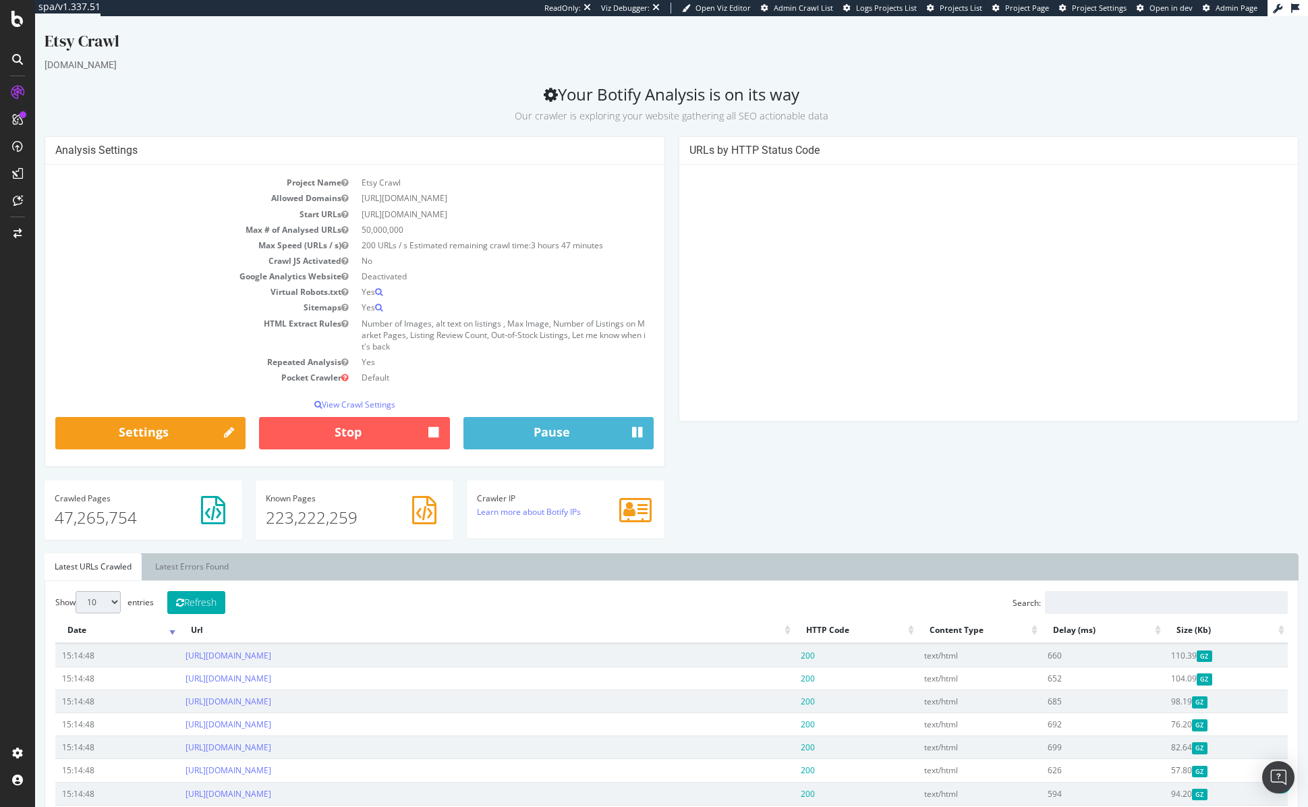
scroll to position [712, 0]
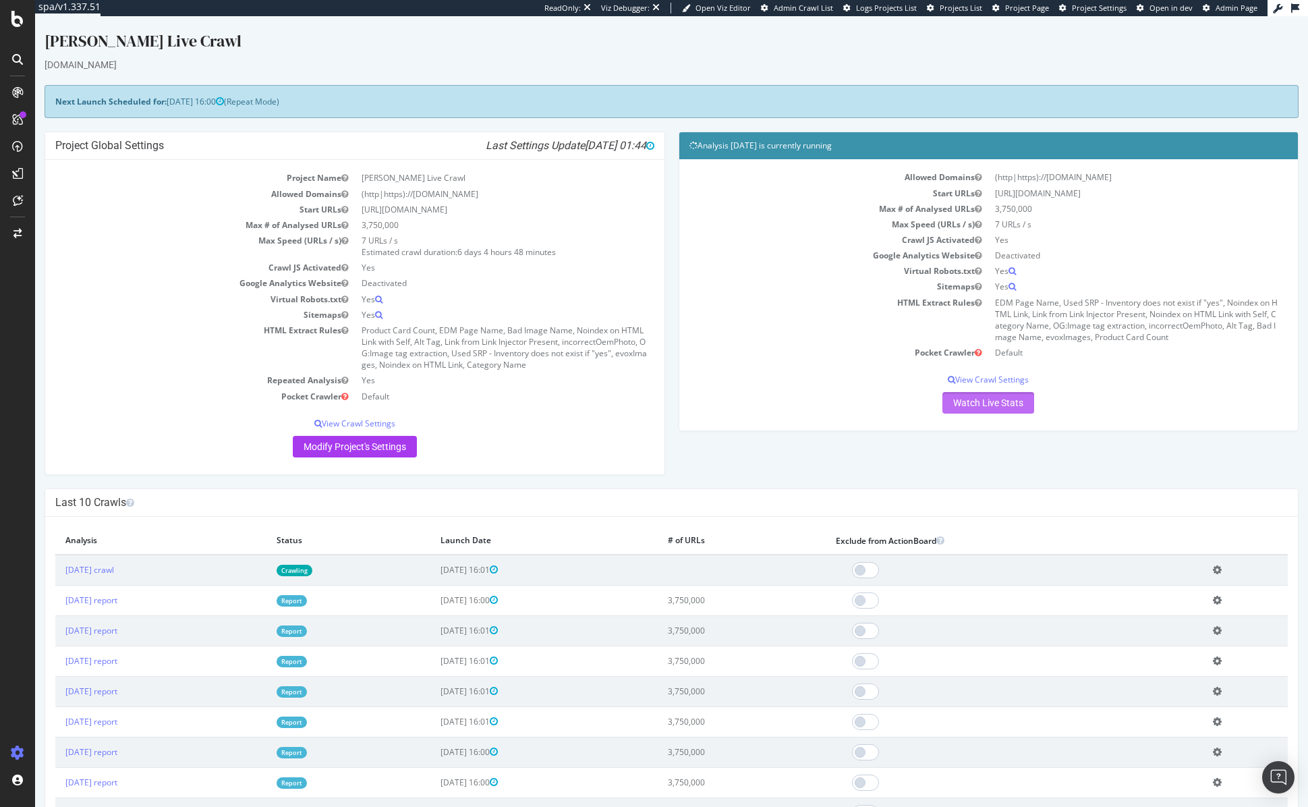
click at [985, 404] on link "Watch Live Stats" at bounding box center [989, 403] width 92 height 22
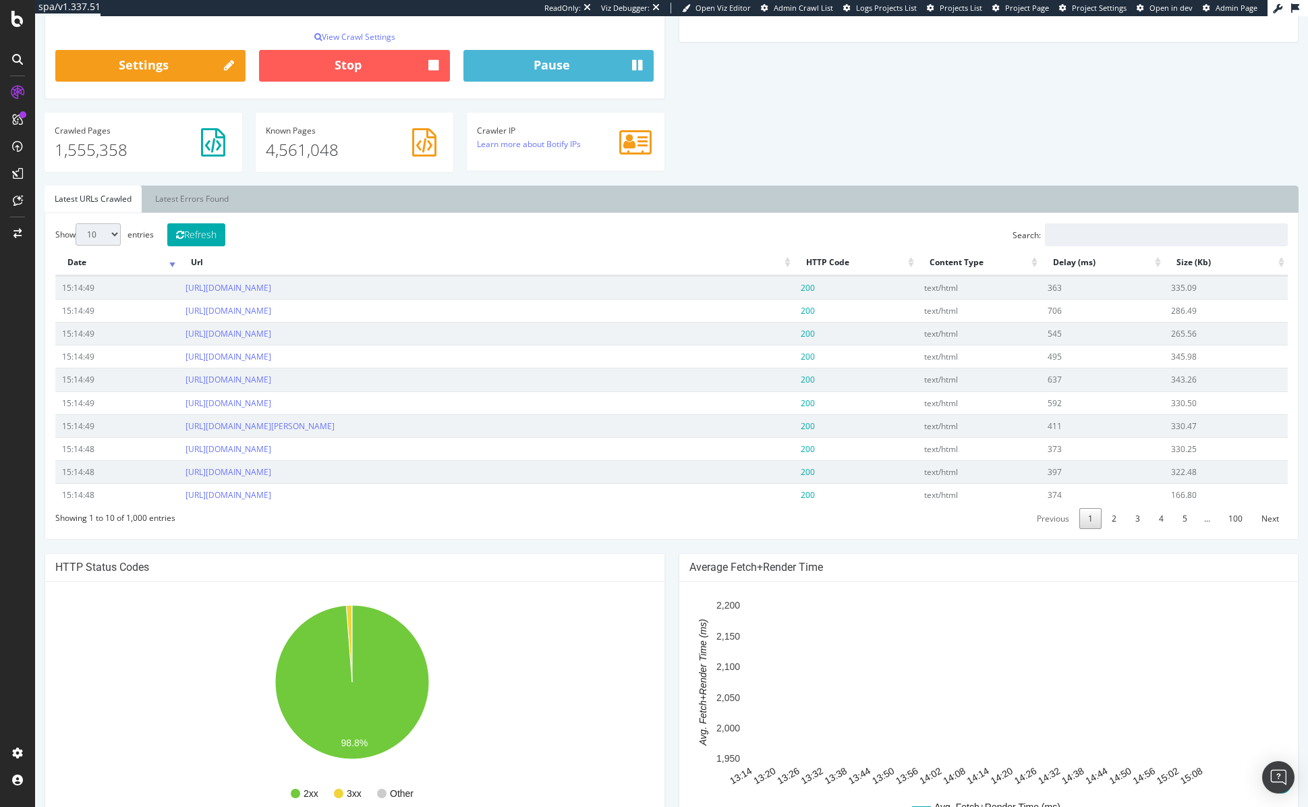
scroll to position [723, 0]
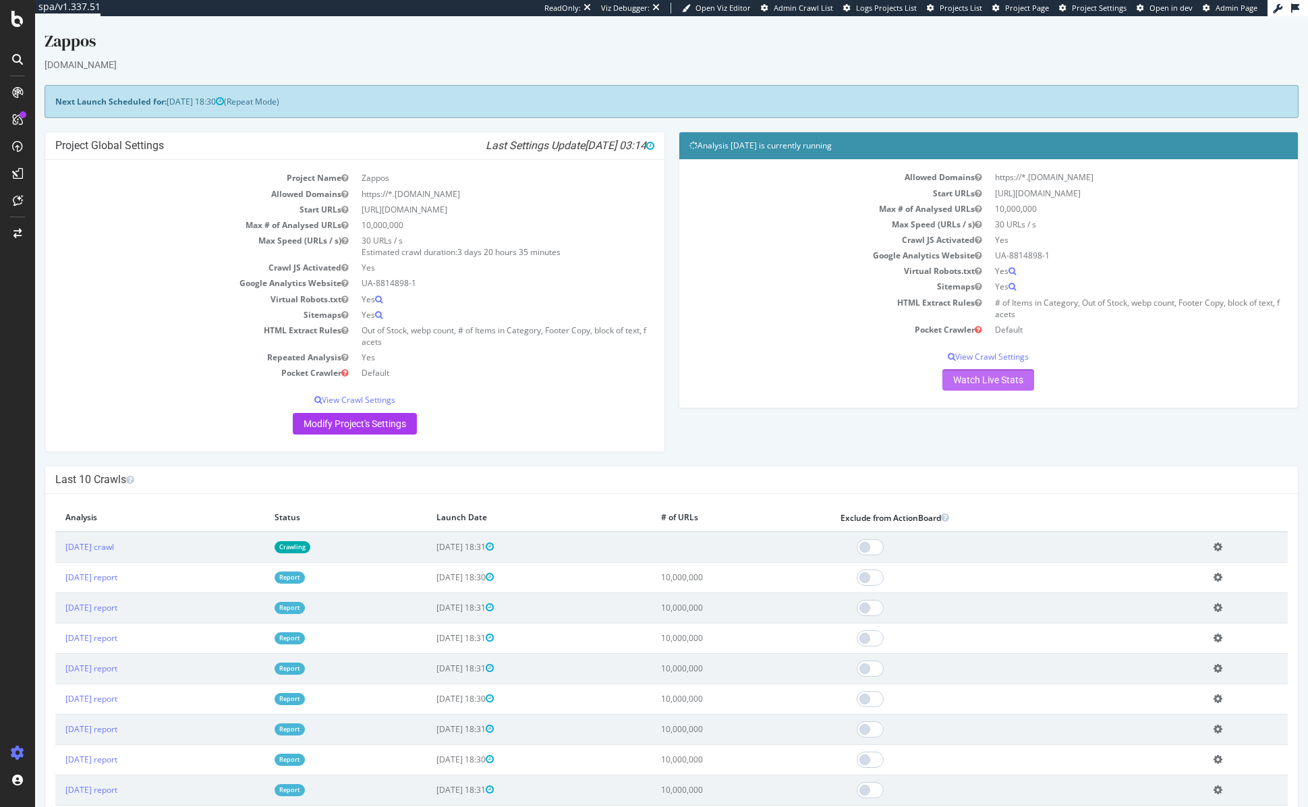
click at [993, 385] on link "Watch Live Stats" at bounding box center [989, 380] width 92 height 22
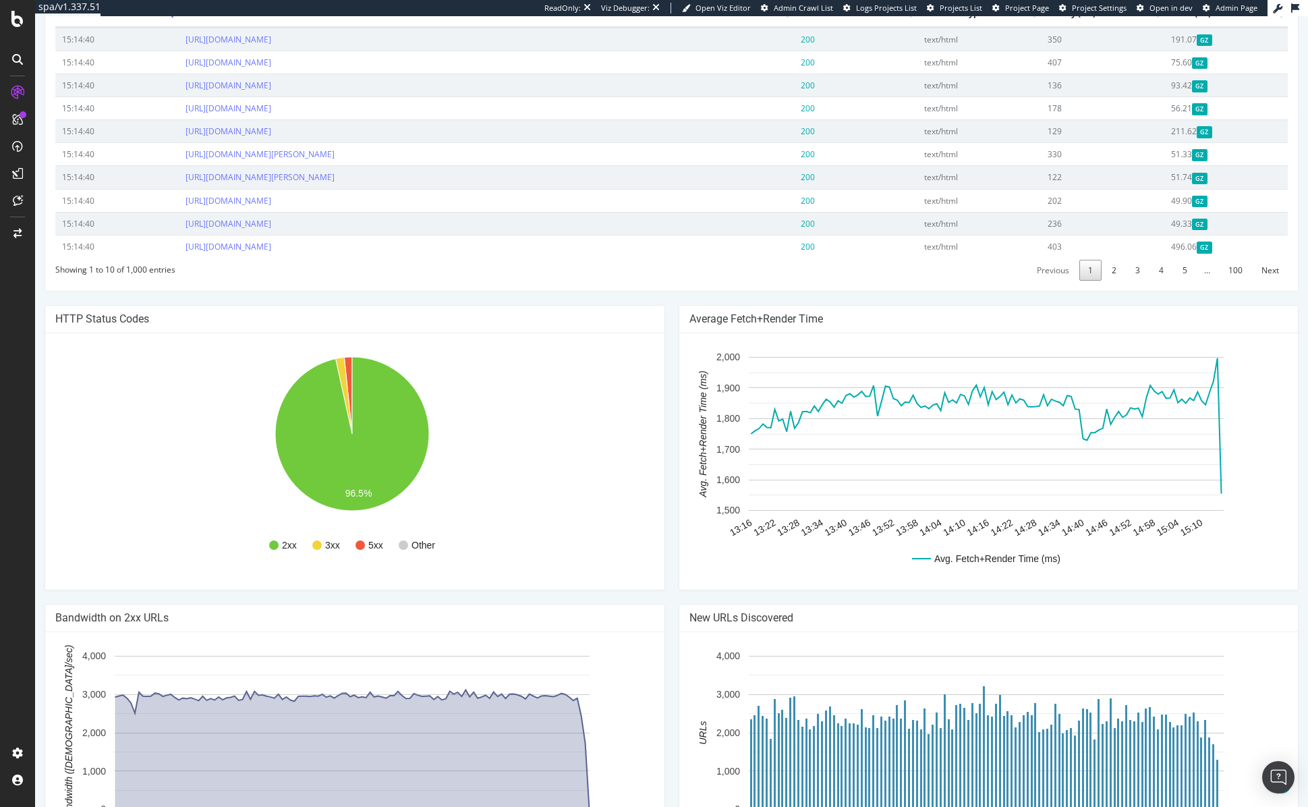
scroll to position [615, 0]
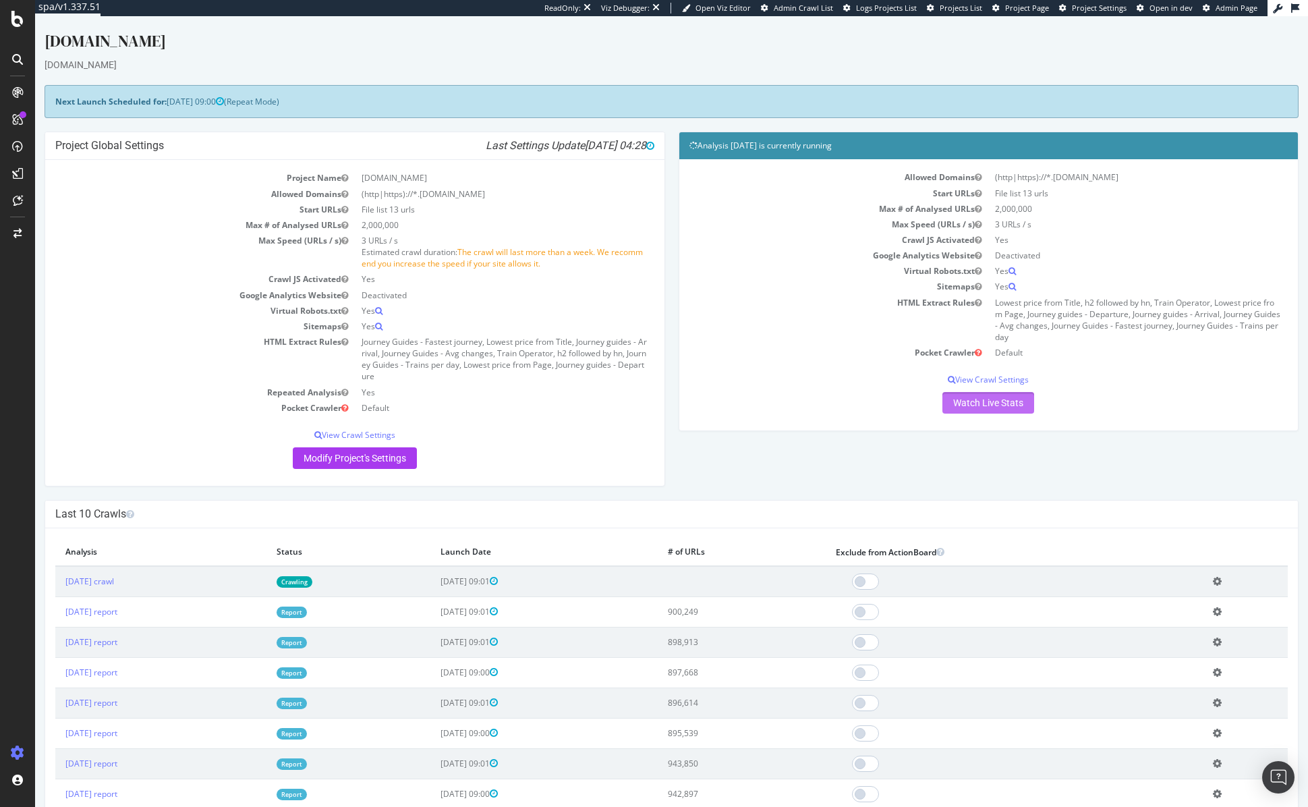
click at [996, 406] on link "Watch Live Stats" at bounding box center [989, 403] width 92 height 22
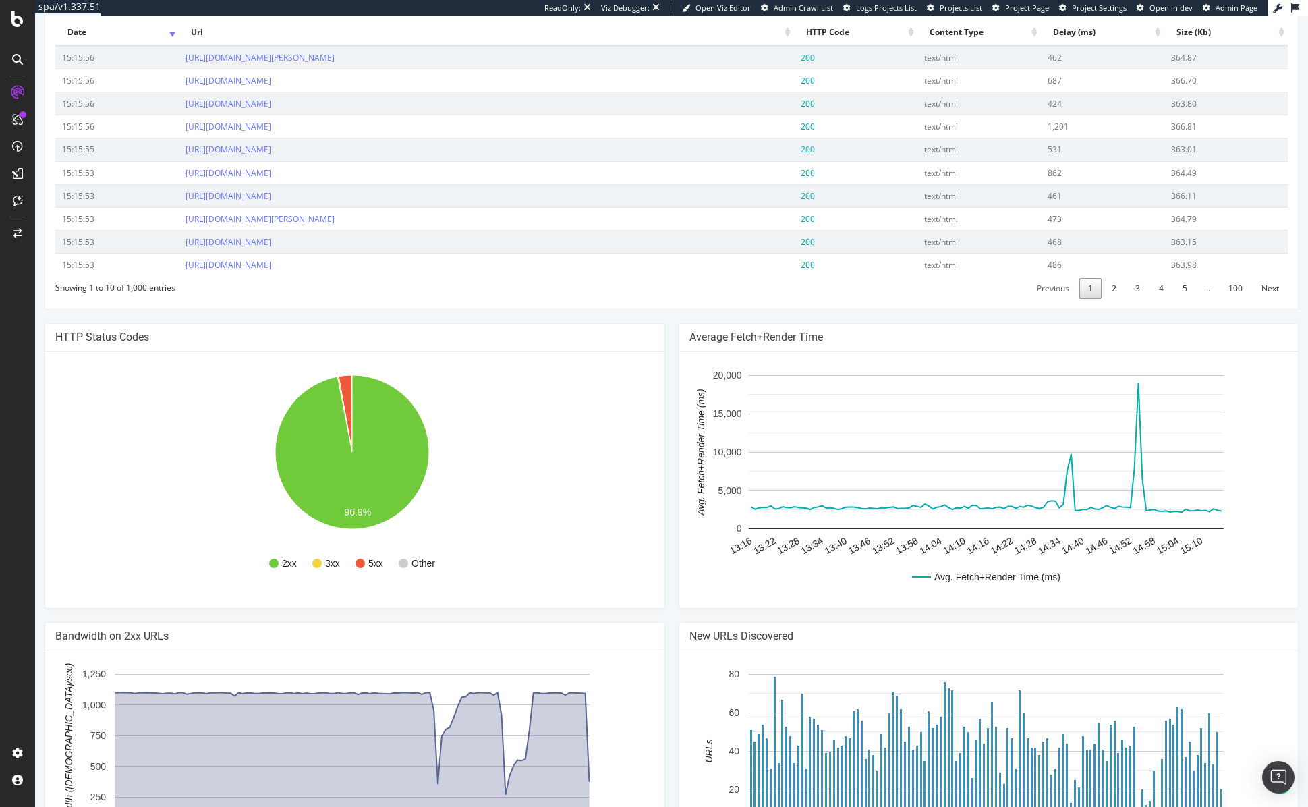
scroll to position [612, 0]
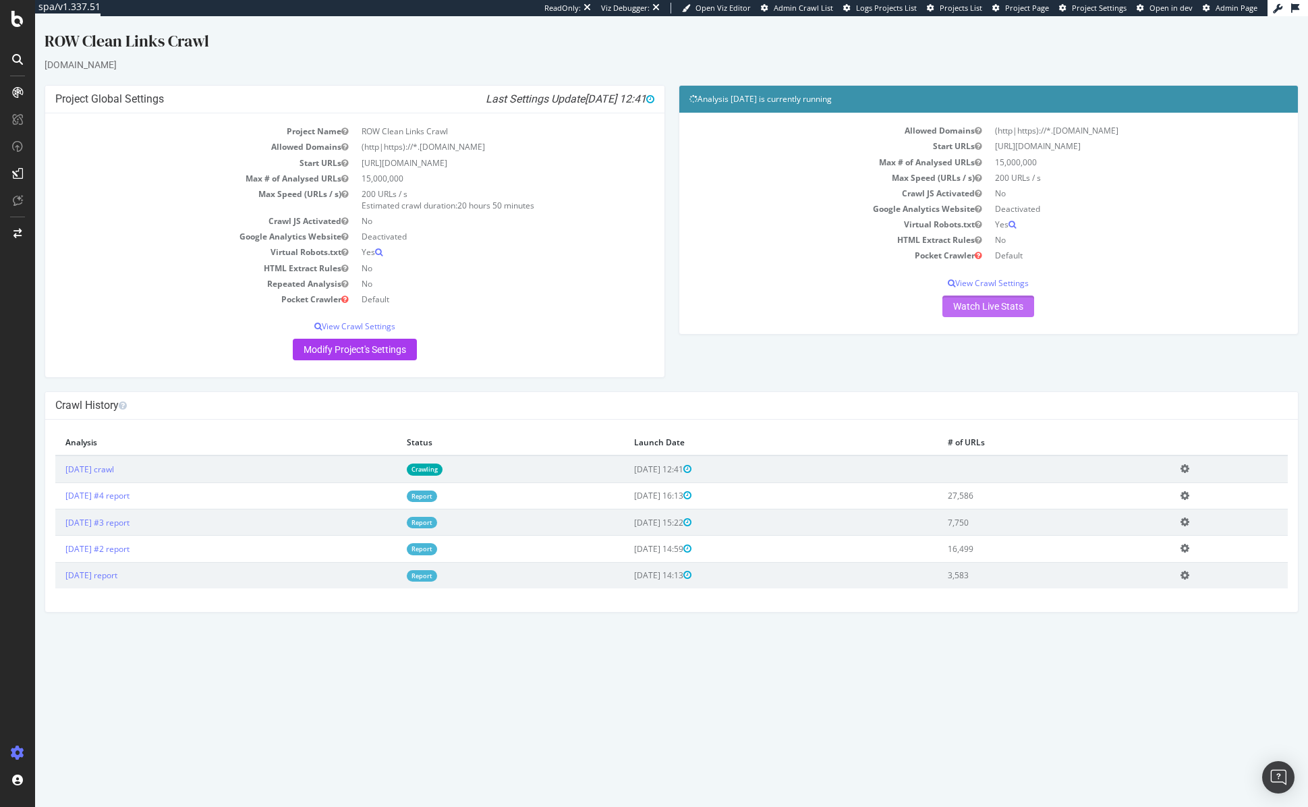
click at [1011, 308] on link "Watch Live Stats" at bounding box center [989, 307] width 92 height 22
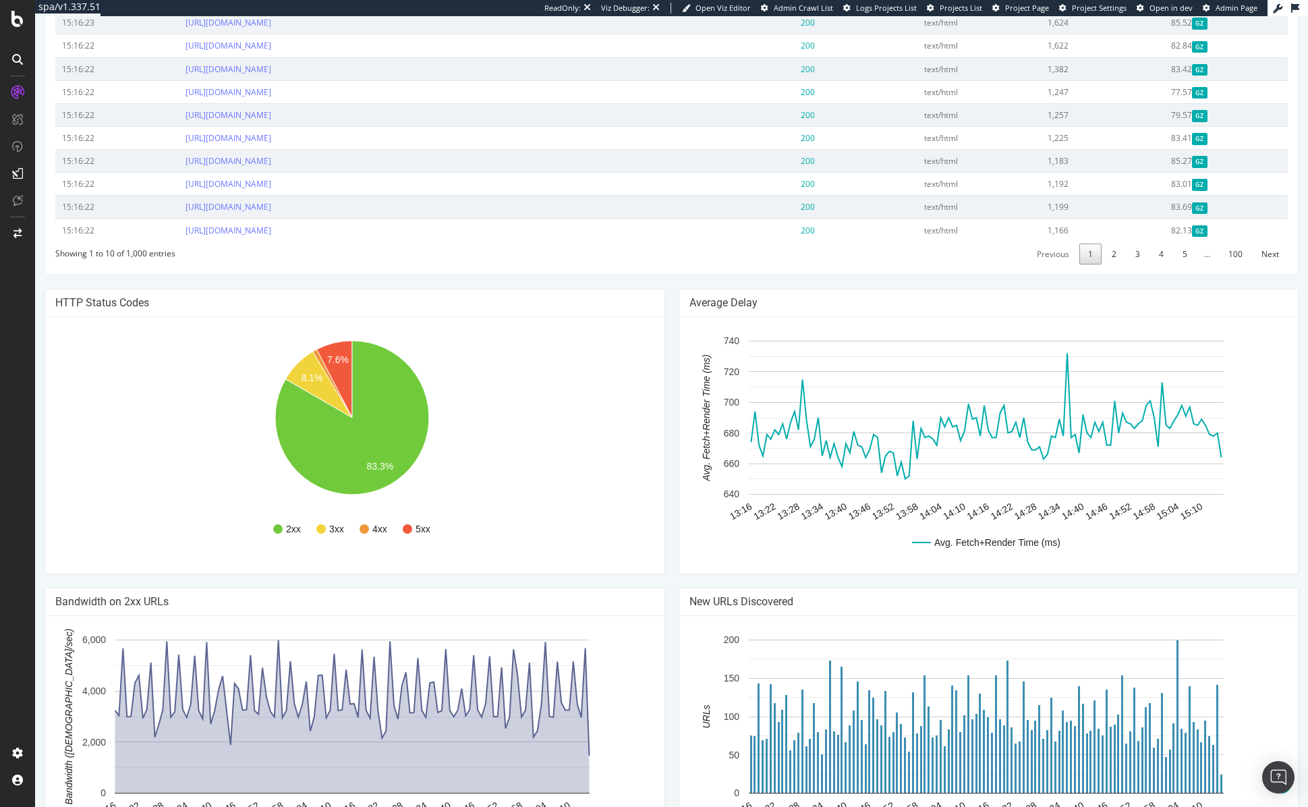
scroll to position [596, 0]
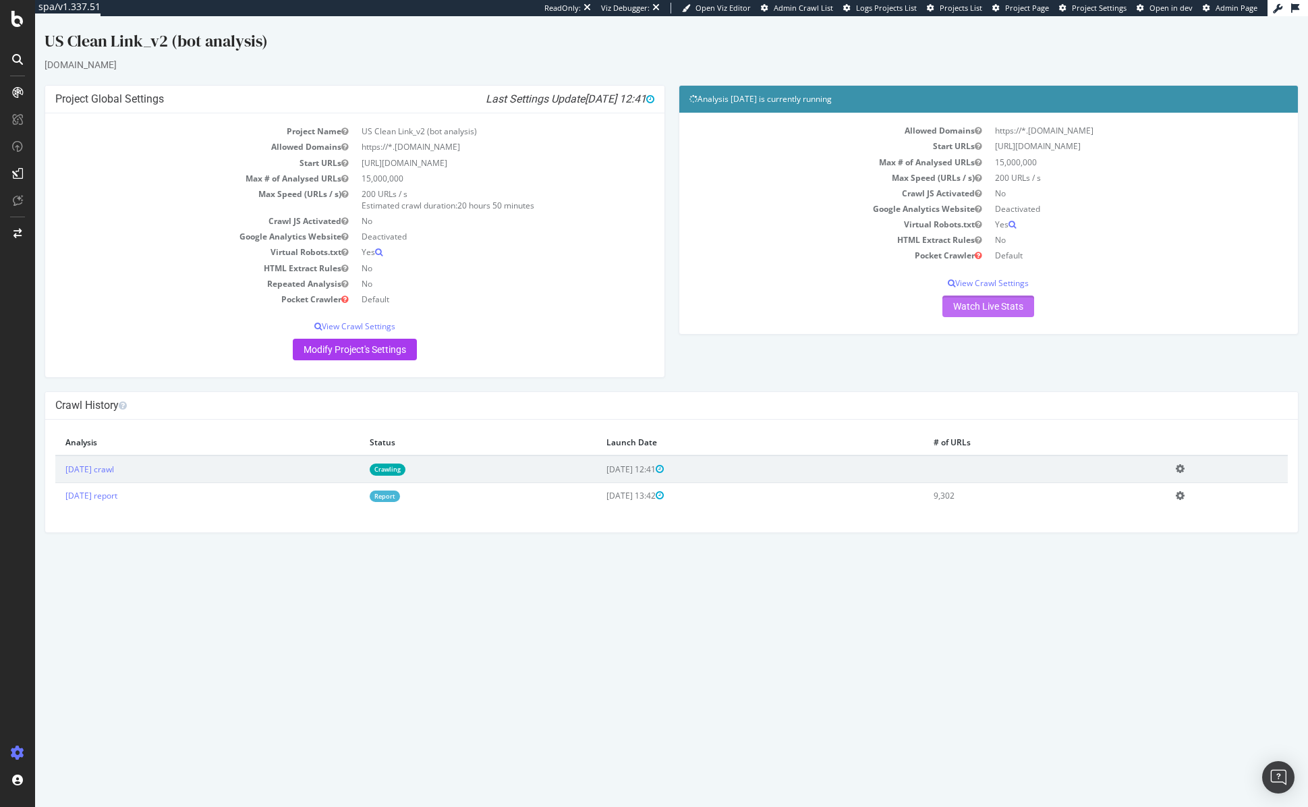
click at [1005, 305] on link "Watch Live Stats" at bounding box center [989, 307] width 92 height 22
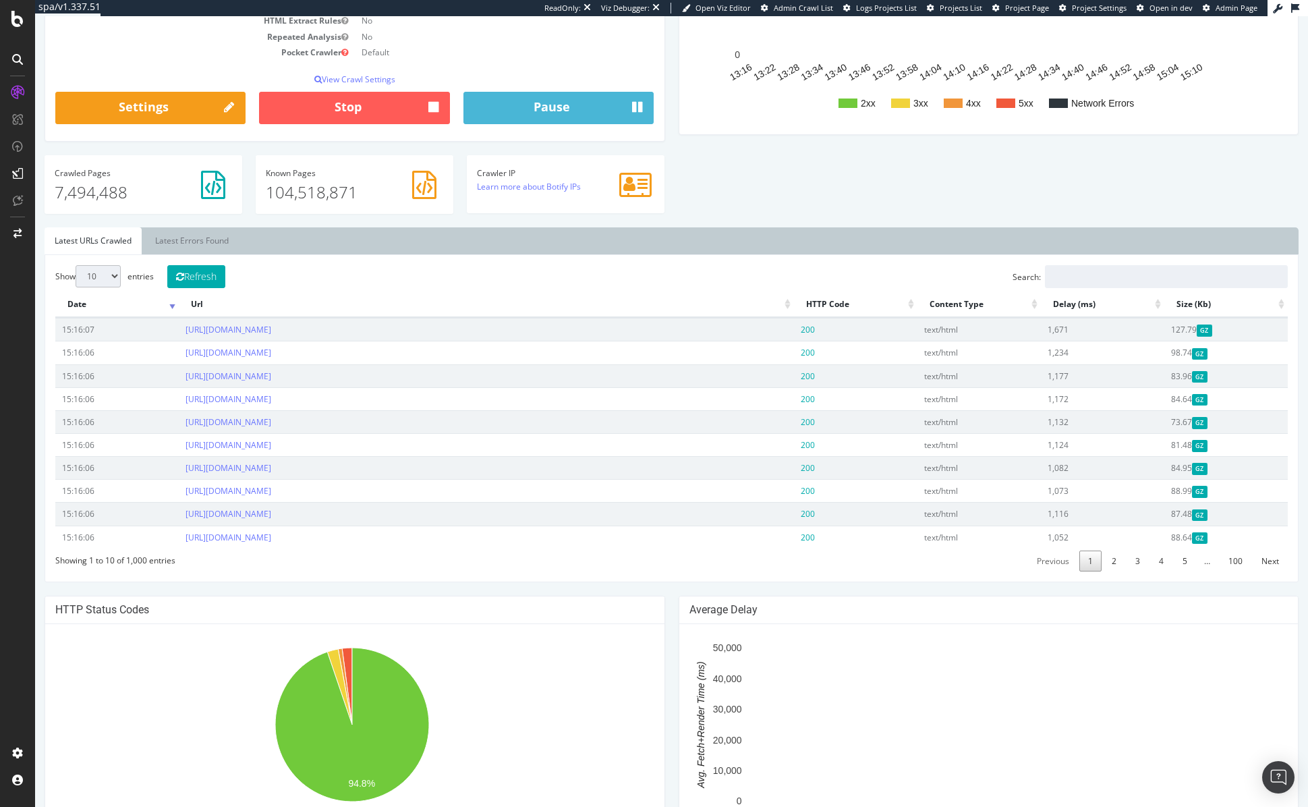
scroll to position [673, 0]
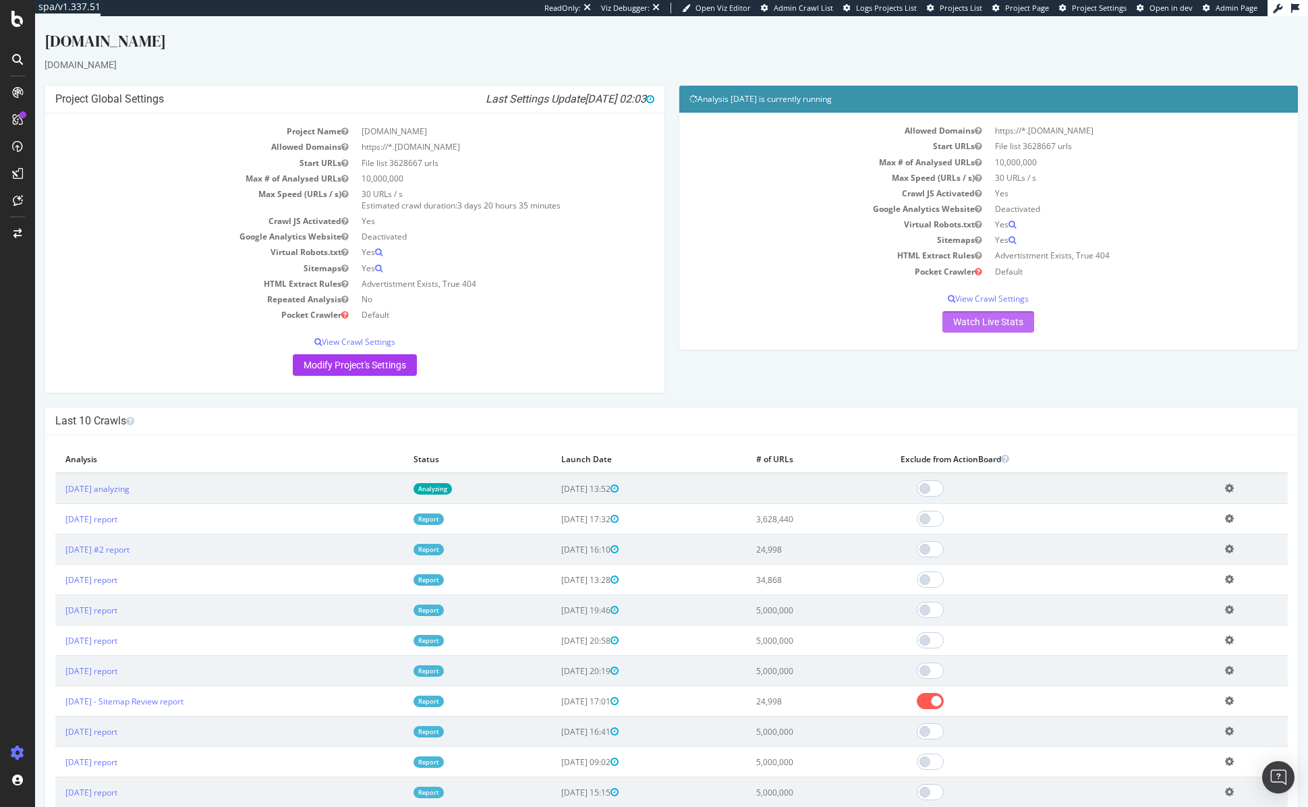
click at [966, 325] on link "Watch Live Stats" at bounding box center [989, 322] width 92 height 22
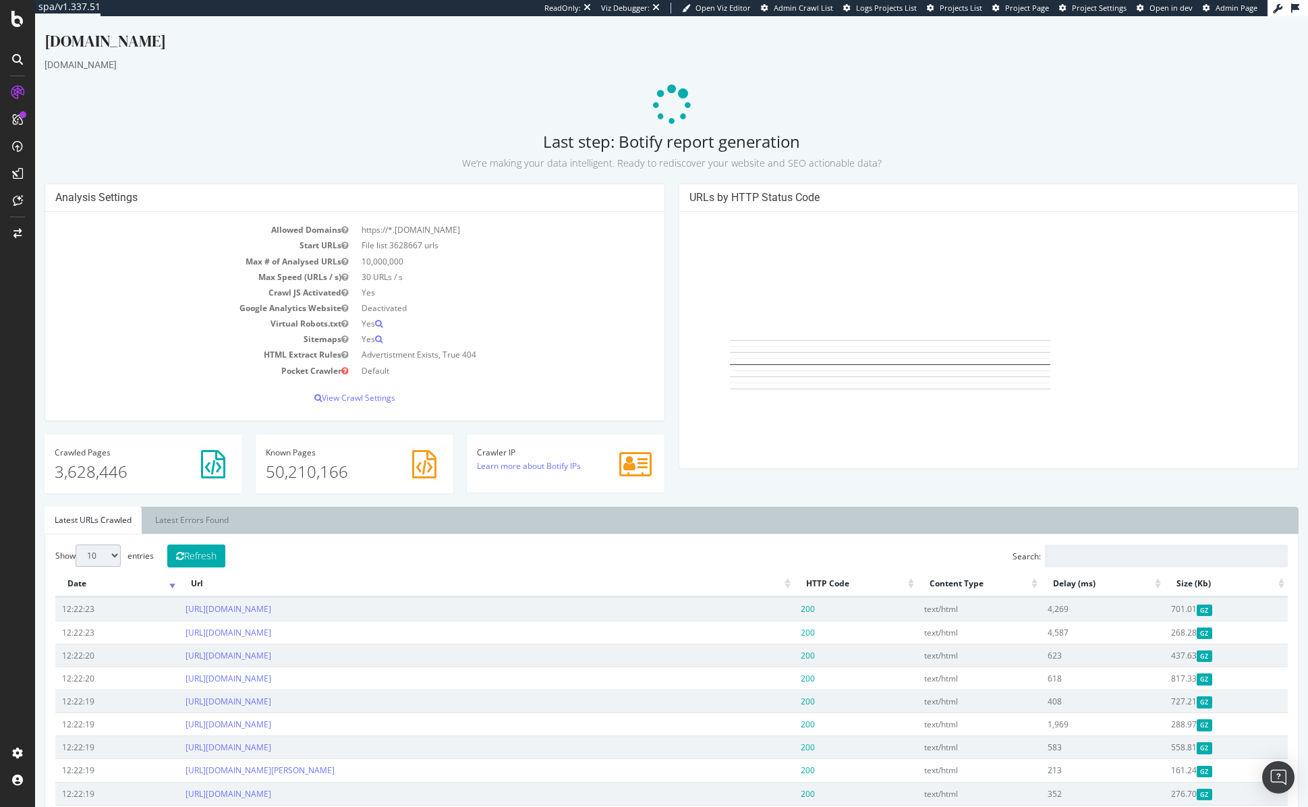
scroll to position [666, 0]
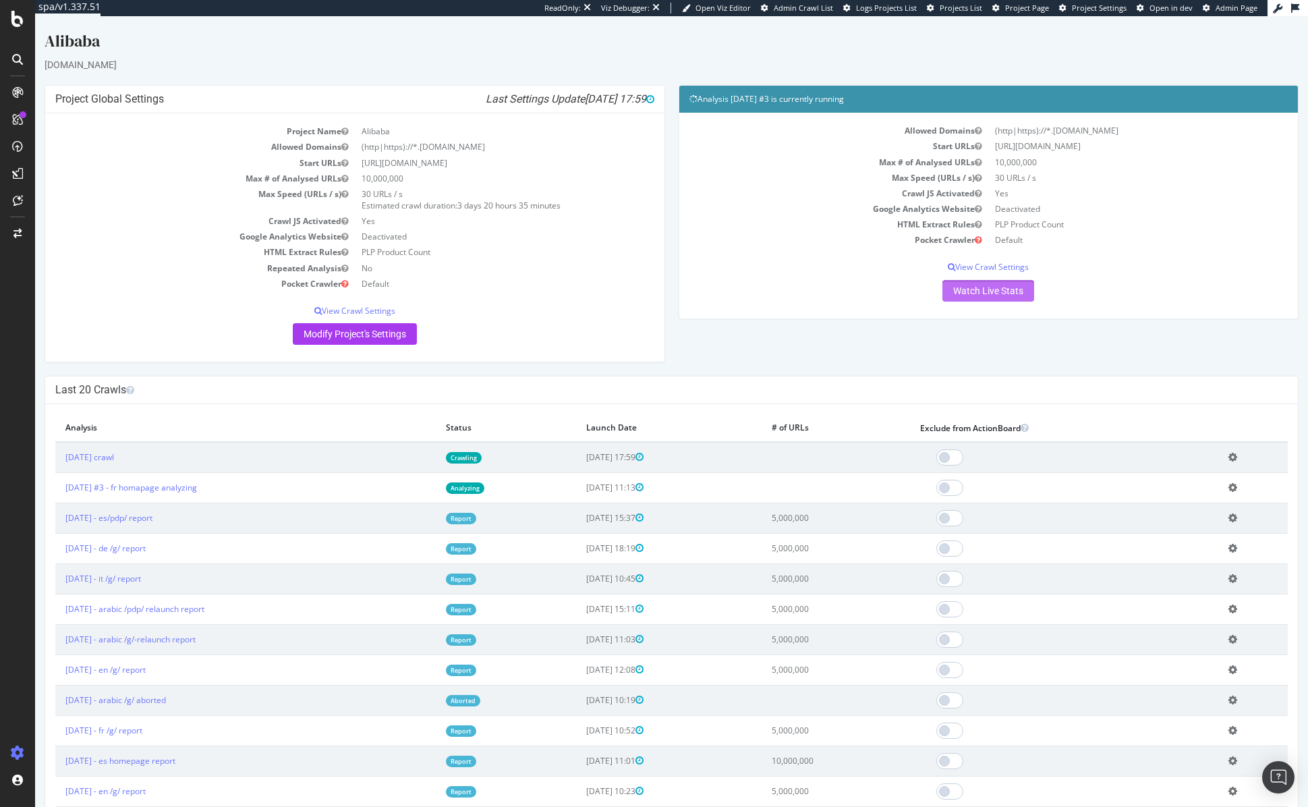
click at [993, 293] on link "Watch Live Stats" at bounding box center [989, 291] width 92 height 22
click at [542, 459] on td "Crawling" at bounding box center [506, 457] width 140 height 31
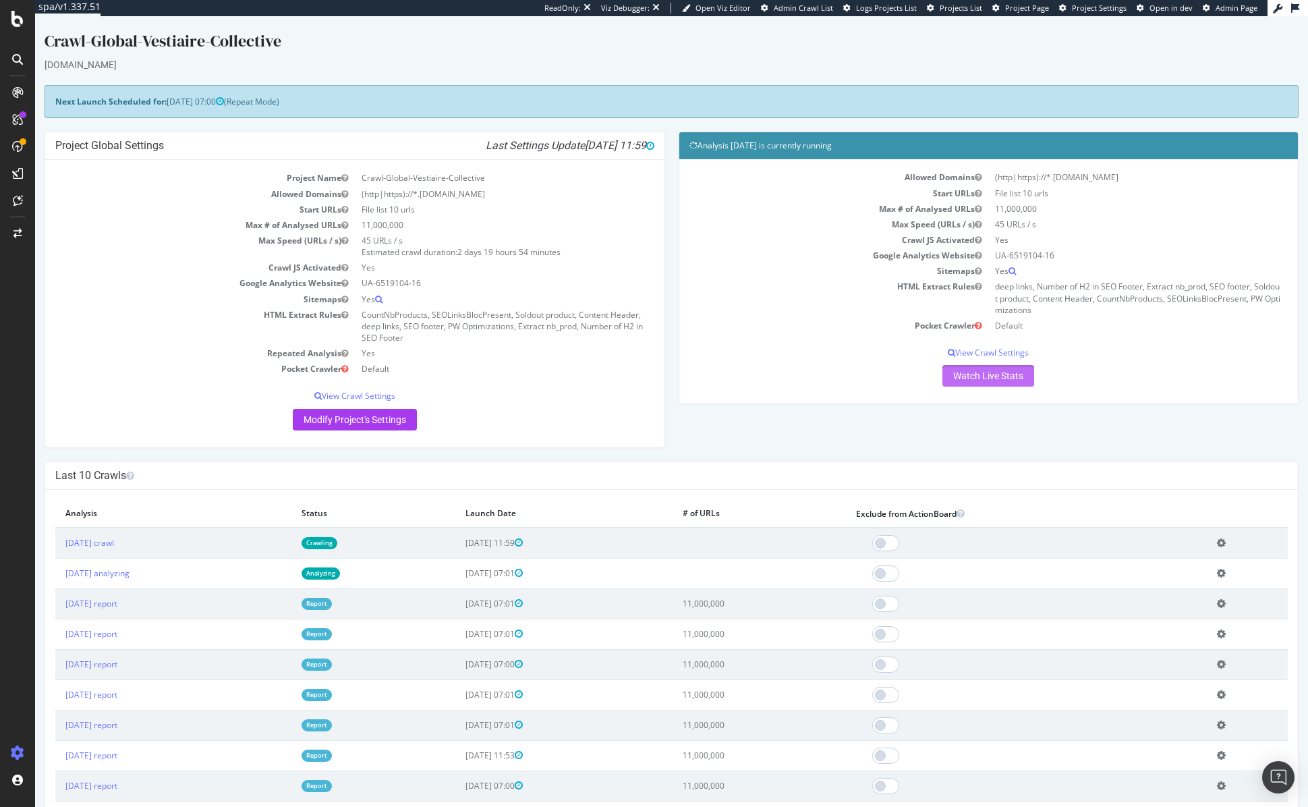
click at [980, 376] on link "Watch Live Stats" at bounding box center [989, 376] width 92 height 22
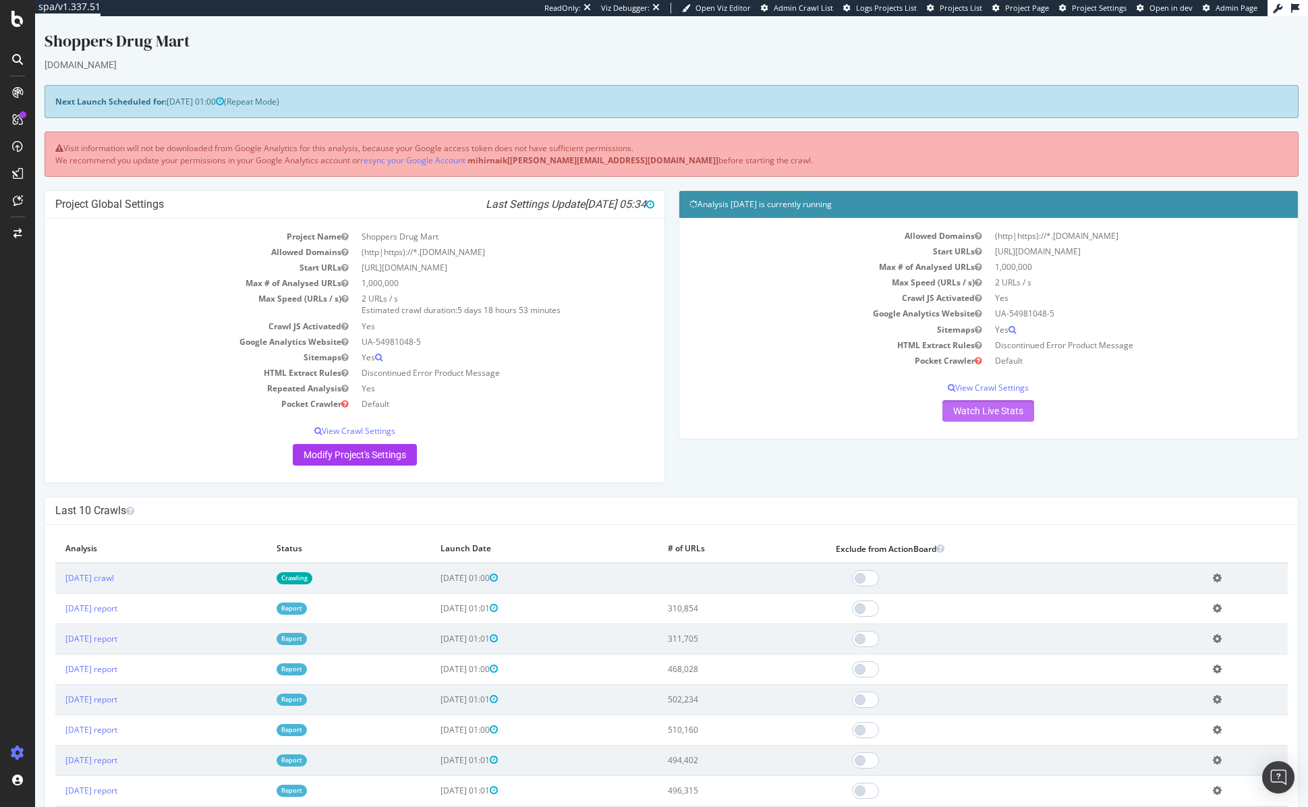
click at [1003, 407] on link "Watch Live Stats" at bounding box center [989, 411] width 92 height 22
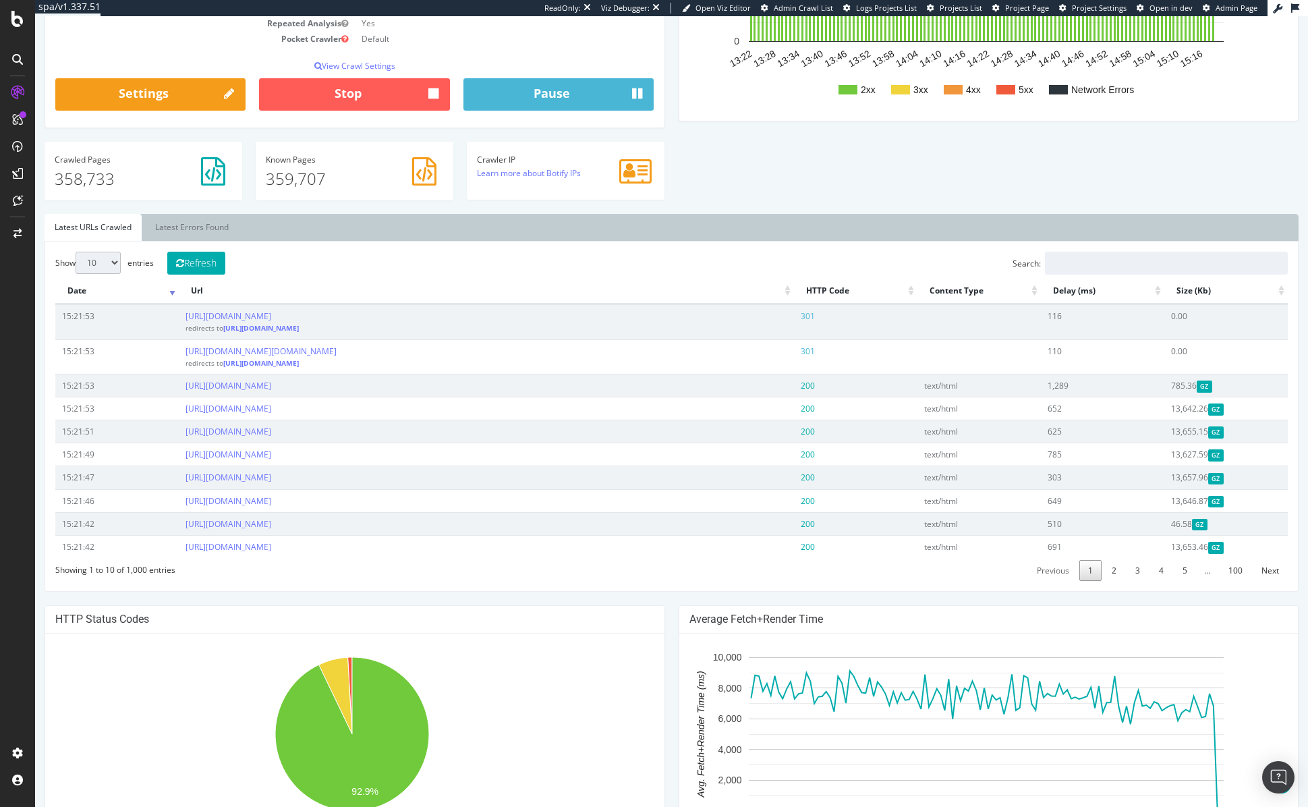
scroll to position [731, 0]
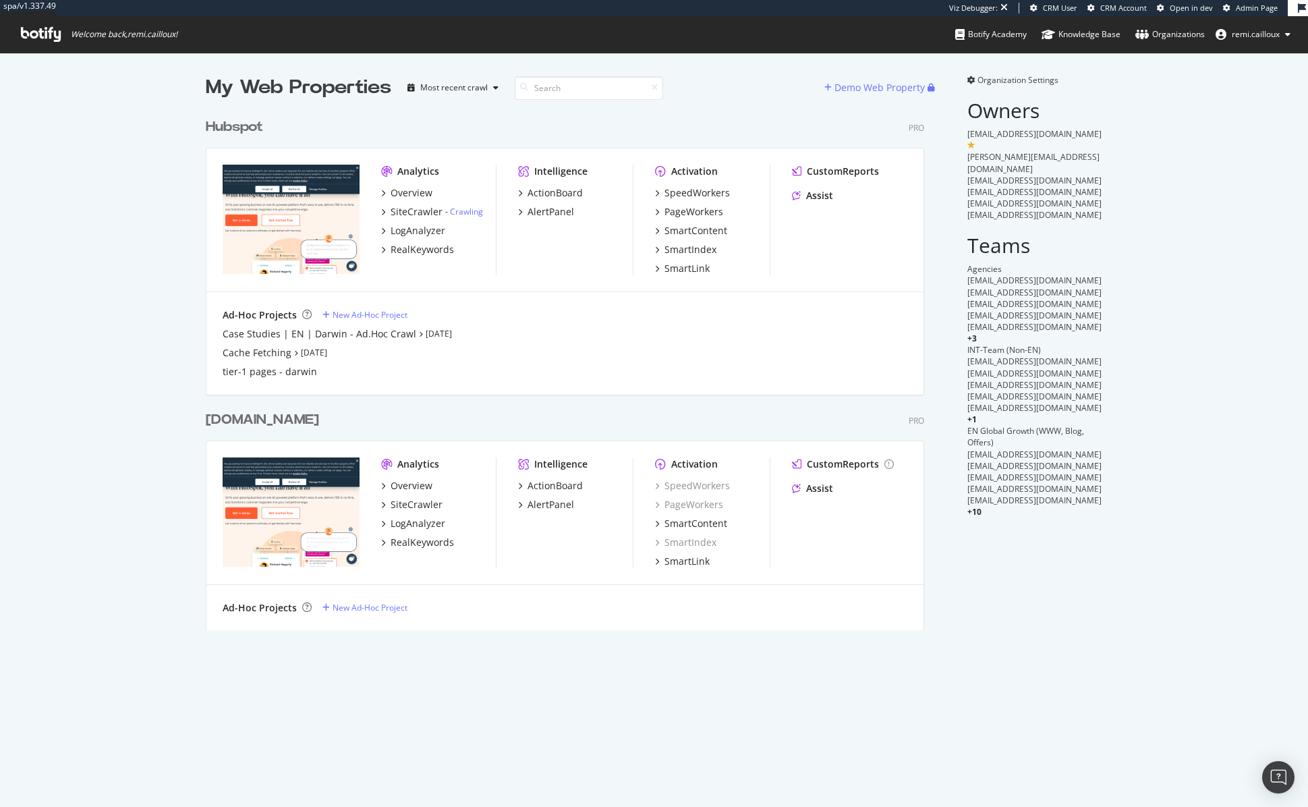
scroll to position [797, 1288]
